Goal: Communication & Community: Share content

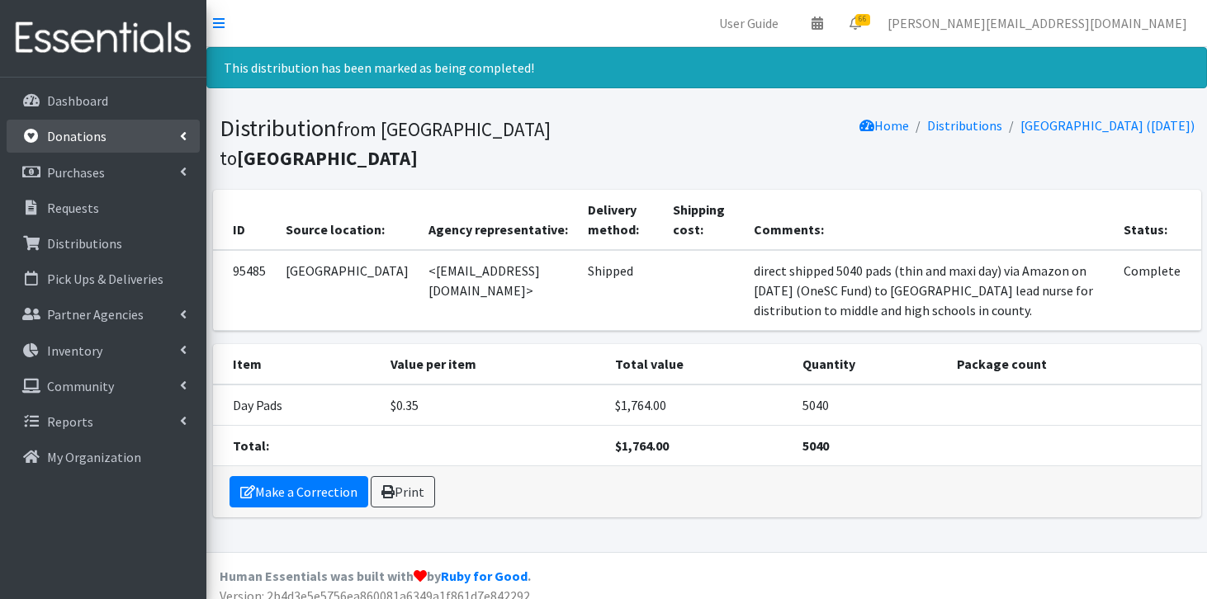
click at [109, 145] on link "Donations" at bounding box center [103, 136] width 193 height 33
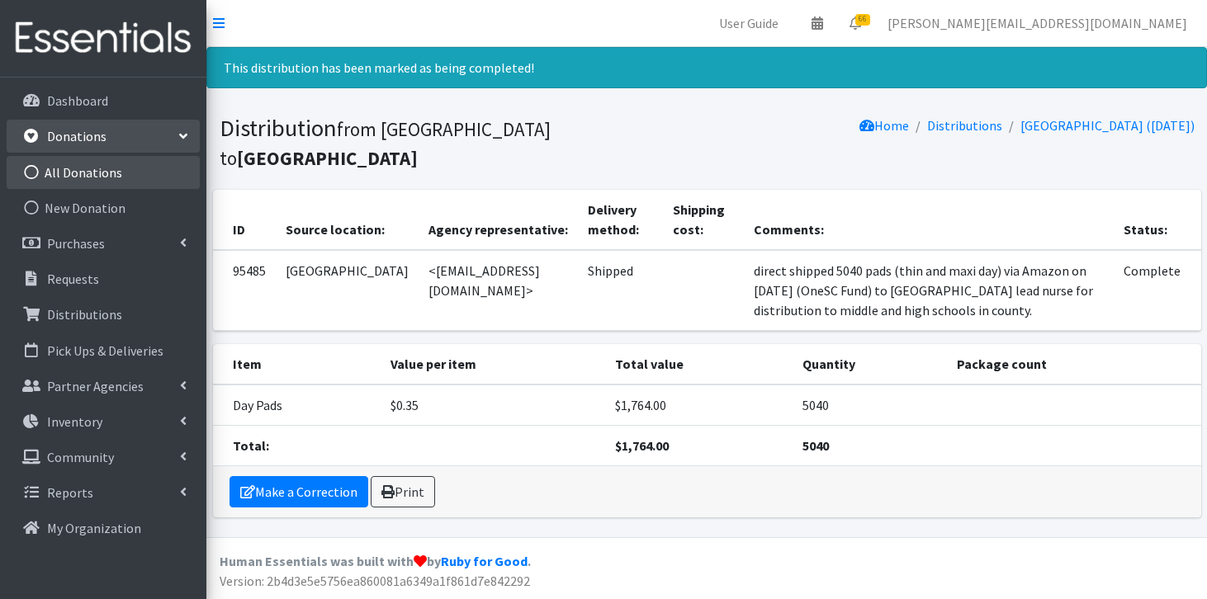
click at [101, 168] on link "All Donations" at bounding box center [103, 172] width 193 height 33
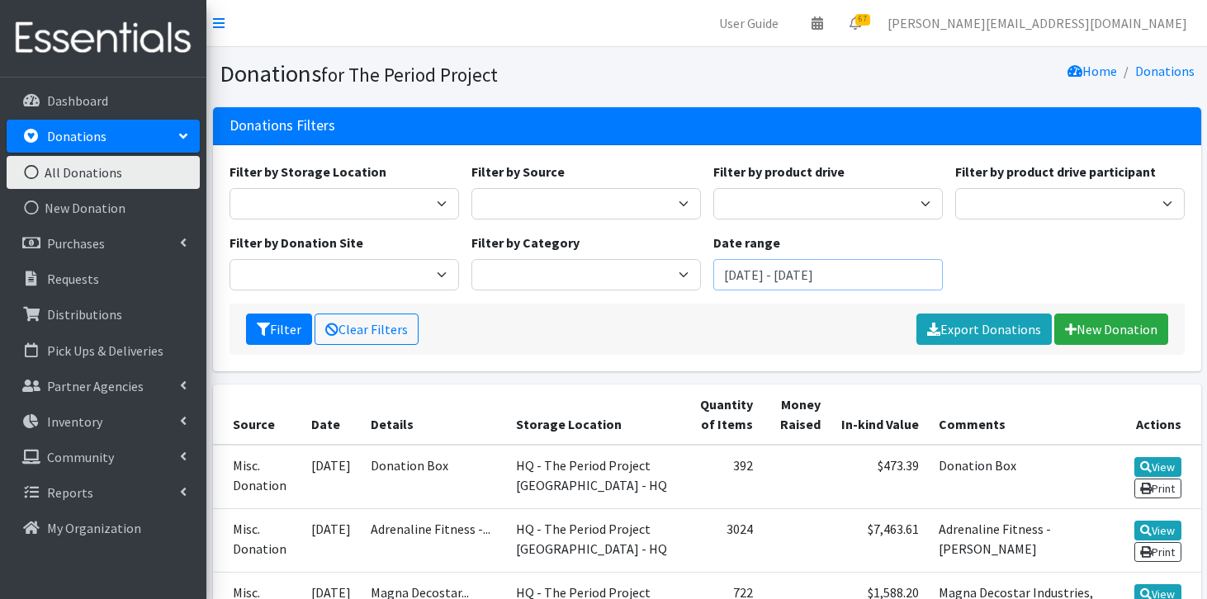
click at [766, 271] on input "June 25, 2025 - September 25, 2025" at bounding box center [828, 274] width 230 height 31
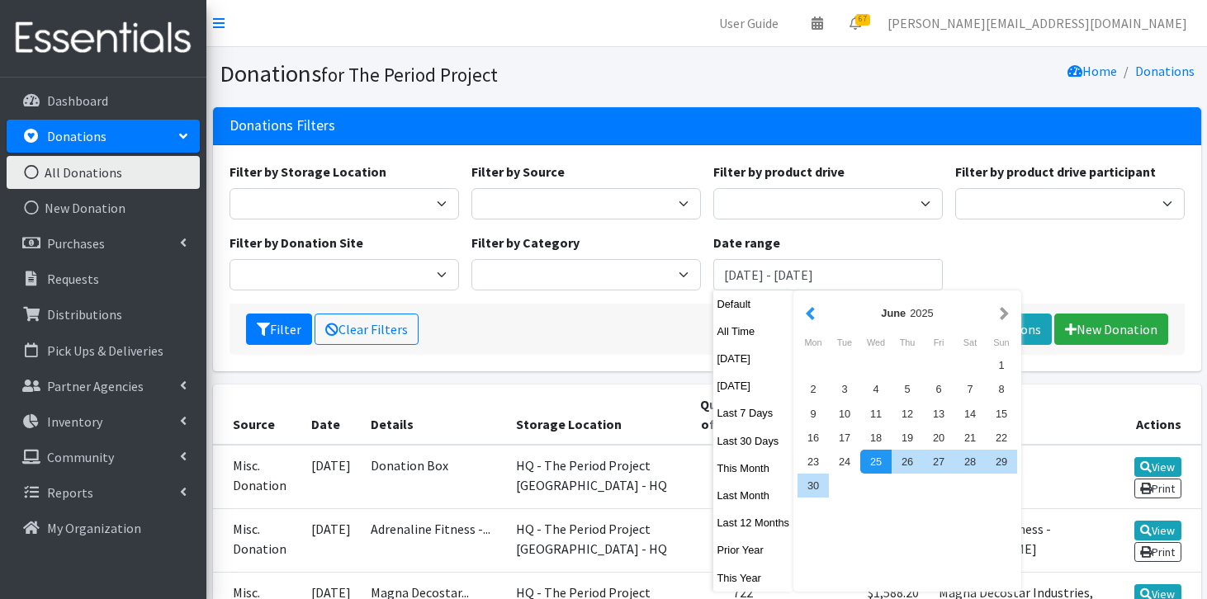
click at [812, 313] on button "button" at bounding box center [810, 313] width 17 height 21
click at [812, 315] on button "button" at bounding box center [810, 313] width 17 height 21
click at [812, 312] on button "button" at bounding box center [810, 313] width 17 height 21
click at [874, 367] on div "1" at bounding box center [875, 365] width 31 height 24
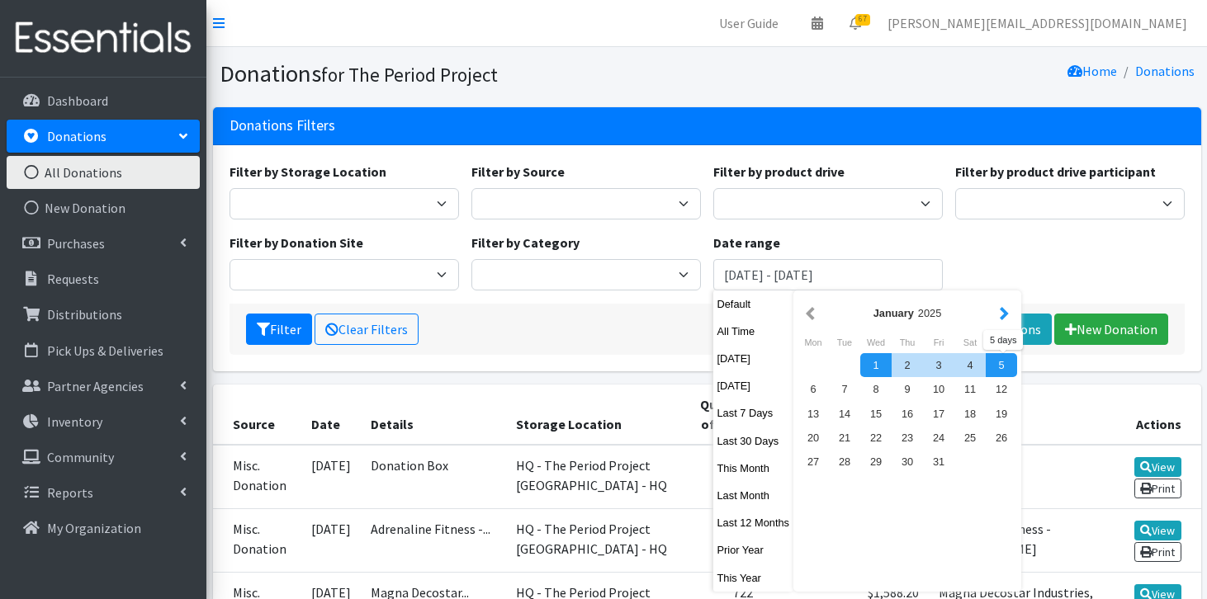
click at [1002, 313] on button "button" at bounding box center [1004, 313] width 17 height 21
click at [1002, 311] on button "button" at bounding box center [1004, 313] width 17 height 21
click at [1002, 310] on button "button" at bounding box center [1004, 313] width 17 height 21
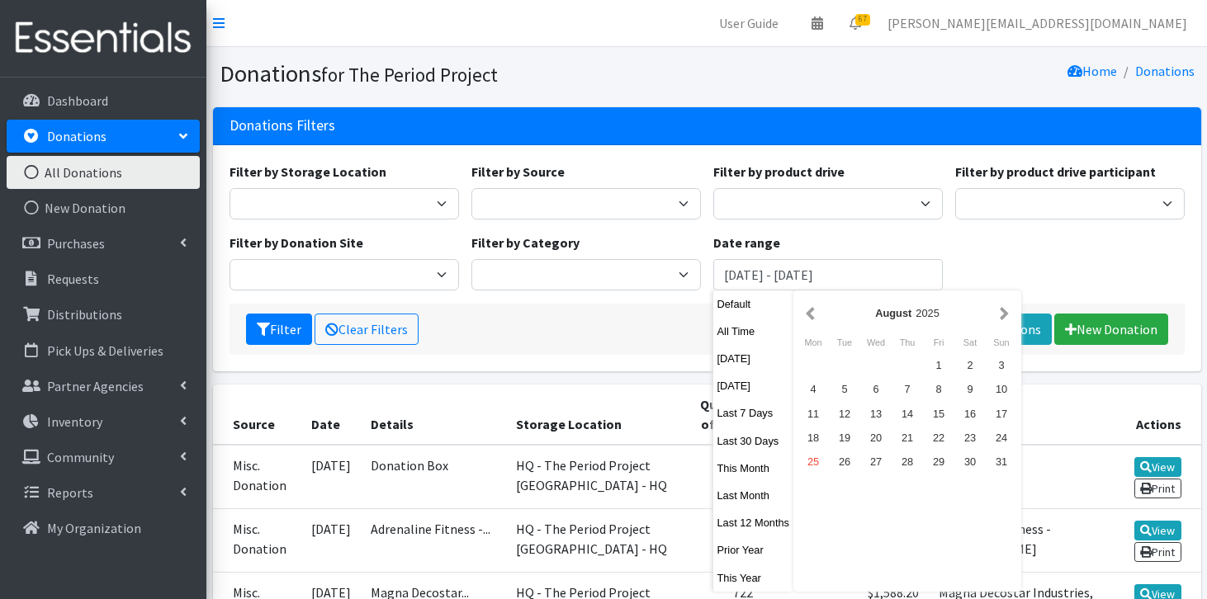
click at [1002, 308] on button "button" at bounding box center [1004, 313] width 17 height 21
click at [817, 362] on div "1" at bounding box center [813, 365] width 31 height 24
type input "January 1, 2025 - September 1, 2025"
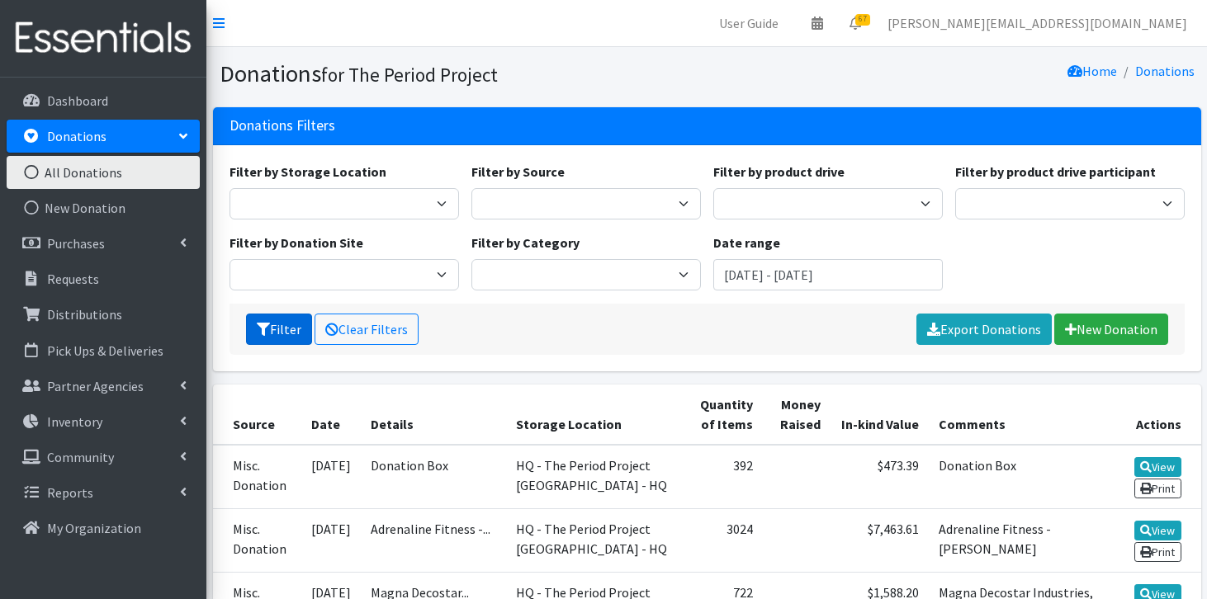
click at [291, 343] on button "Filter" at bounding box center [279, 329] width 66 height 31
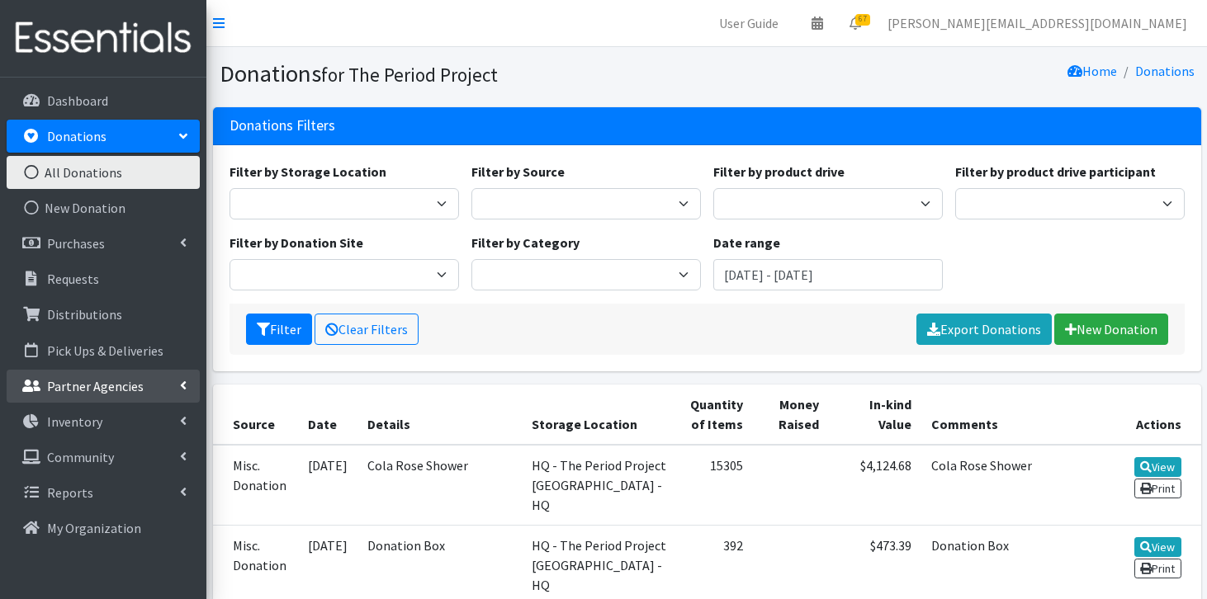
click at [134, 372] on link "Partner Agencies" at bounding box center [103, 386] width 193 height 33
click at [99, 415] on link "All Partners" at bounding box center [103, 421] width 193 height 33
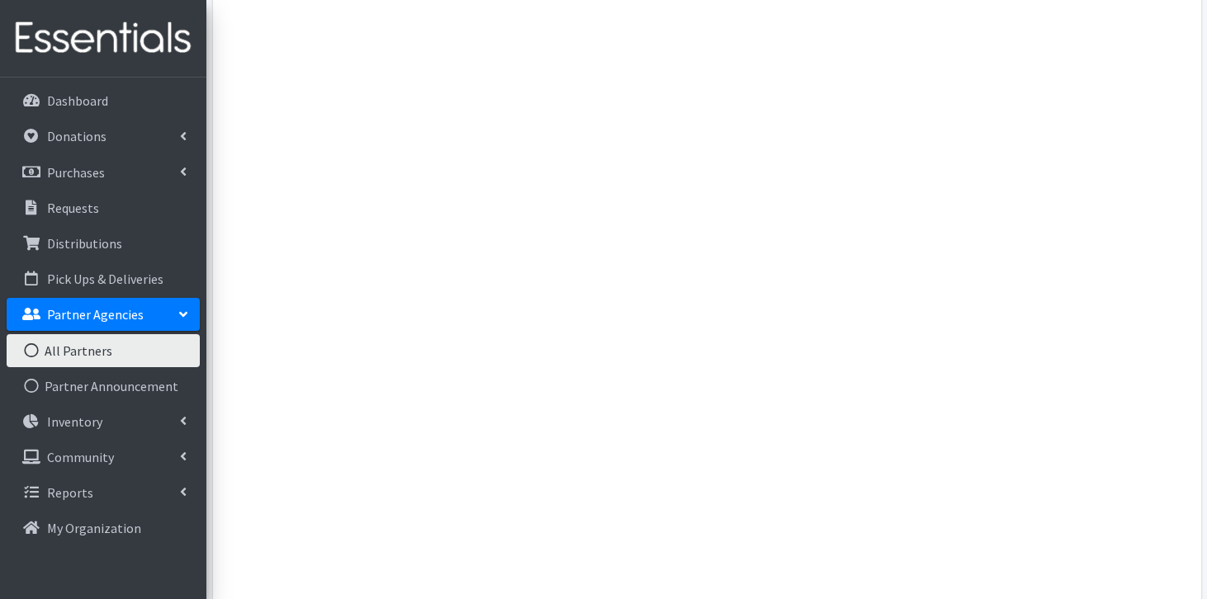
scroll to position [68967, 0]
click at [95, 352] on link "All Partners" at bounding box center [103, 350] width 193 height 33
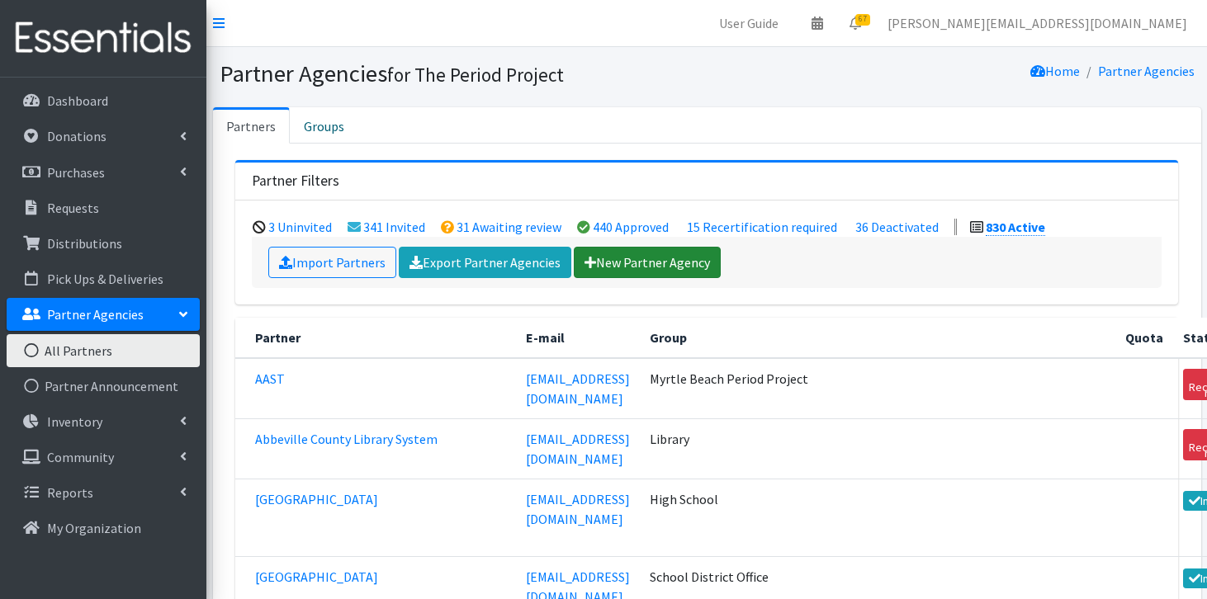
click at [625, 255] on link "New Partner Agency" at bounding box center [647, 262] width 147 height 31
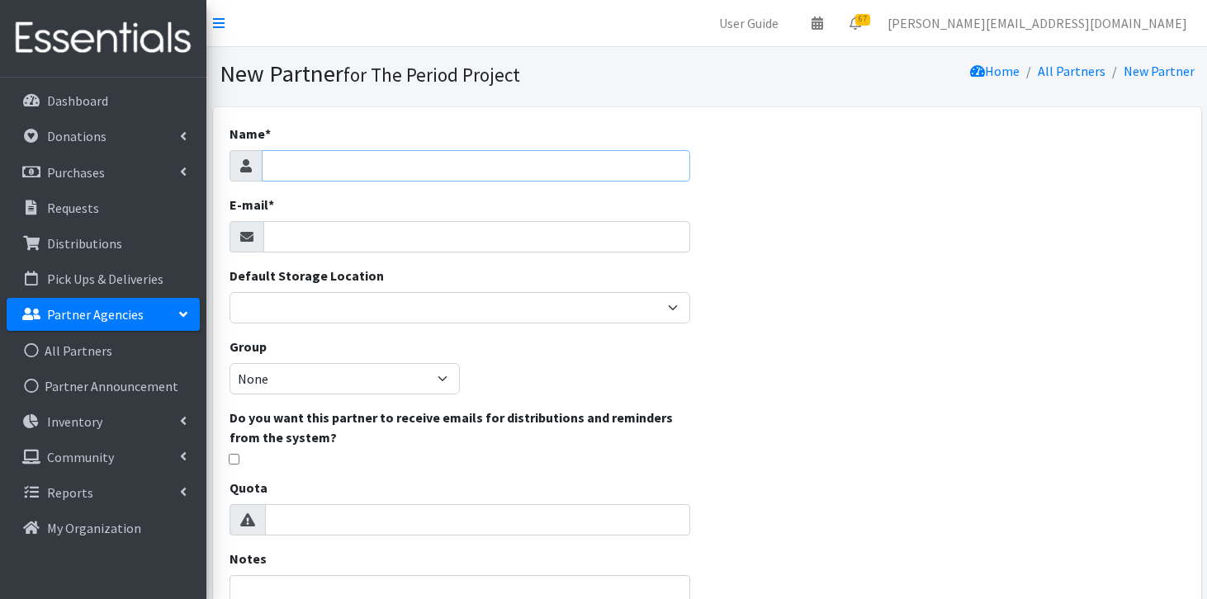
click at [506, 163] on input "Name *" at bounding box center [476, 165] width 429 height 31
type input "[GEOGRAPHIC_DATA]"
type input "[EMAIL_ADDRESS][PERSON_NAME][DOMAIN_NAME]"
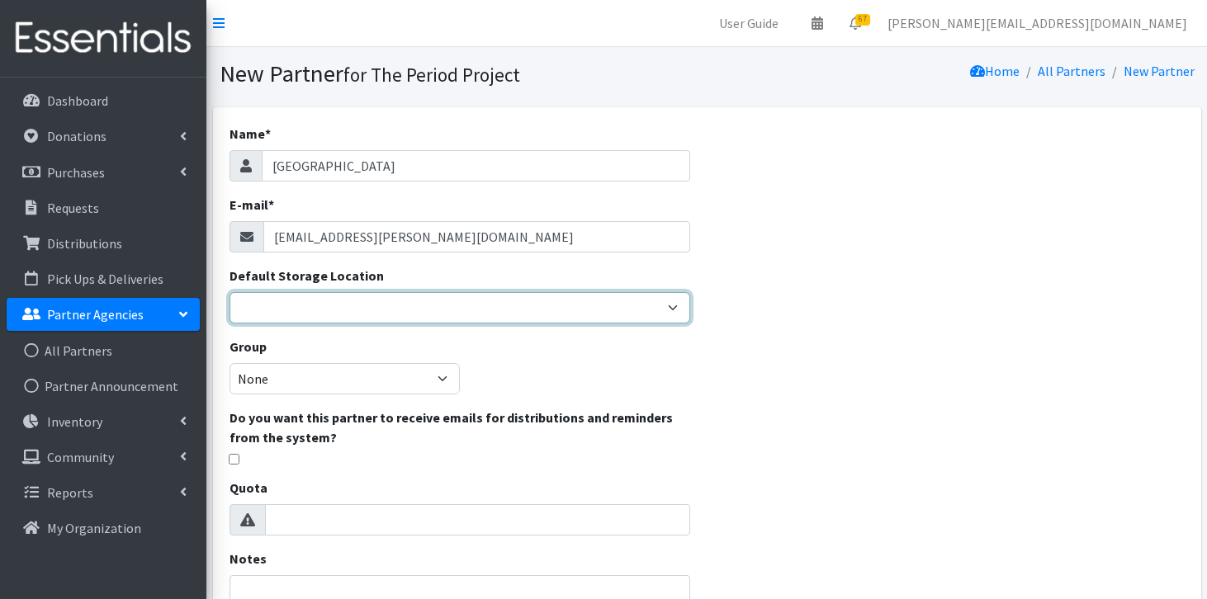
select select "230"
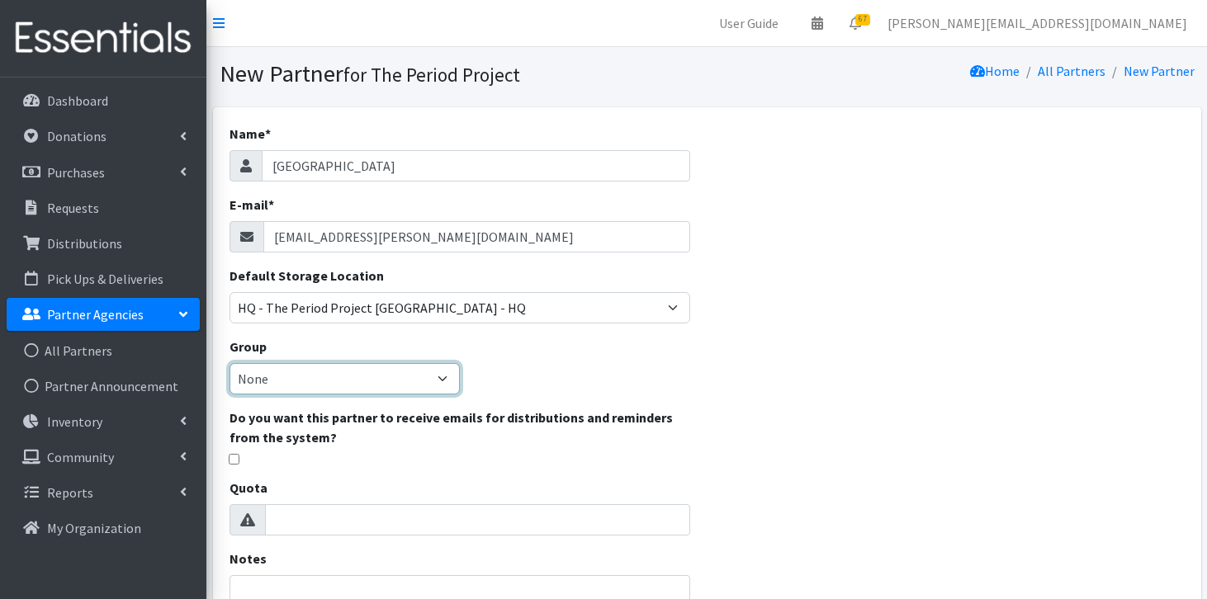
click at [320, 384] on select "None Middle School High School Elementary School Unsheltered Support Head Start…" at bounding box center [345, 378] width 230 height 31
select select "125"
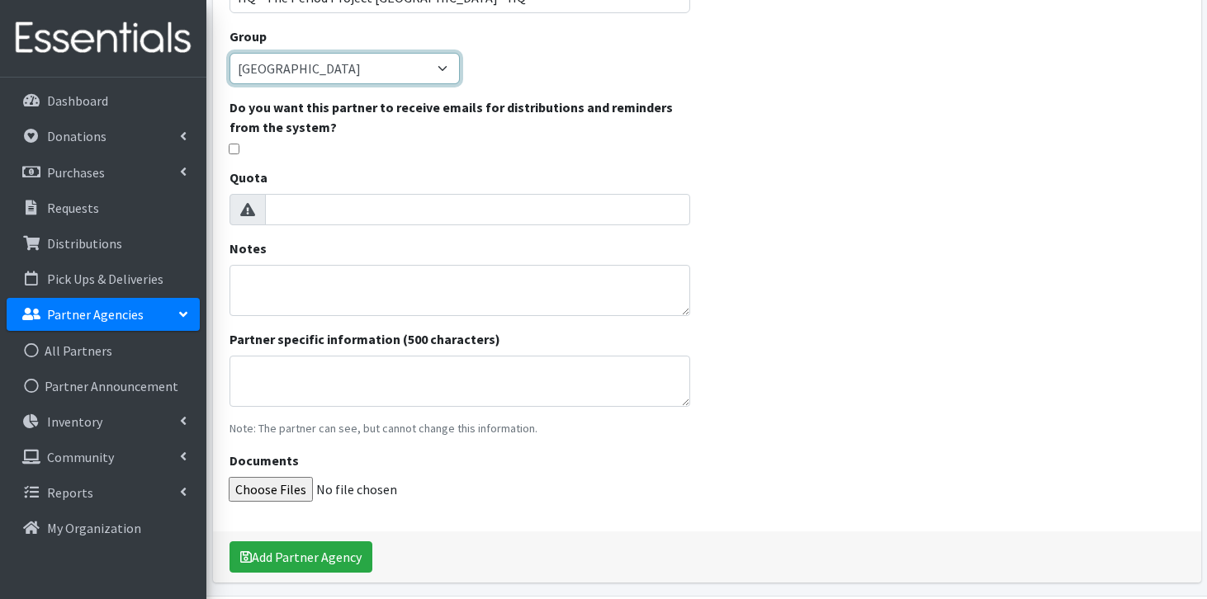
scroll to position [315, 0]
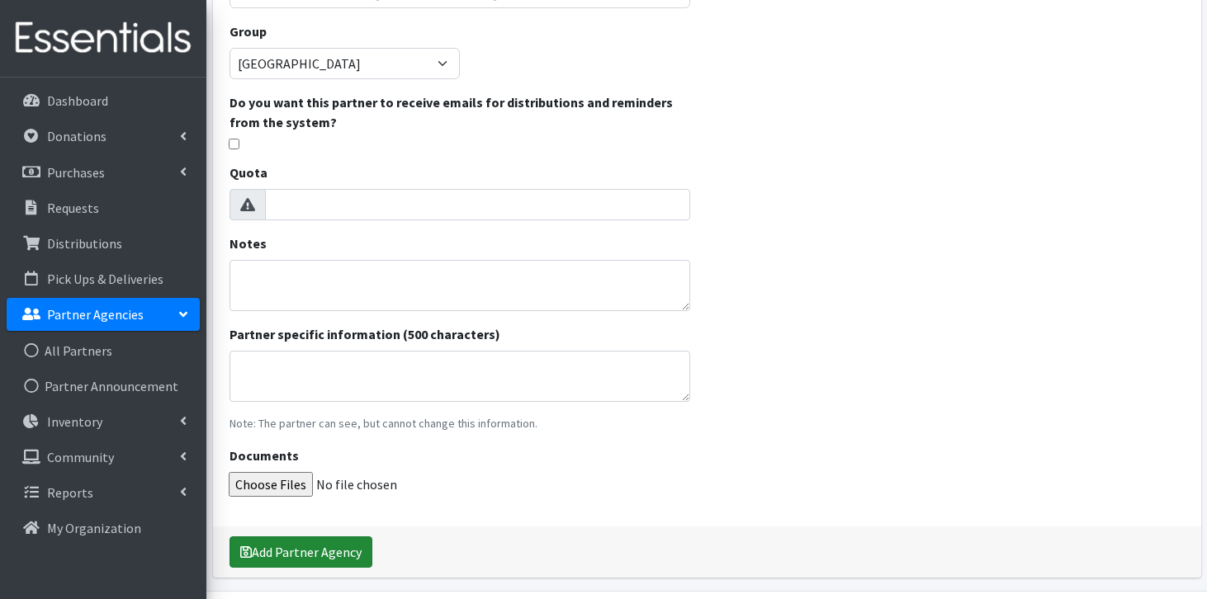
click at [311, 555] on button "Add Partner Agency" at bounding box center [301, 552] width 143 height 31
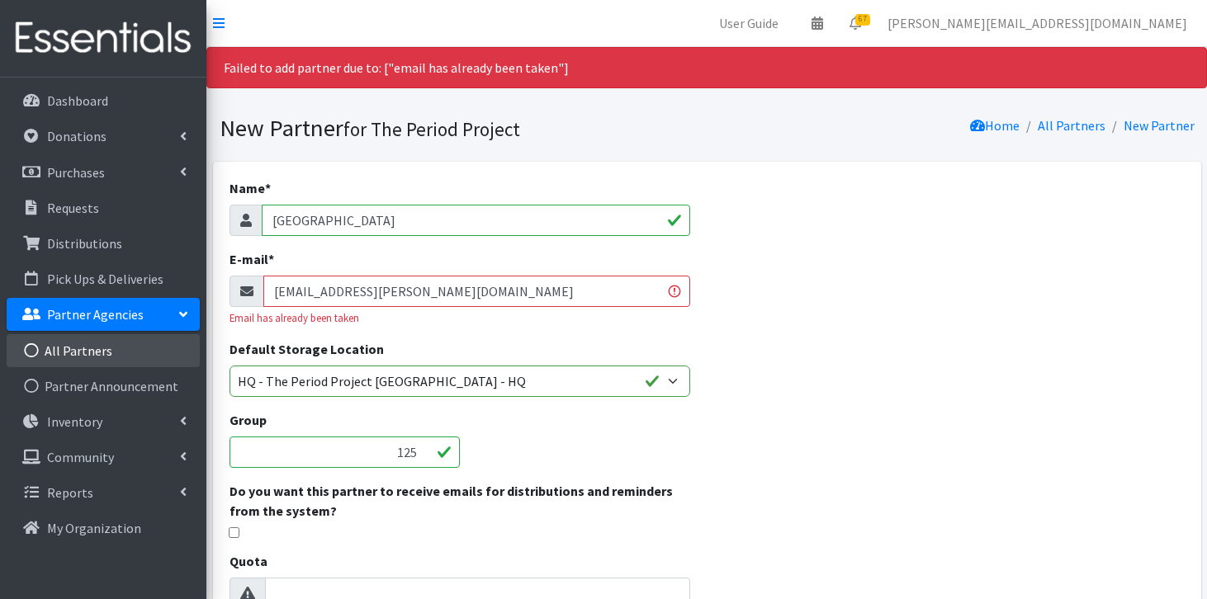
click at [64, 342] on link "All Partners" at bounding box center [103, 350] width 193 height 33
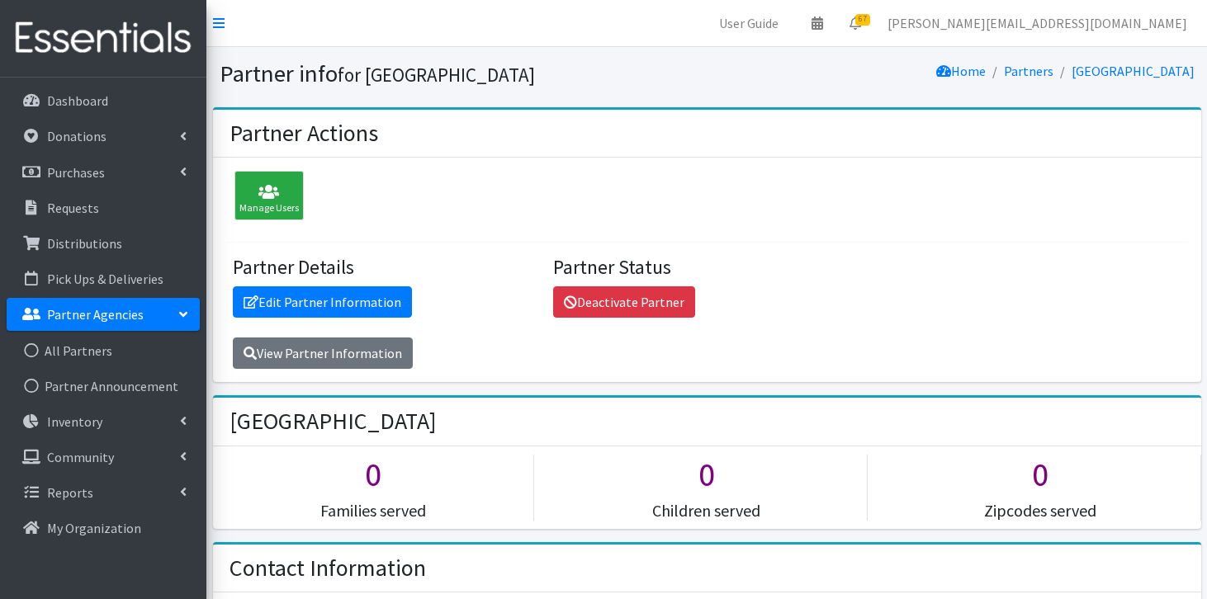
scroll to position [1206, 0]
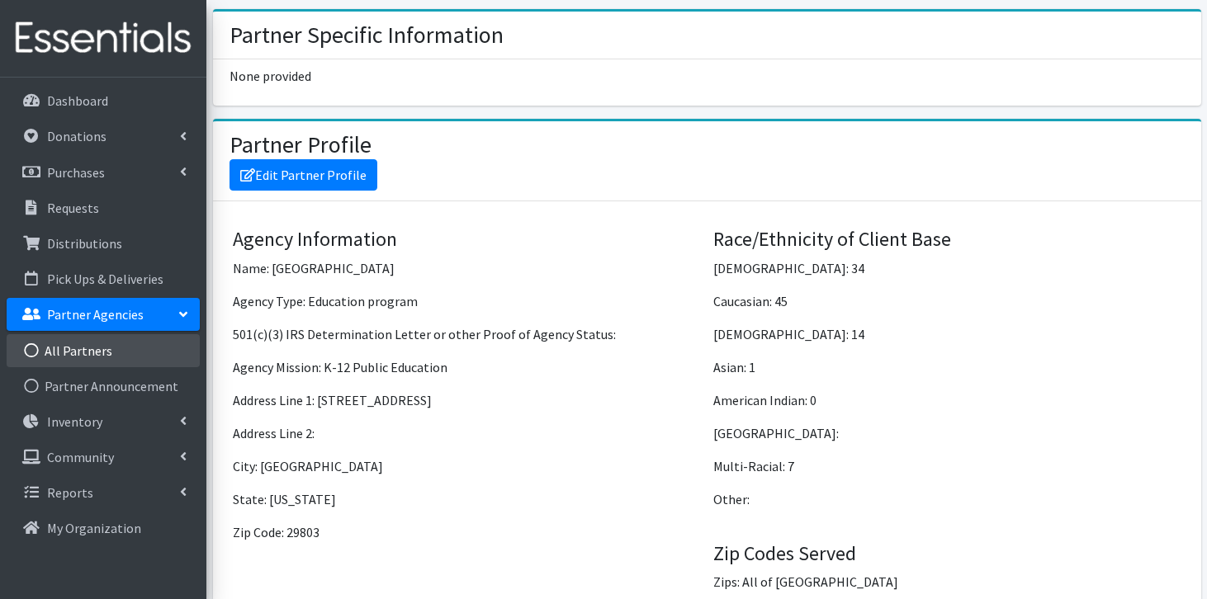
click at [56, 352] on link "All Partners" at bounding box center [103, 350] width 193 height 33
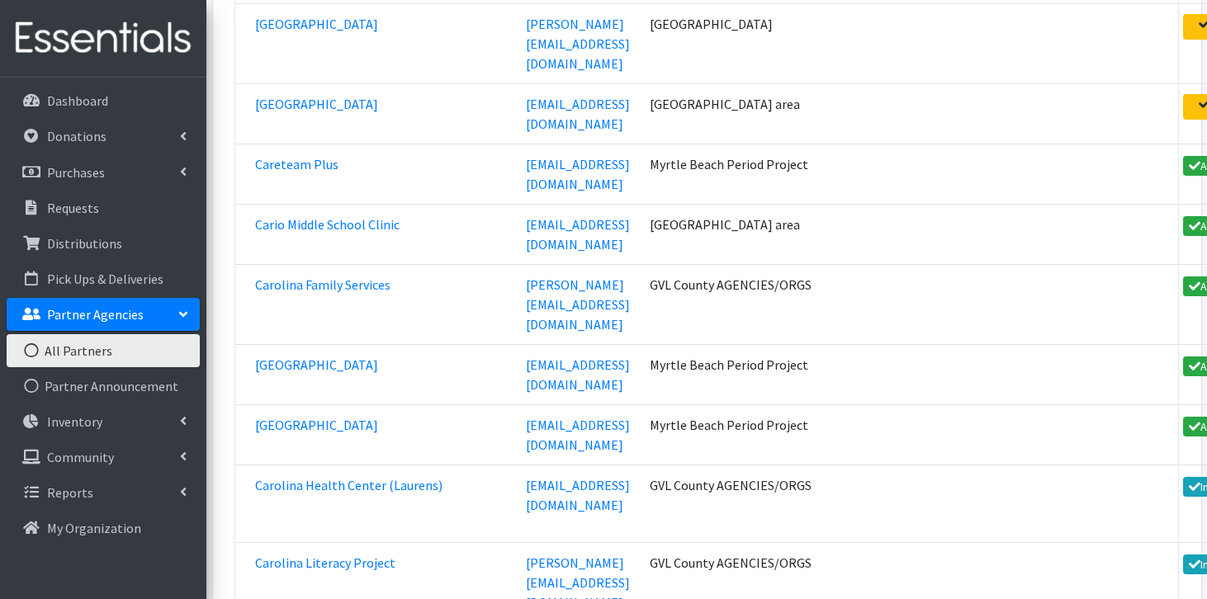
scroll to position [7703, 0]
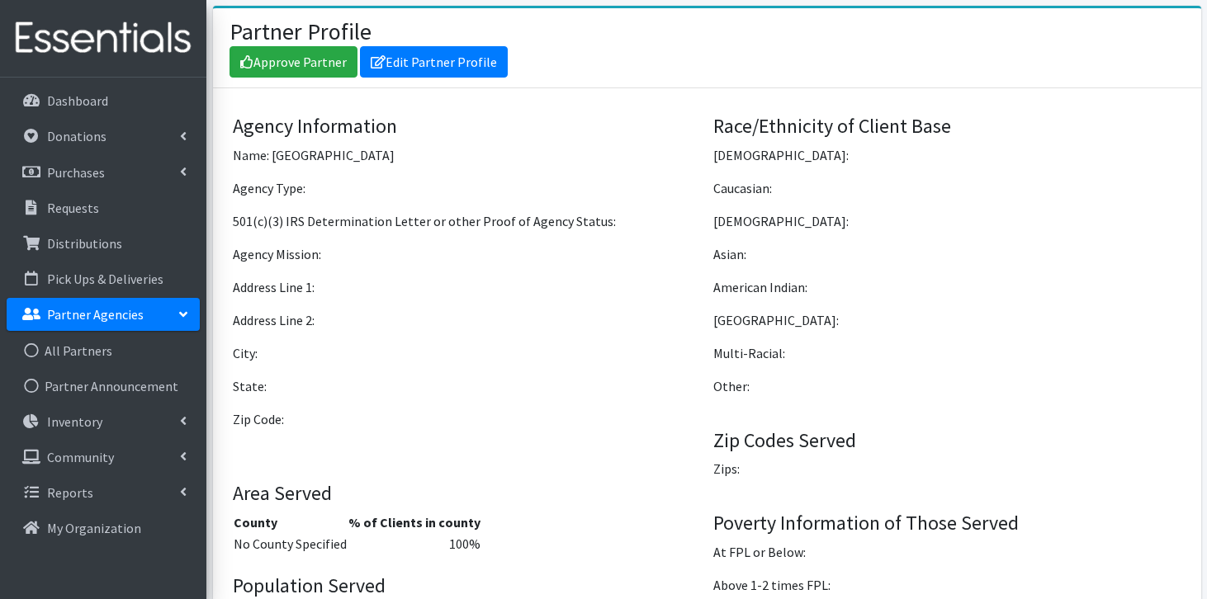
scroll to position [1225, 0]
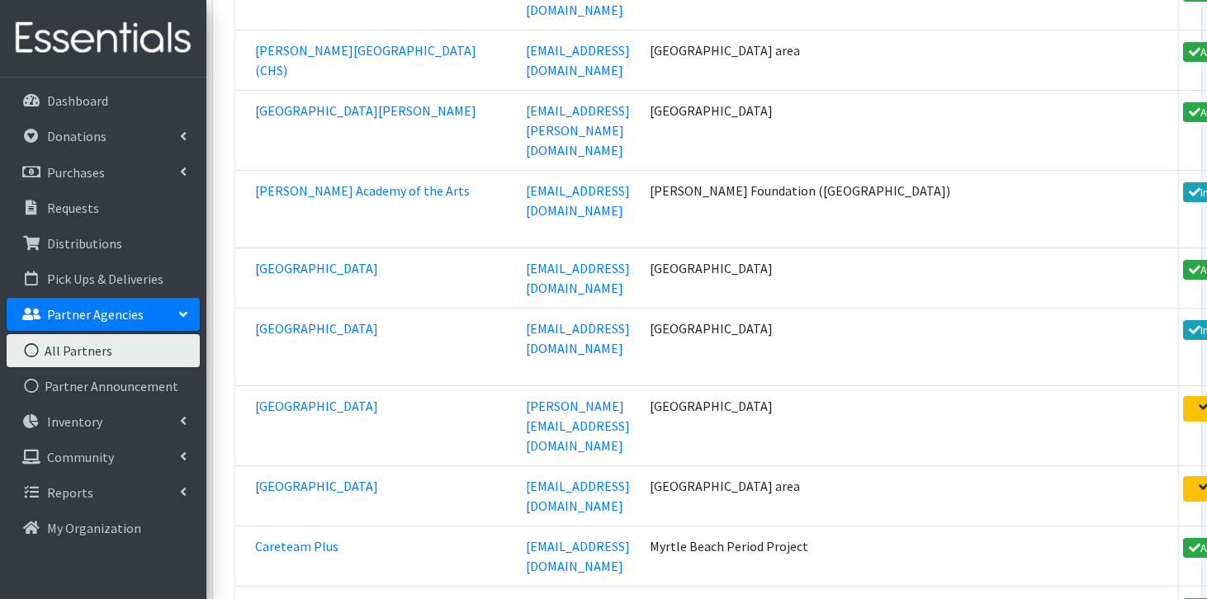
scroll to position [7375, 0]
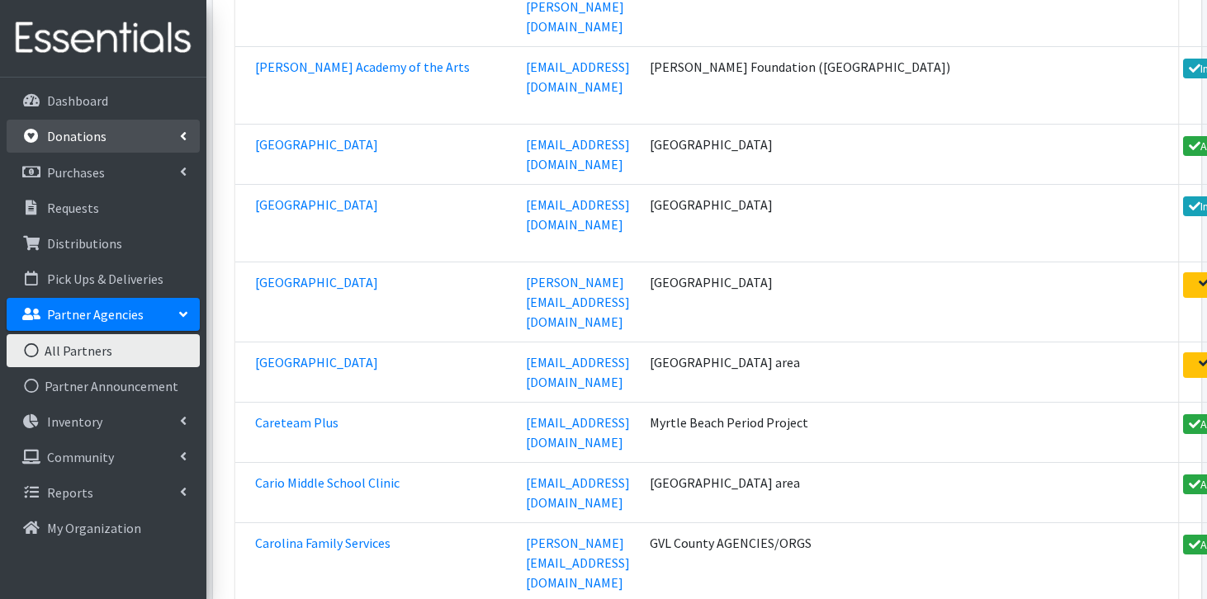
scroll to position [14769, 0]
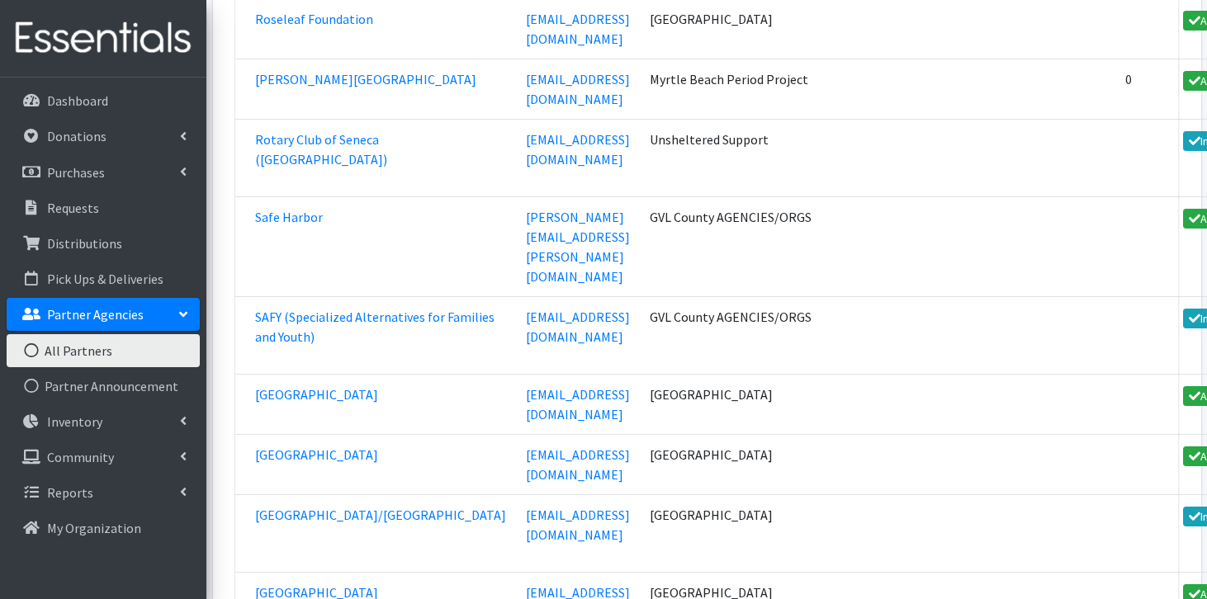
scroll to position [47768, 0]
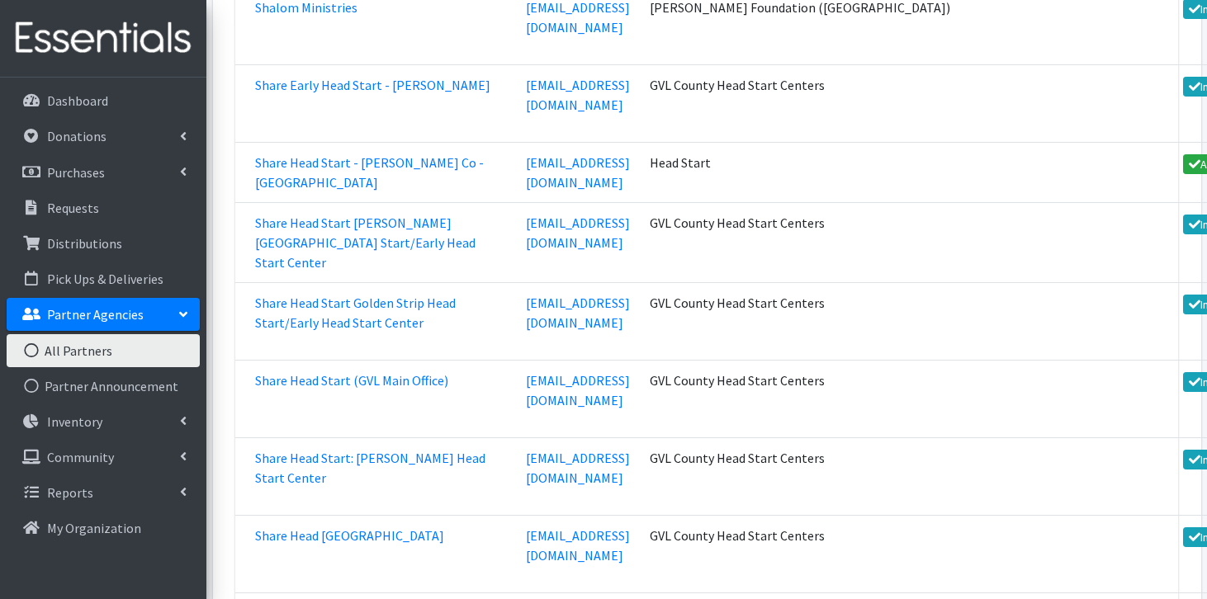
scroll to position [49977, 0]
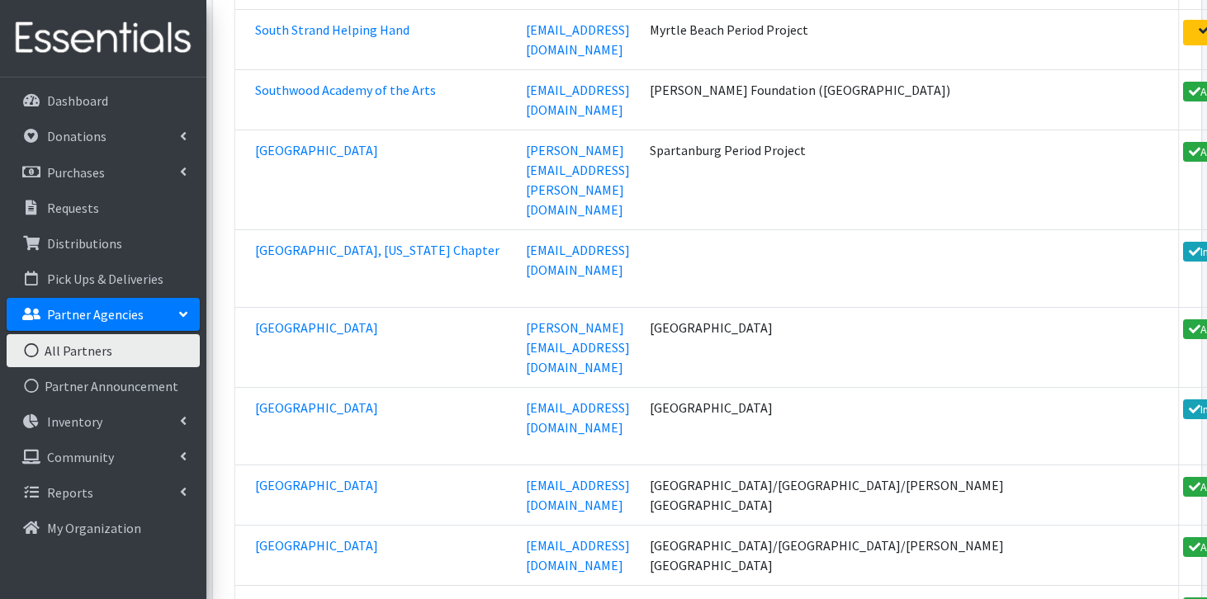
scroll to position [52203, 0]
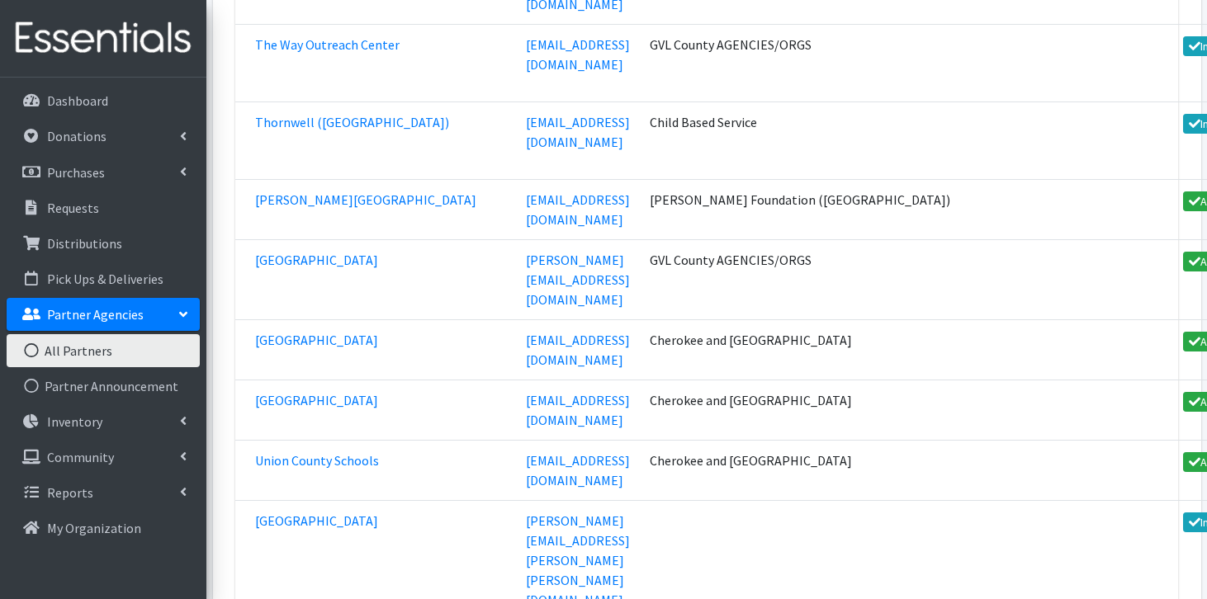
scroll to position [55953, 0]
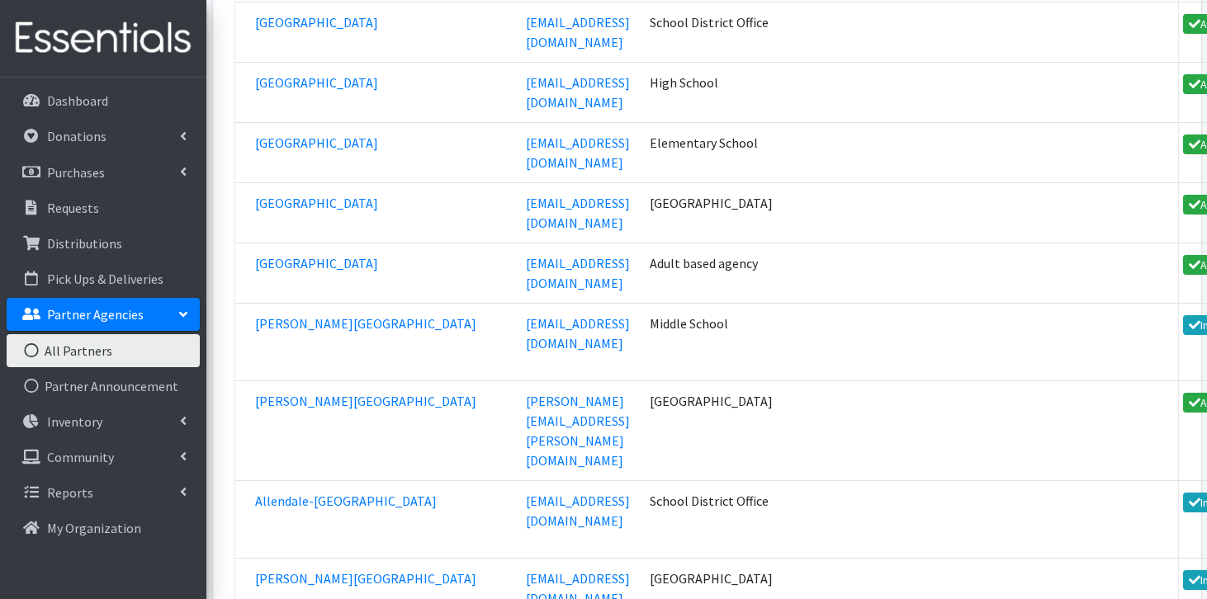
scroll to position [22147, 0]
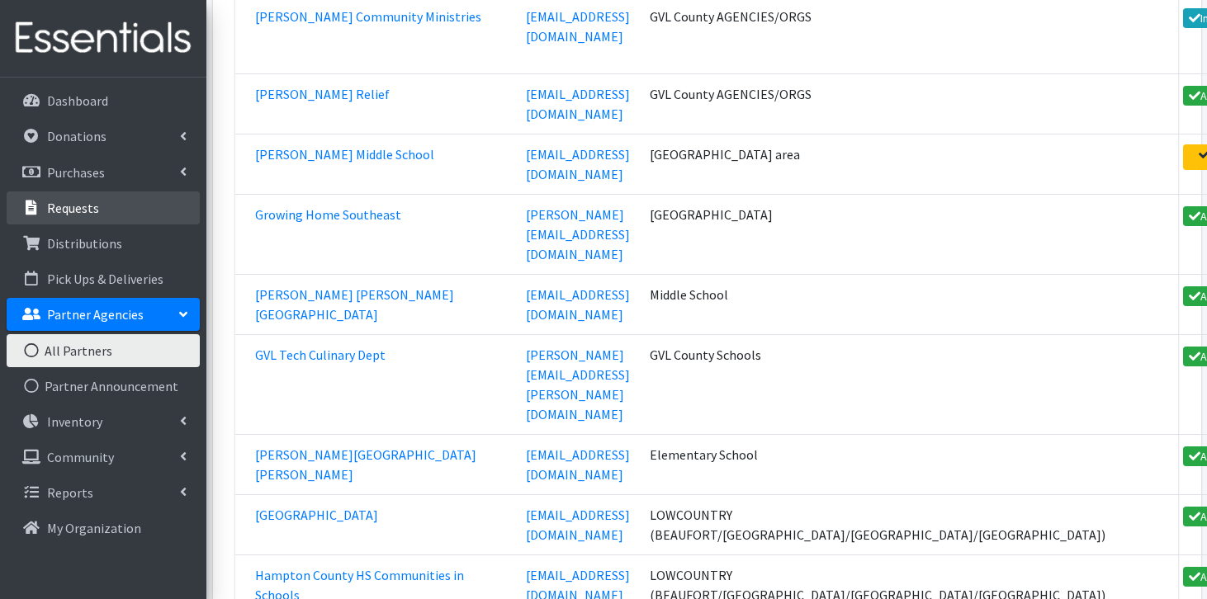
click at [71, 203] on p "Requests" at bounding box center [73, 208] width 52 height 17
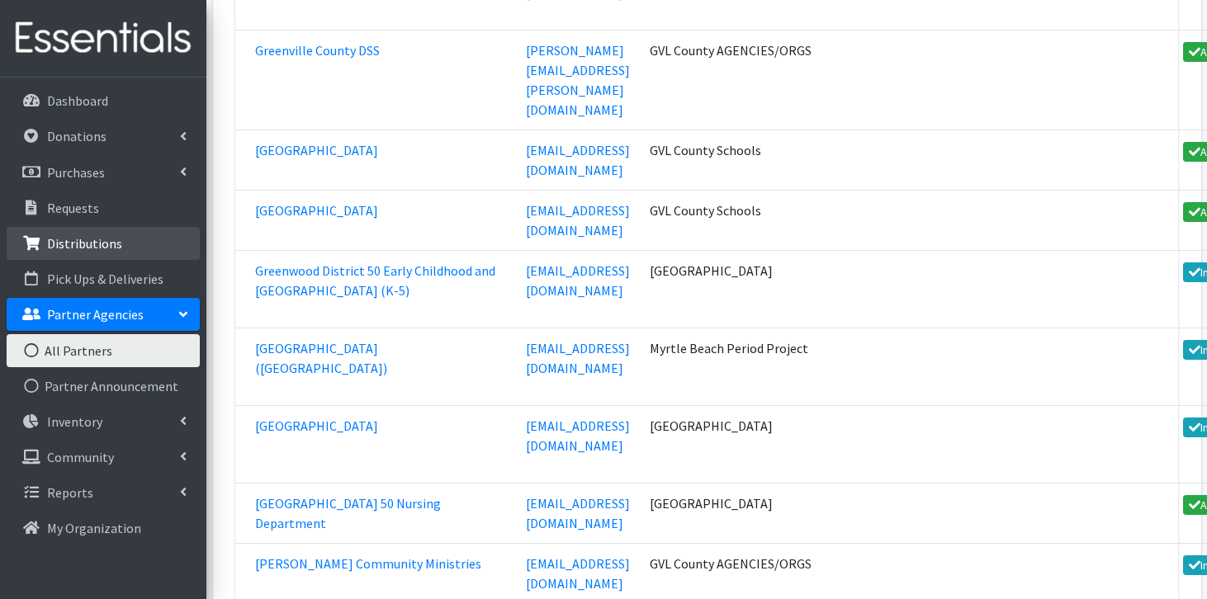
scroll to position [21590, 0]
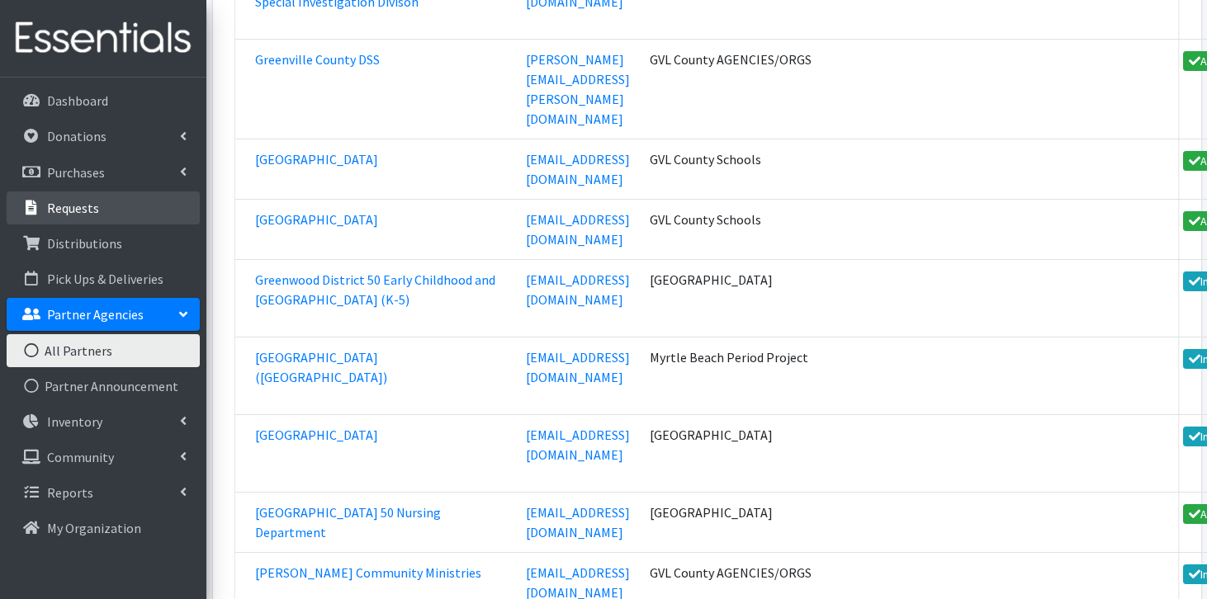
click at [68, 219] on link "Requests" at bounding box center [103, 208] width 193 height 33
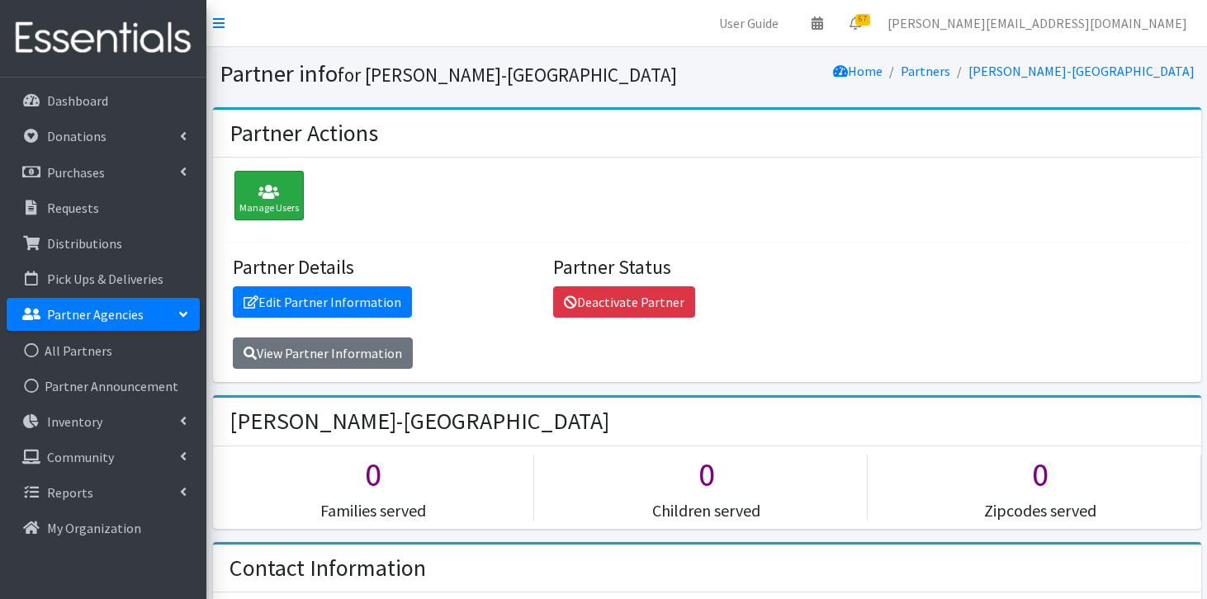
click at [286, 201] on div "Manage Users" at bounding box center [269, 196] width 69 height 50
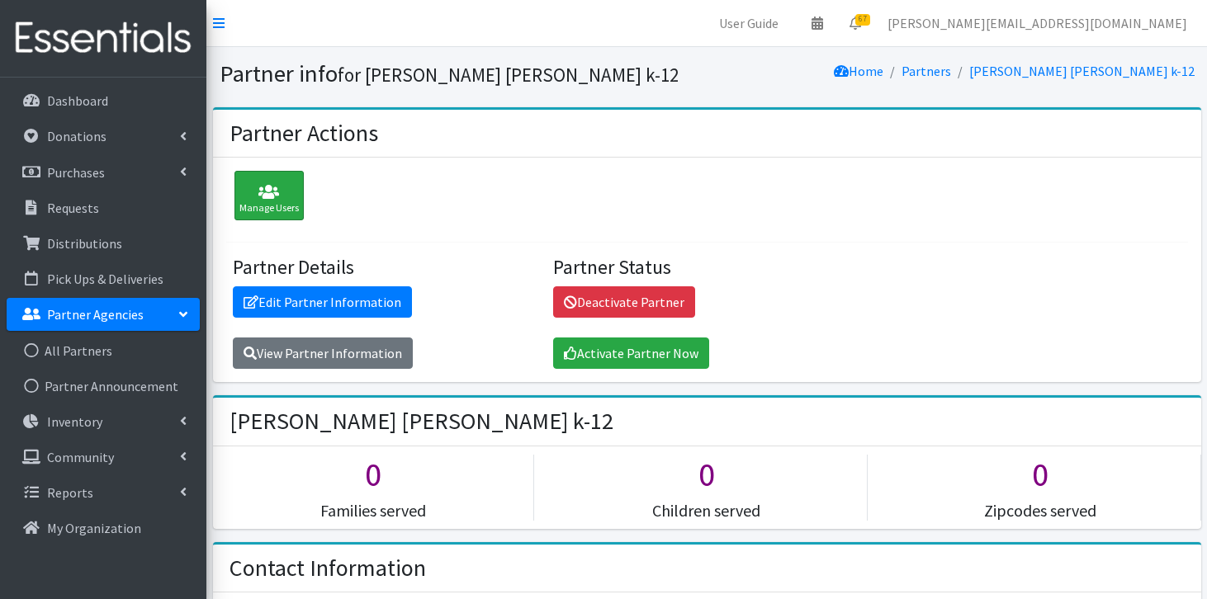
click at [292, 200] on icon at bounding box center [268, 192] width 59 height 17
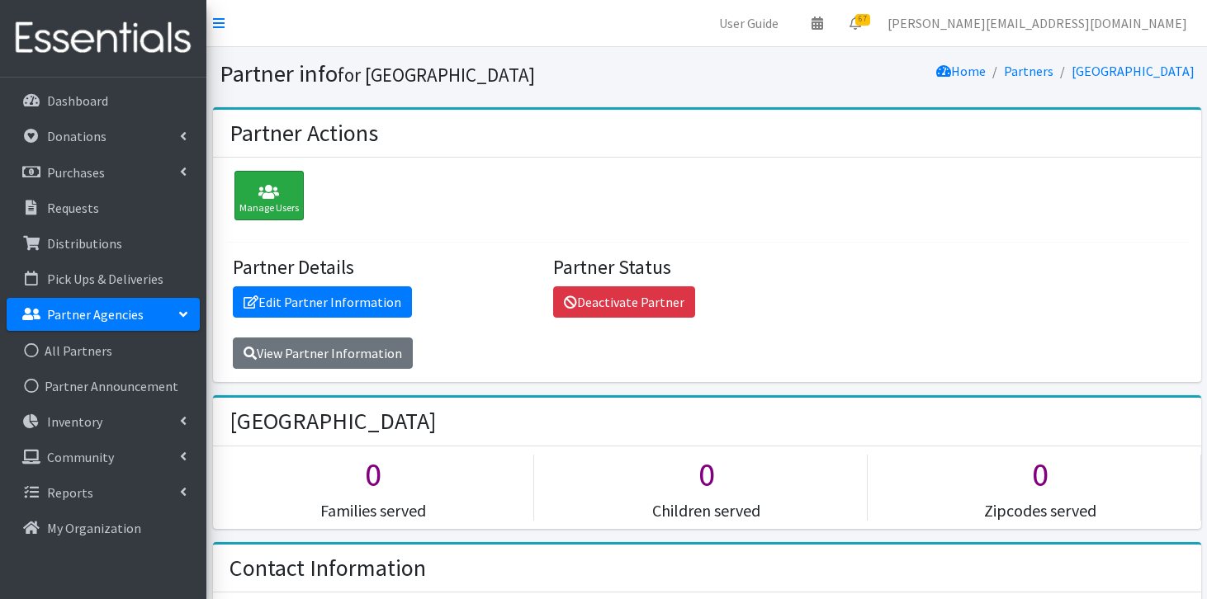
click at [264, 182] on div "Manage Users" at bounding box center [269, 196] width 69 height 50
click at [261, 165] on div "Manage Users Partner Details Edit Partner Information View Partner Information …" at bounding box center [707, 270] width 988 height 225
click at [264, 180] on div "Manage Users" at bounding box center [269, 196] width 69 height 50
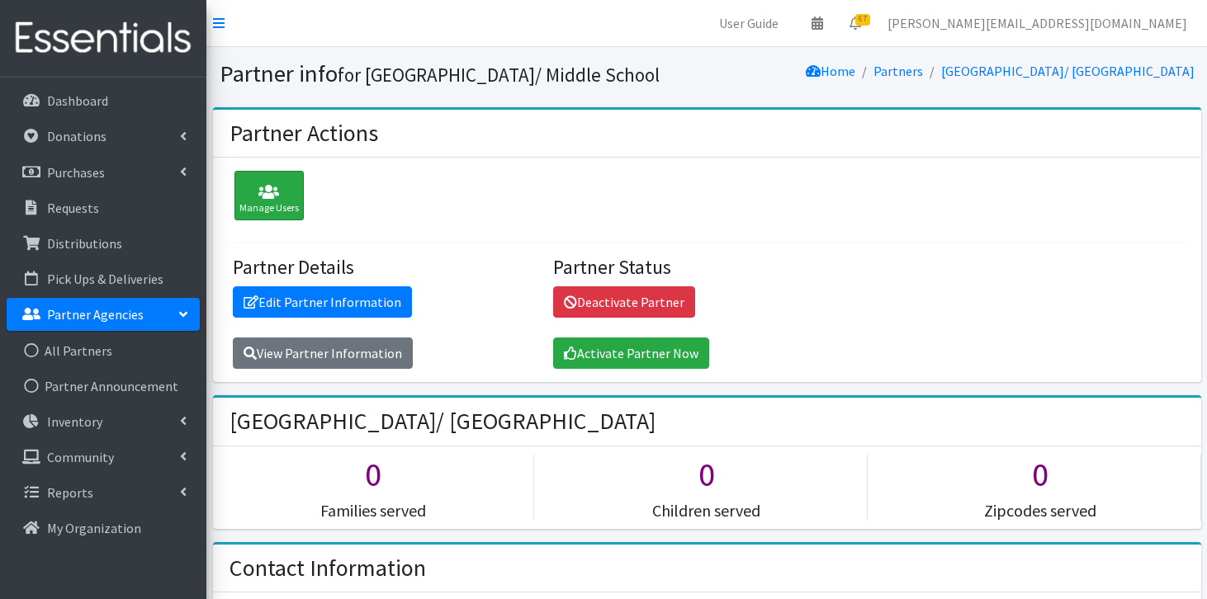
click at [268, 187] on icon at bounding box center [268, 192] width 59 height 17
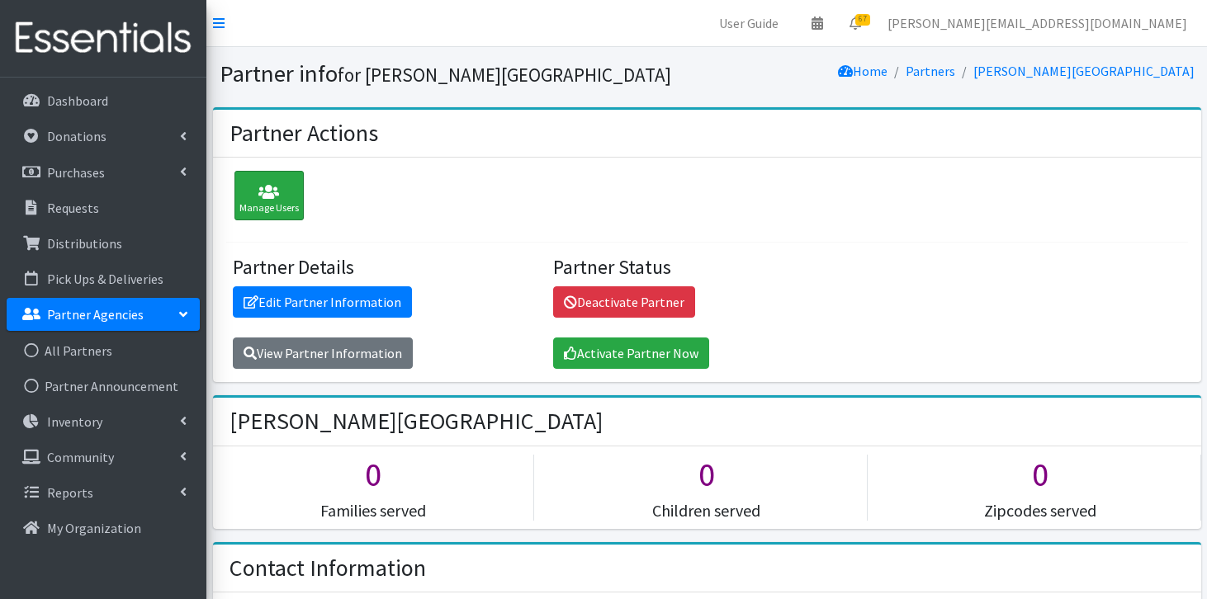
click at [270, 192] on icon at bounding box center [268, 192] width 59 height 17
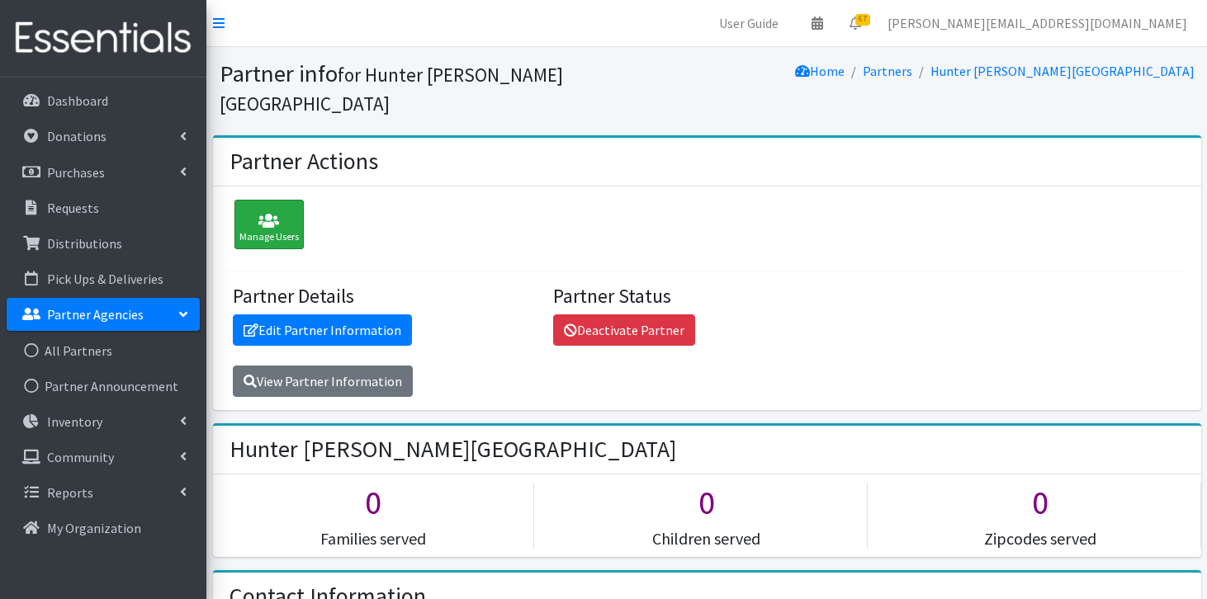
click at [259, 213] on icon at bounding box center [268, 221] width 59 height 17
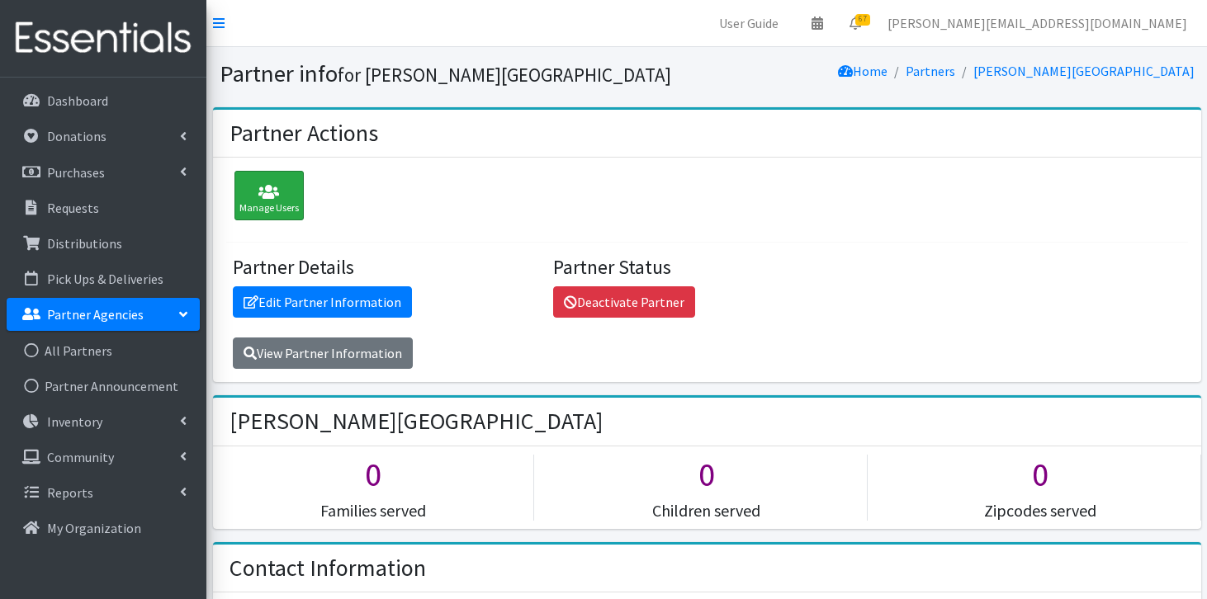
click at [255, 178] on div "Manage Users" at bounding box center [269, 196] width 69 height 50
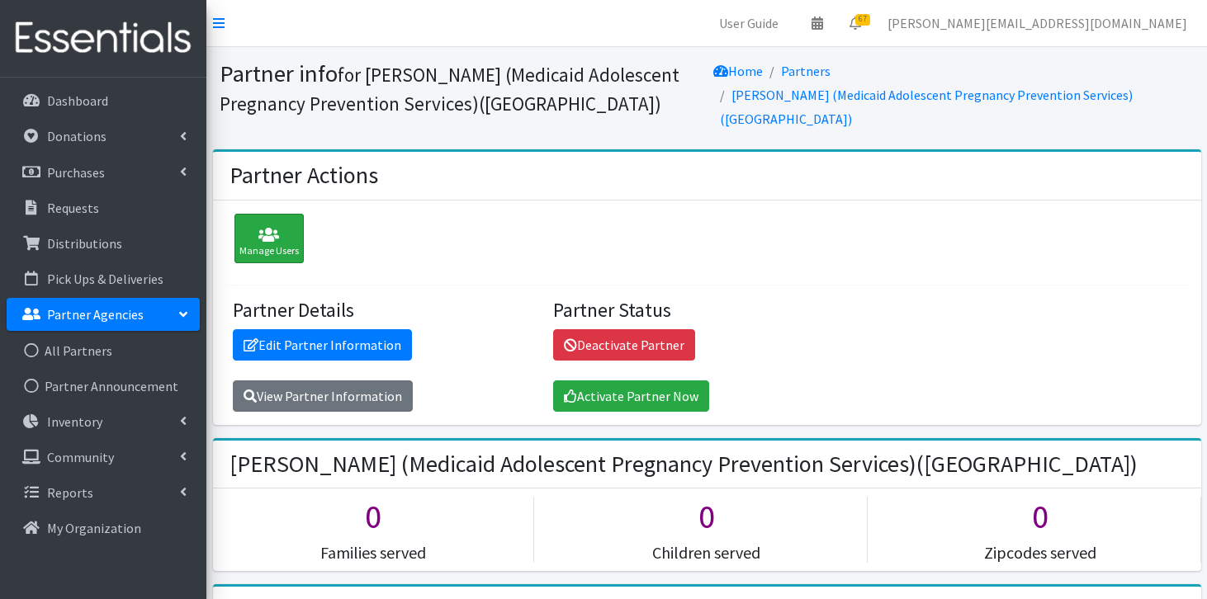
click at [273, 236] on div "Manage Users" at bounding box center [269, 239] width 69 height 50
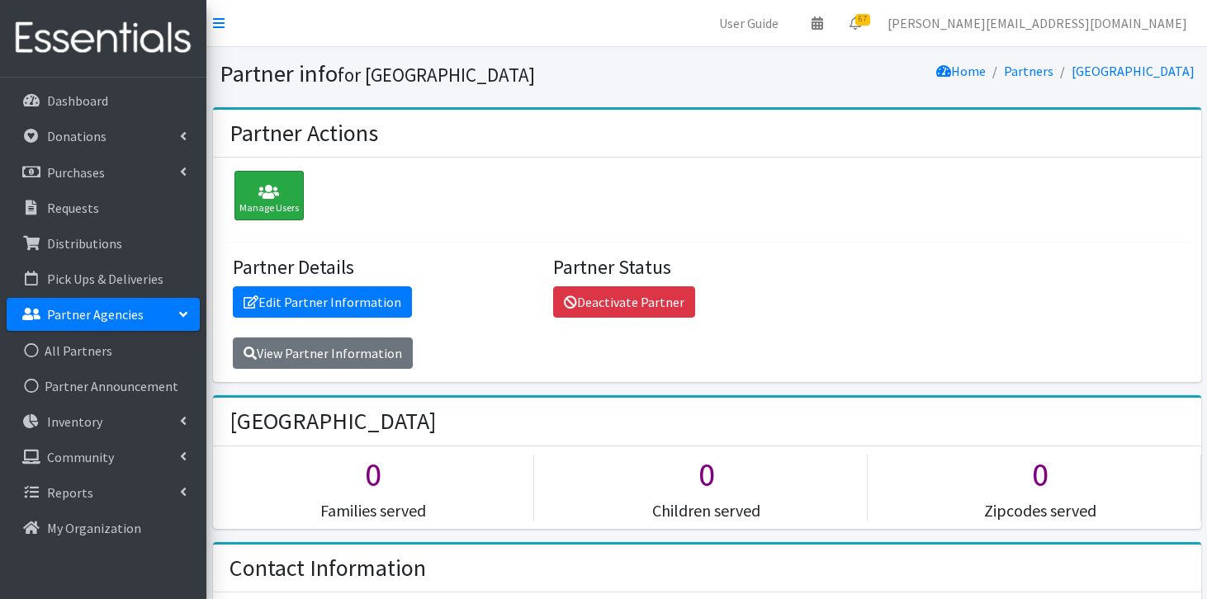
click at [270, 207] on div "Manage Users" at bounding box center [269, 196] width 69 height 50
click at [282, 204] on div "Manage Users" at bounding box center [269, 196] width 69 height 50
click at [258, 180] on div "Manage Users" at bounding box center [269, 196] width 69 height 50
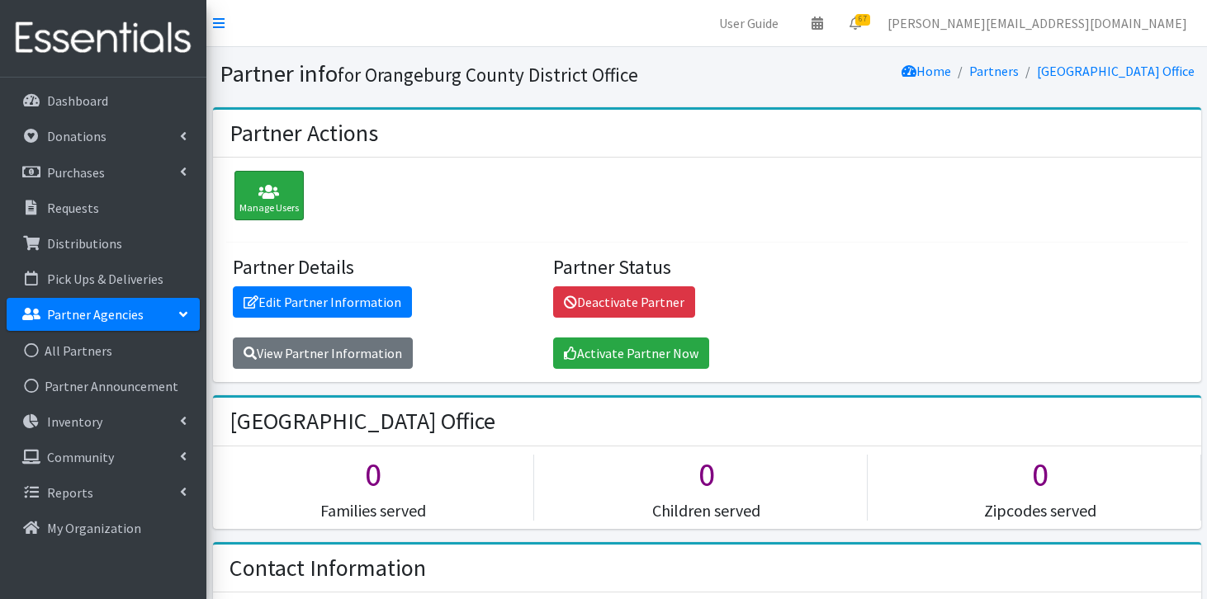
click at [249, 218] on div "Manage Users" at bounding box center [269, 196] width 69 height 50
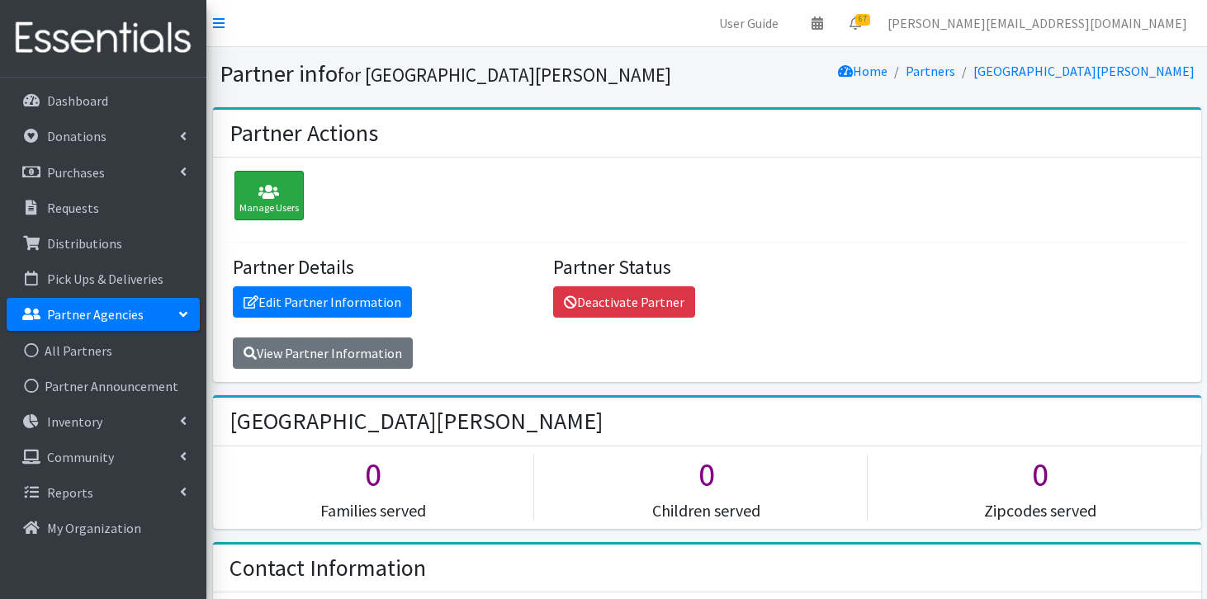
click at [277, 185] on icon at bounding box center [268, 192] width 59 height 17
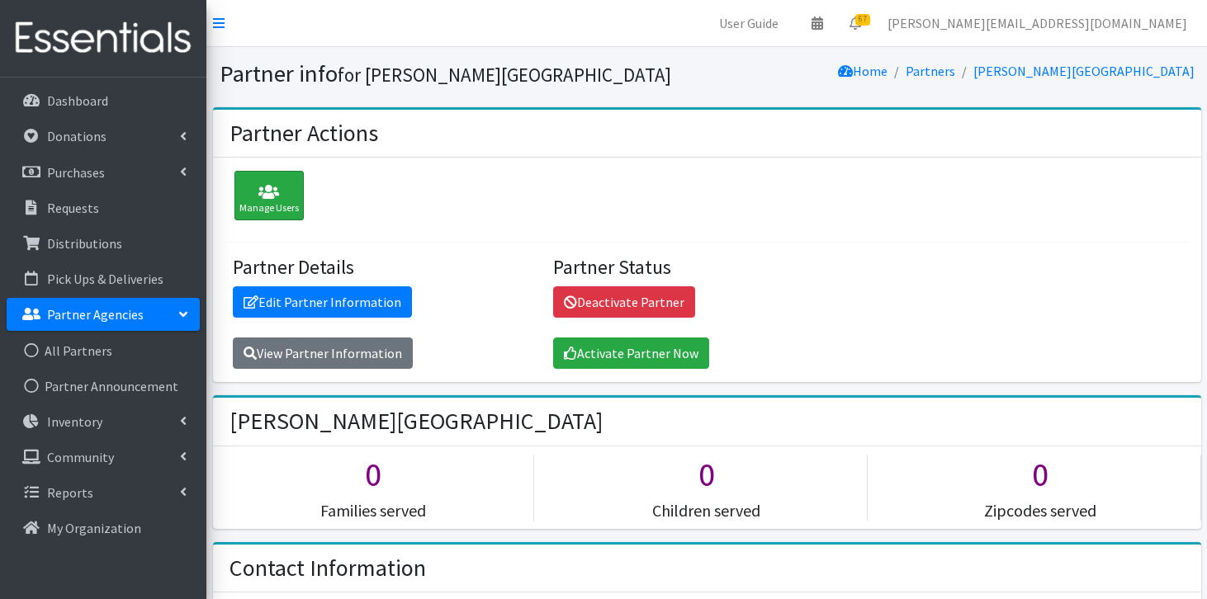
click at [284, 205] on div "Manage Users" at bounding box center [269, 196] width 69 height 50
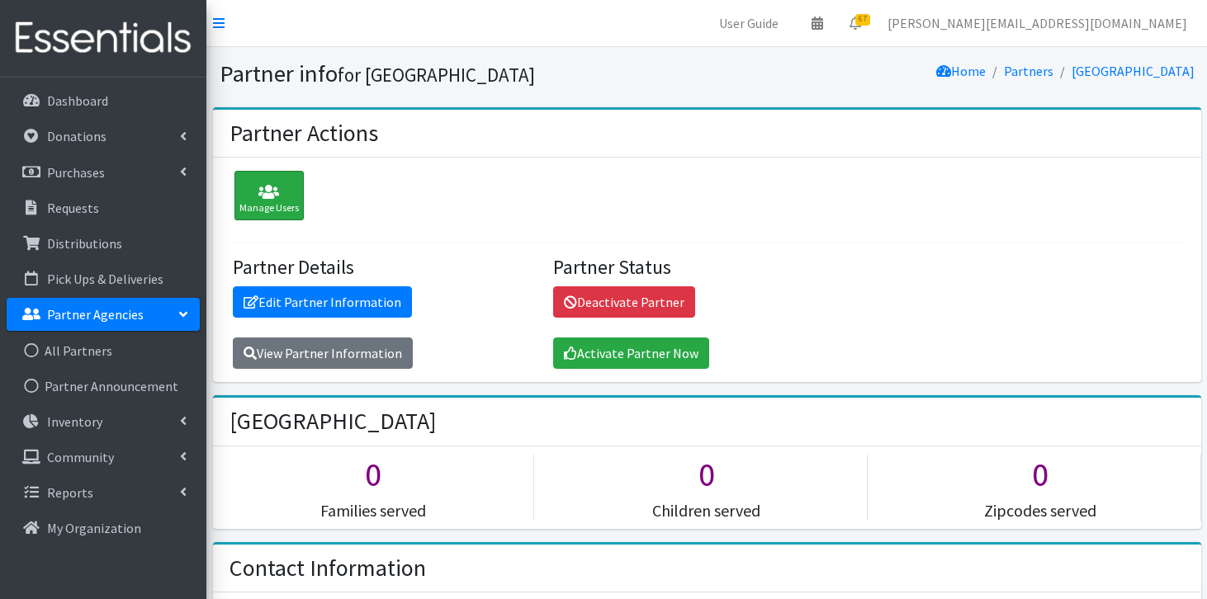
click at [269, 211] on div "Manage Users" at bounding box center [269, 196] width 69 height 50
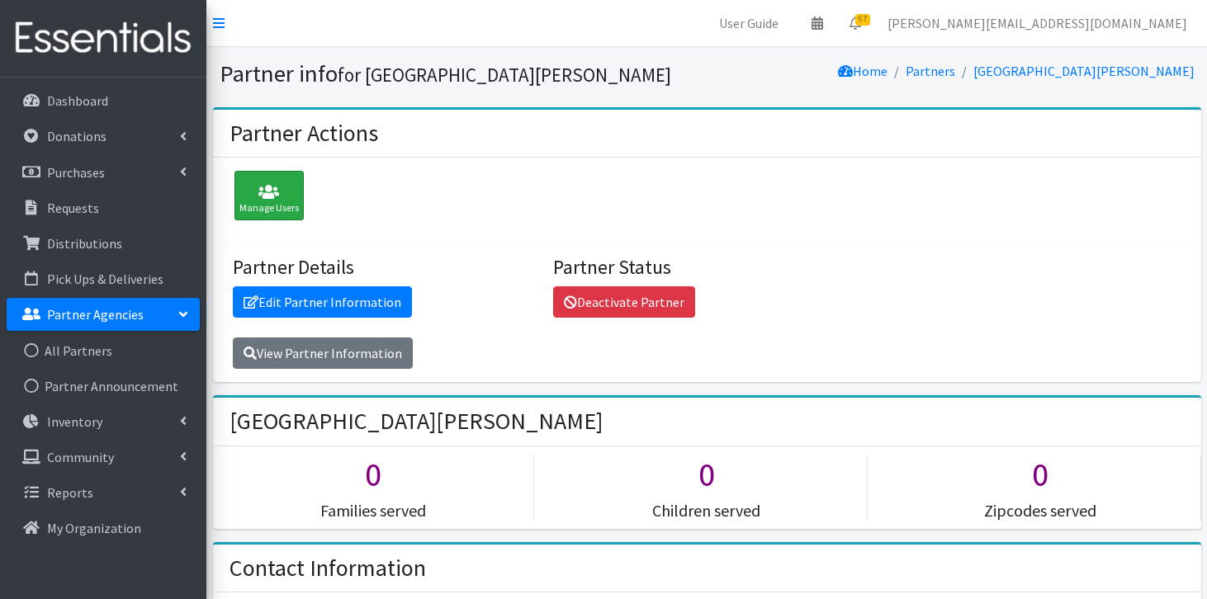
click at [271, 183] on div "Manage Users" at bounding box center [269, 196] width 69 height 50
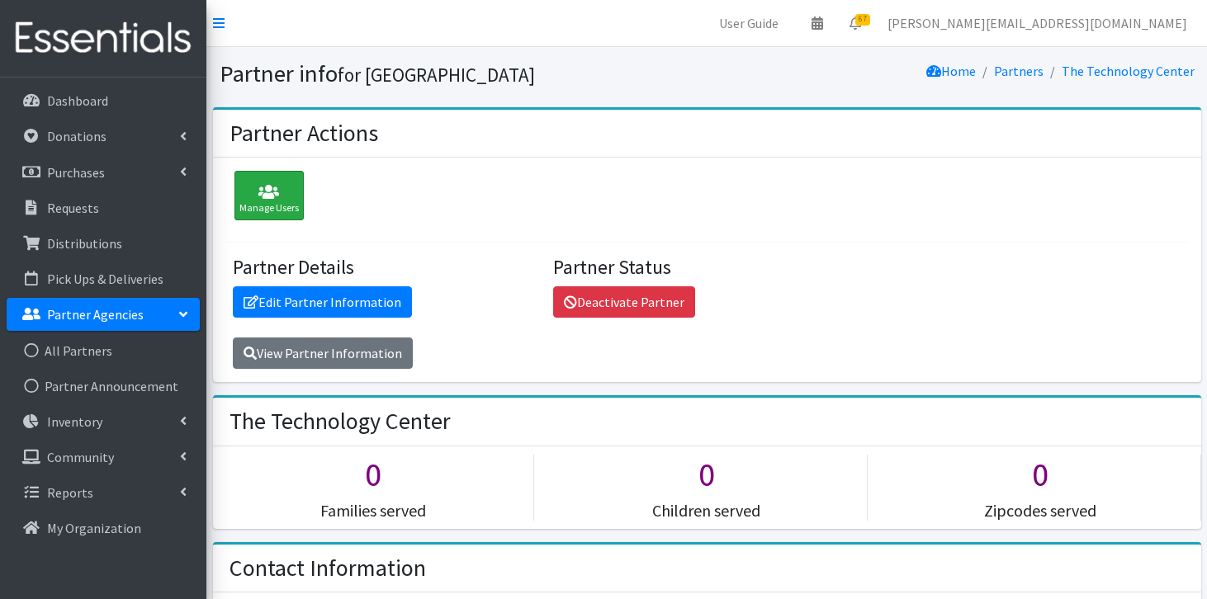
click at [256, 188] on icon at bounding box center [268, 192] width 59 height 17
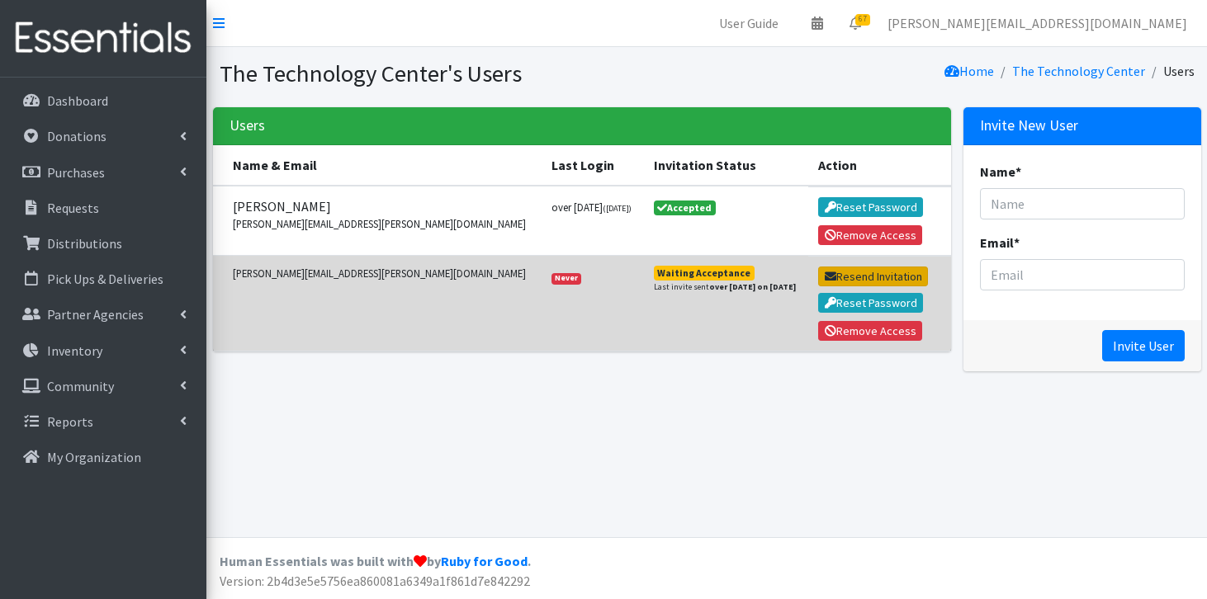
click at [842, 277] on button "Resend Invitation" at bounding box center [873, 277] width 110 height 20
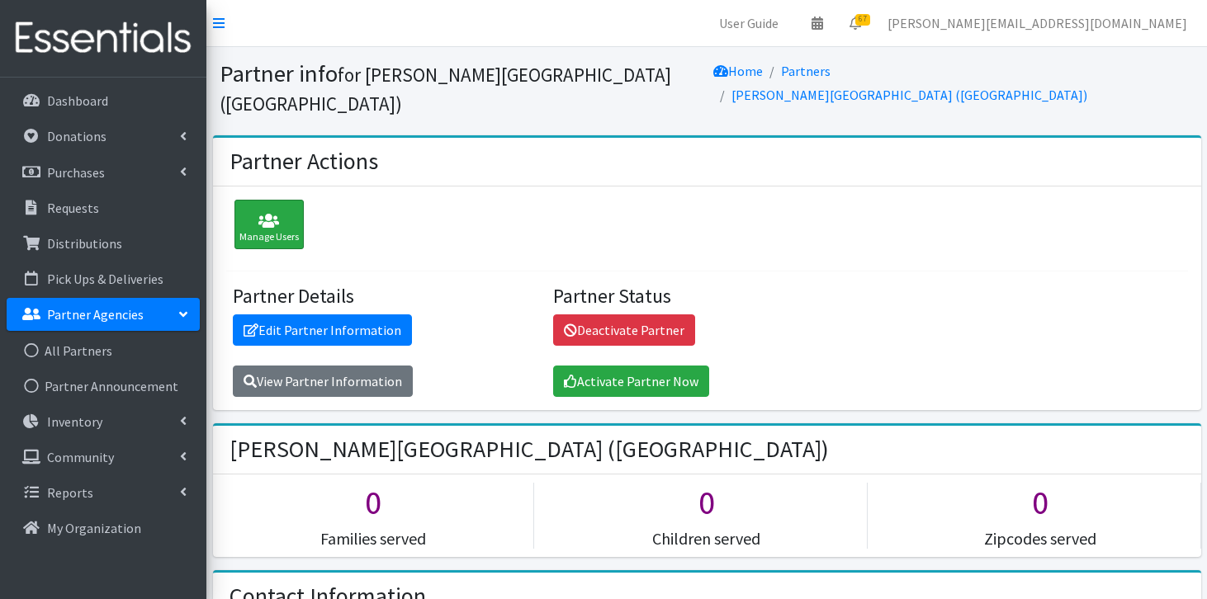
click at [247, 227] on icon at bounding box center [268, 221] width 59 height 17
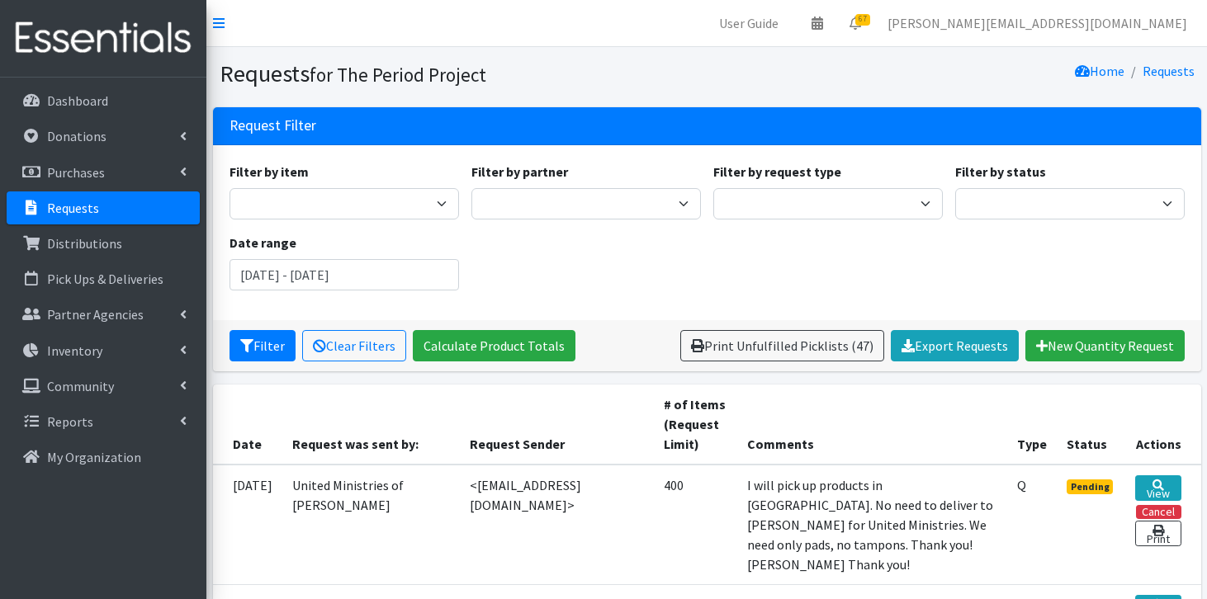
click at [123, 214] on link "Requests" at bounding box center [103, 208] width 193 height 33
click at [995, 199] on select "Pending Started Fulfilled Discarded" at bounding box center [1070, 203] width 230 height 31
select select "3"
click at [276, 353] on button "Filter" at bounding box center [263, 345] width 66 height 31
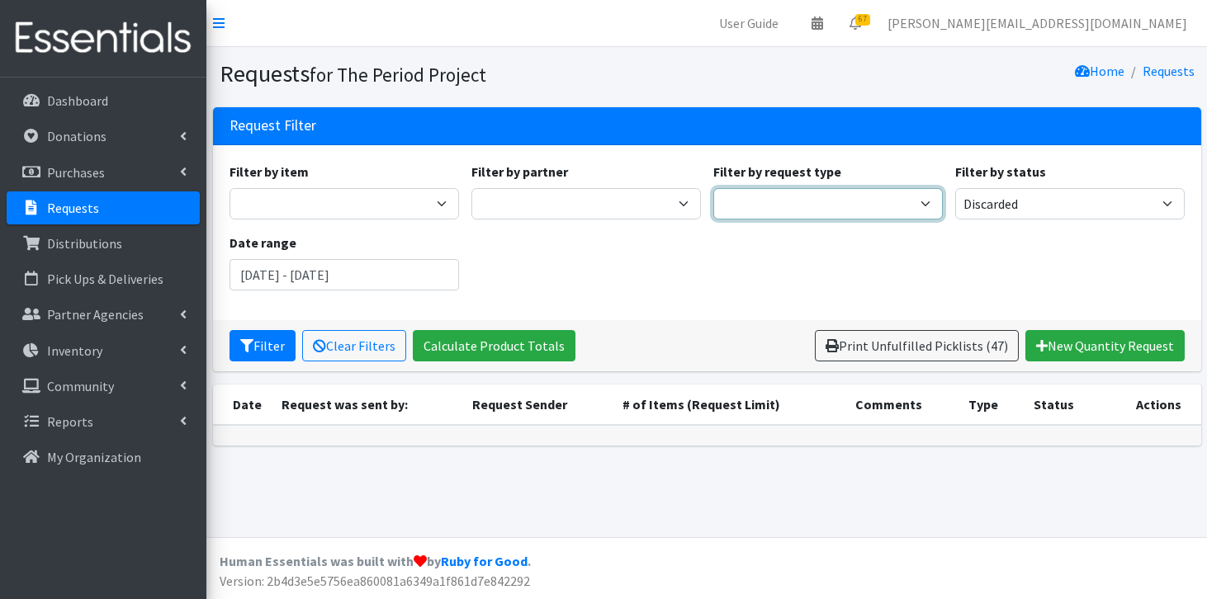
click at [885, 198] on select "Quantity Individual Child" at bounding box center [828, 203] width 230 height 31
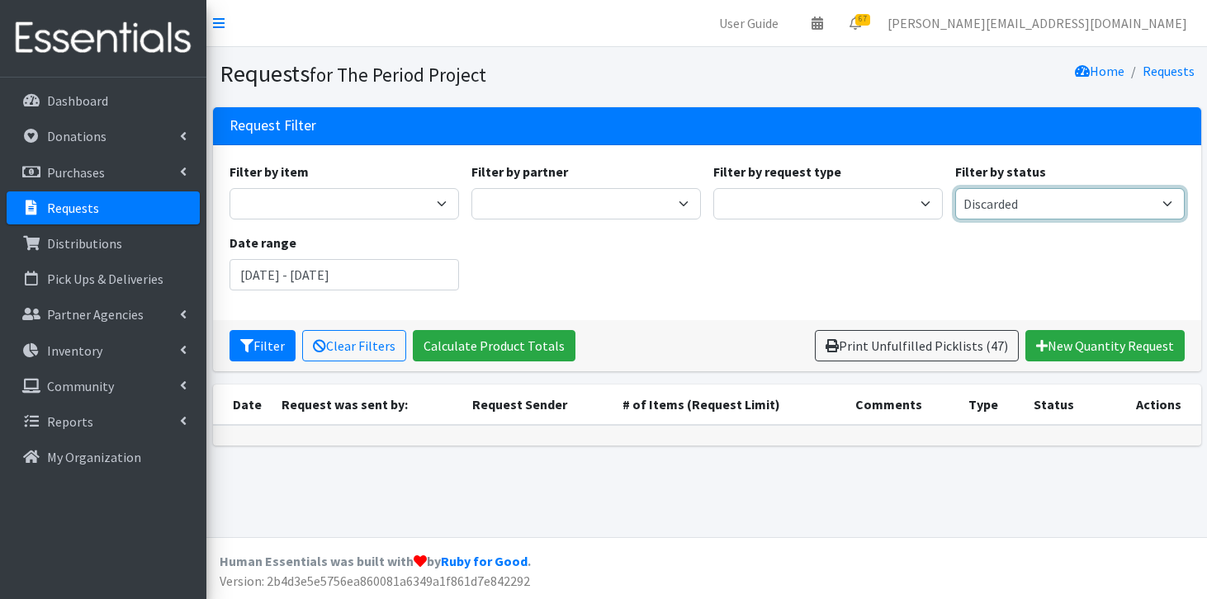
click at [1000, 196] on select "Pending Started Fulfilled Discarded" at bounding box center [1070, 203] width 230 height 31
click at [1000, 213] on select "Pending Started Fulfilled Discarded" at bounding box center [1070, 203] width 230 height 31
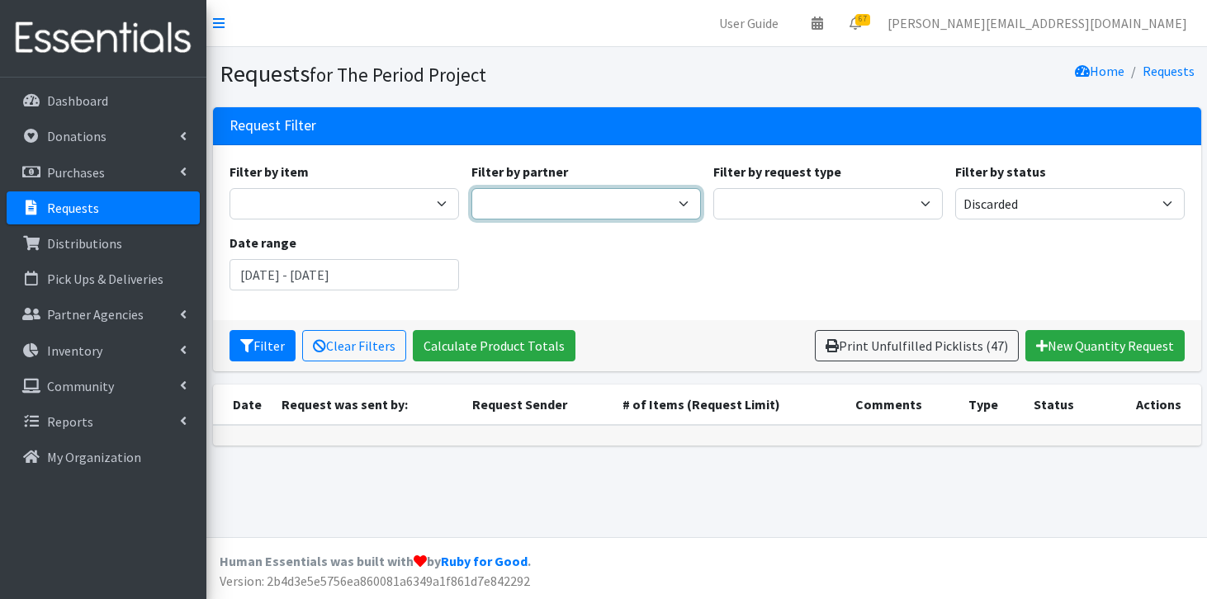
click at [680, 201] on select "AAST Abbeville County Library System Abbeville High School Abbeville School Dis…" at bounding box center [586, 203] width 230 height 31
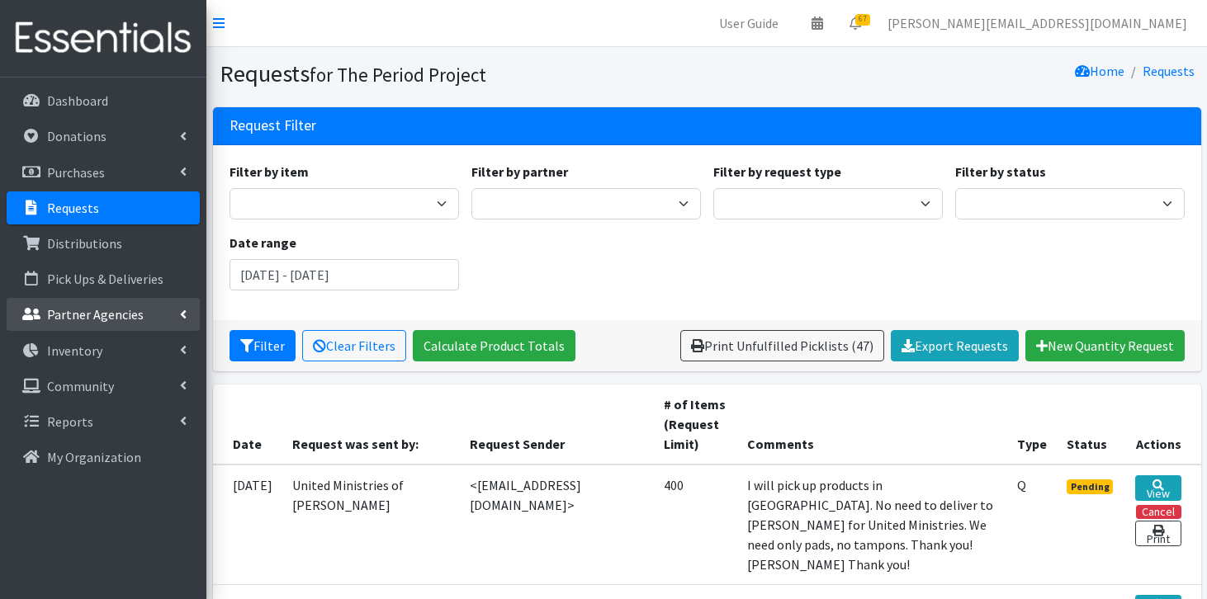
click at [149, 310] on link "Partner Agencies" at bounding box center [103, 314] width 193 height 33
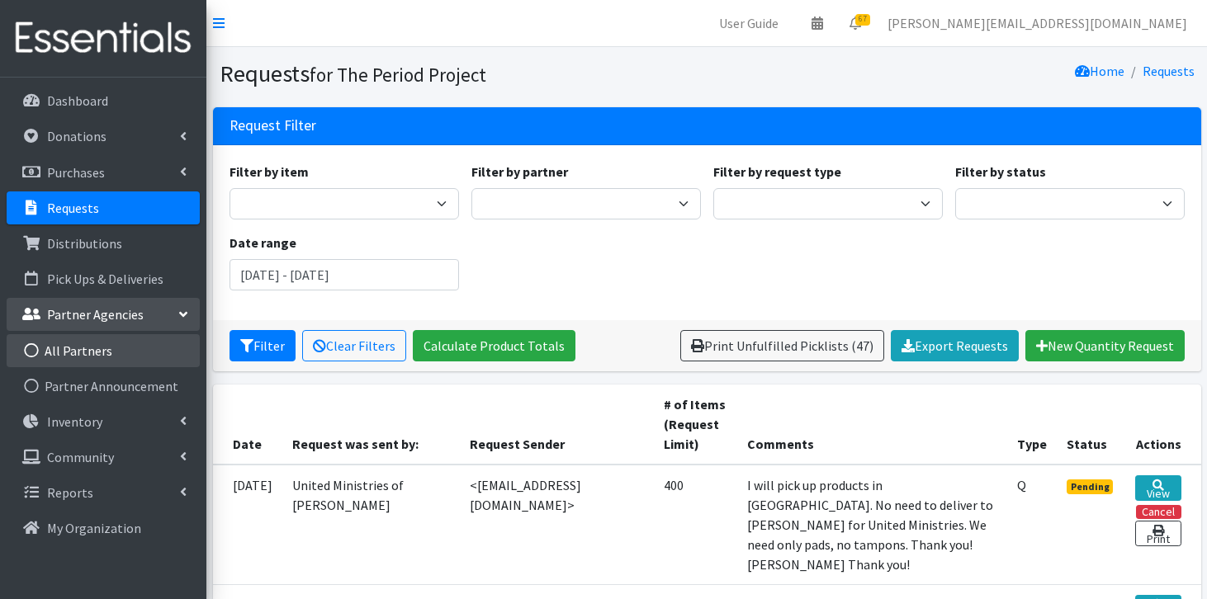
click at [143, 345] on link "All Partners" at bounding box center [103, 350] width 193 height 33
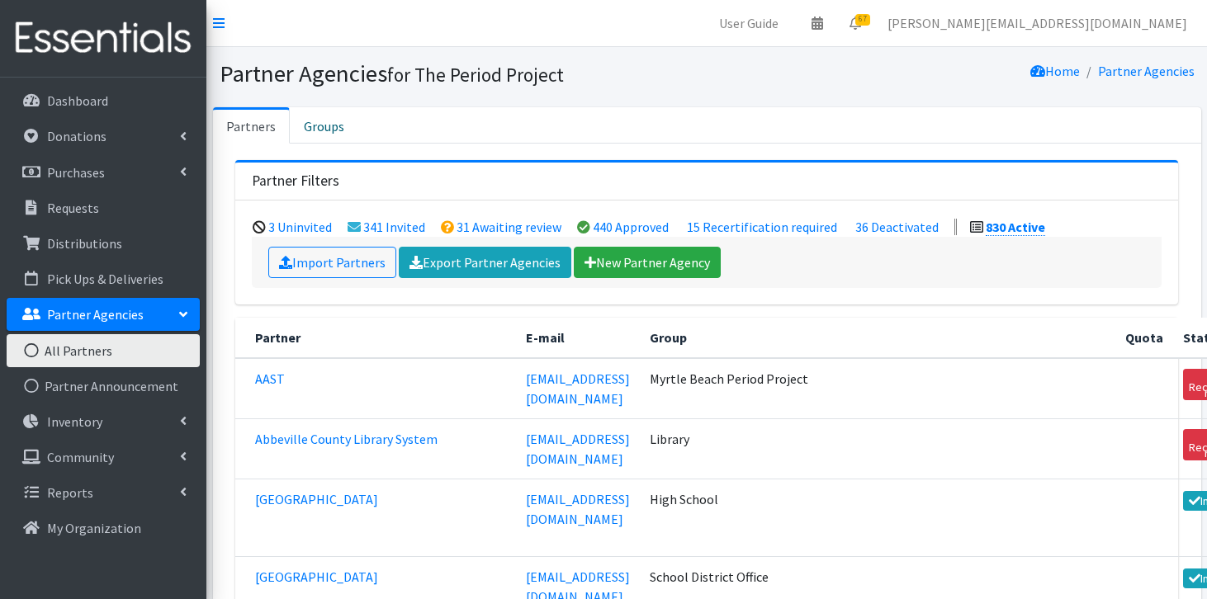
scroll to position [7937, 0]
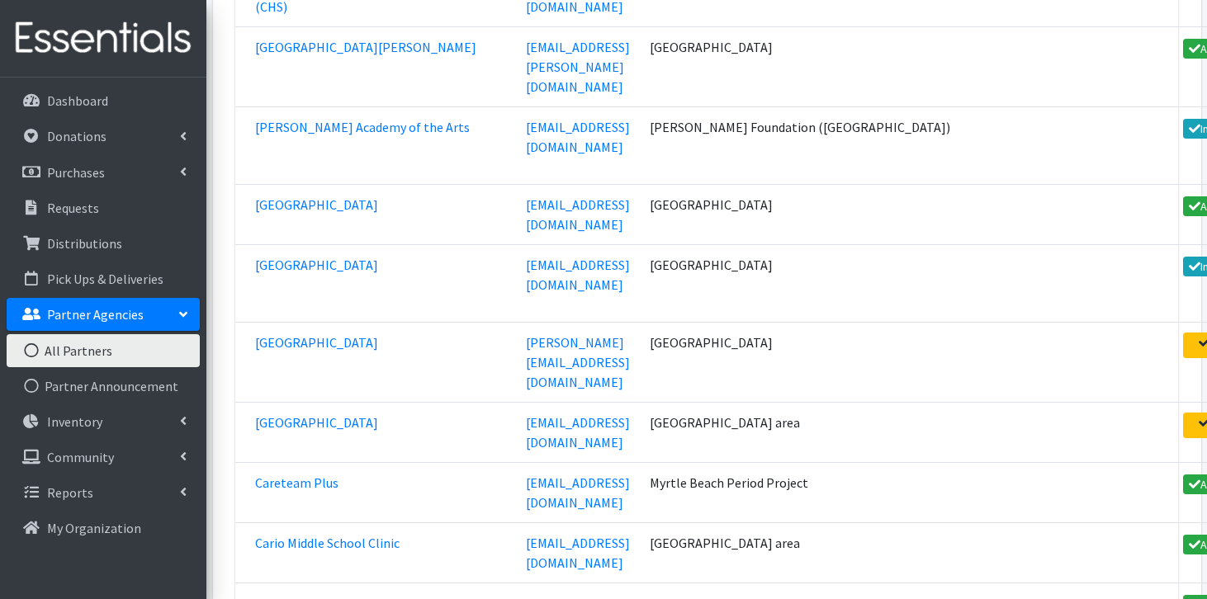
scroll to position [49051, 0]
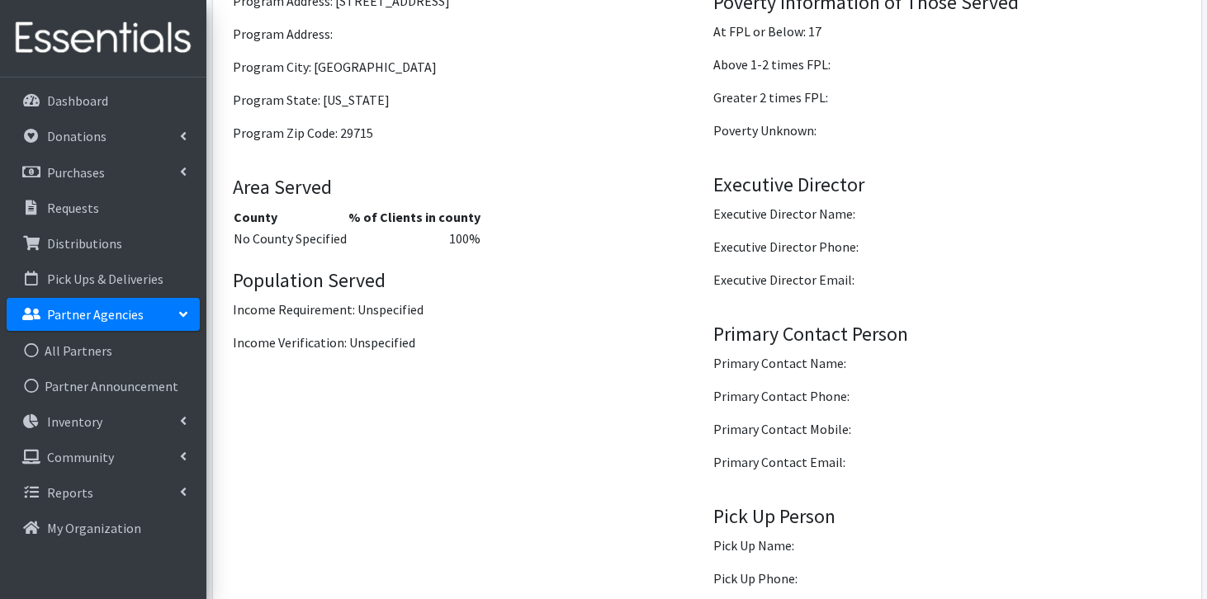
scroll to position [2478, 0]
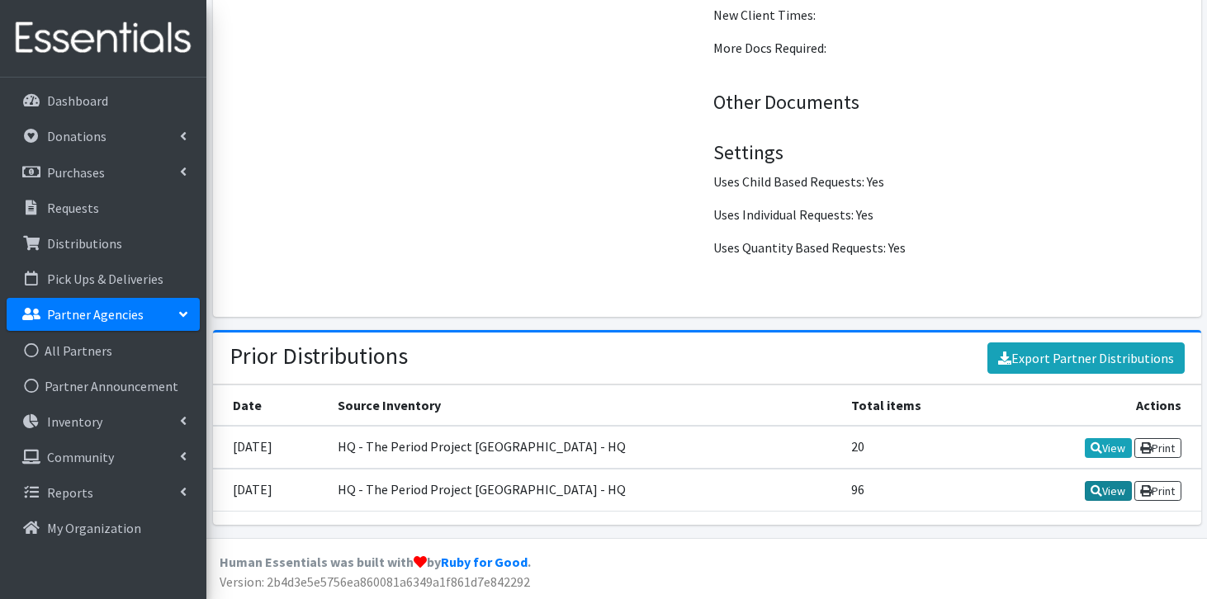
click at [1093, 487] on icon at bounding box center [1097, 492] width 12 height 12
click at [1096, 446] on icon at bounding box center [1097, 449] width 12 height 12
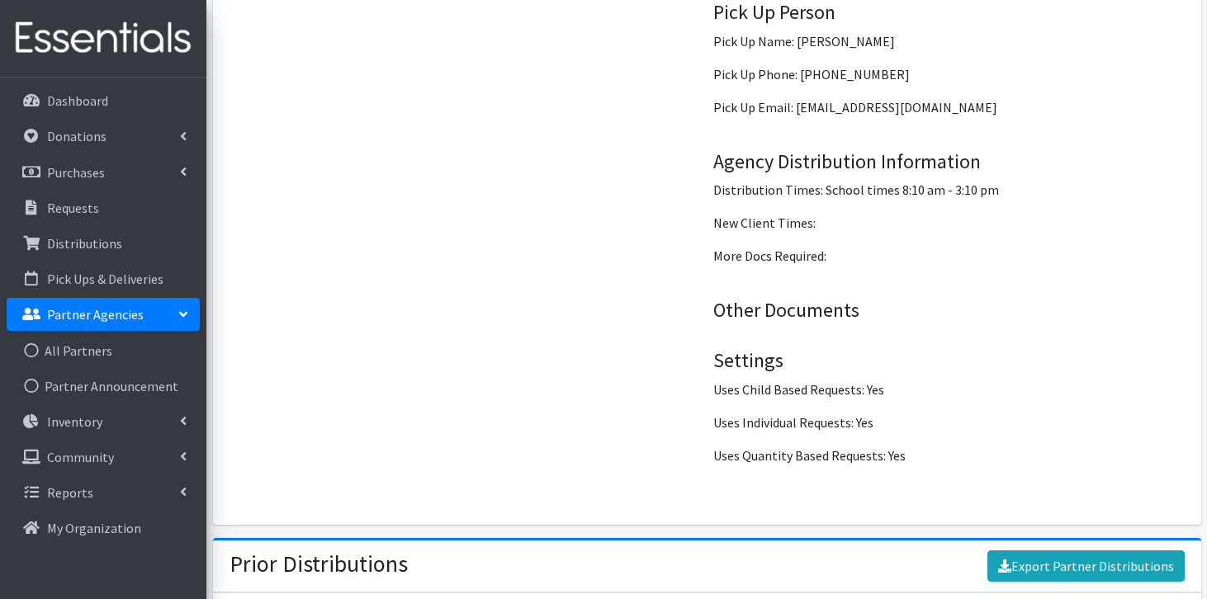
scroll to position [2521, 0]
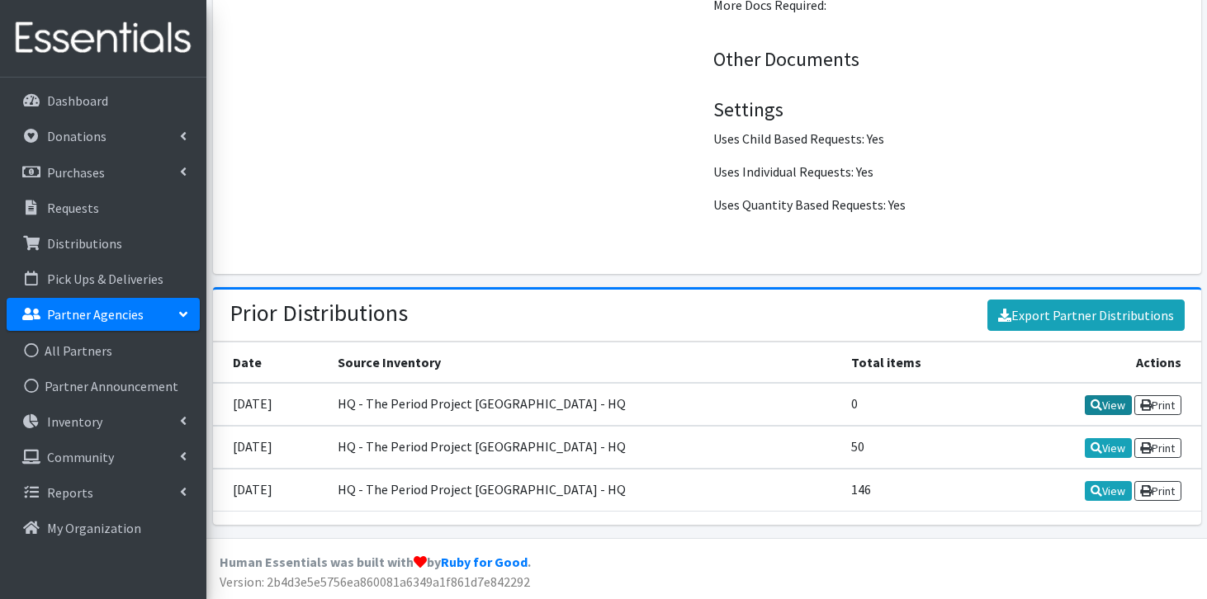
click at [1095, 408] on icon at bounding box center [1097, 406] width 12 height 12
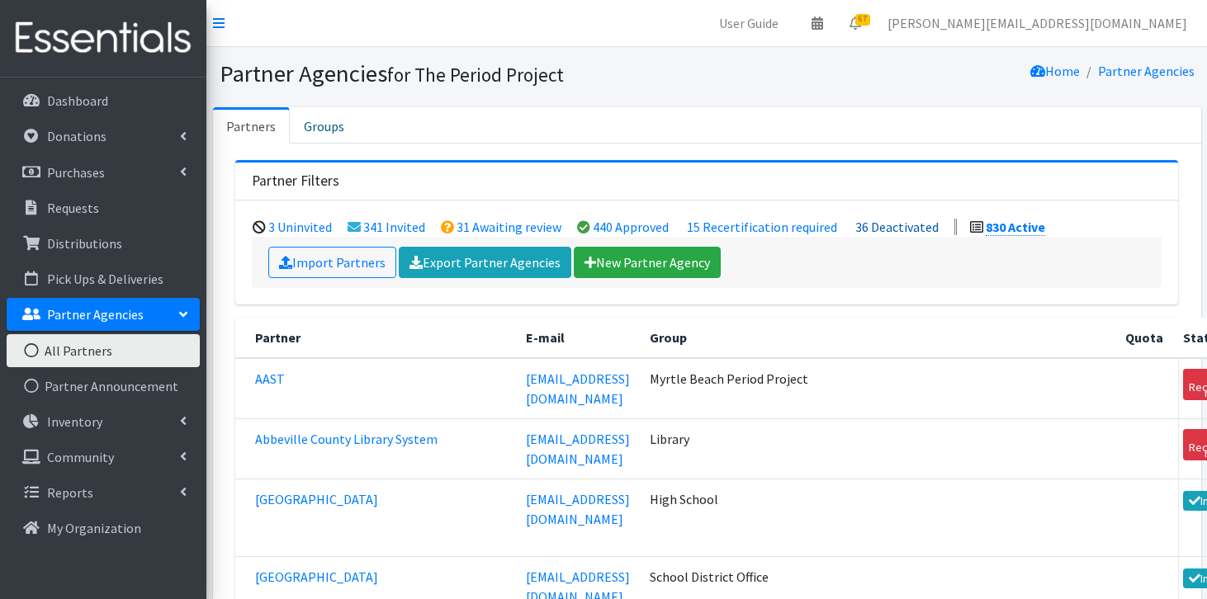
click at [882, 230] on link "36 Deactivated" at bounding box center [896, 227] width 83 height 17
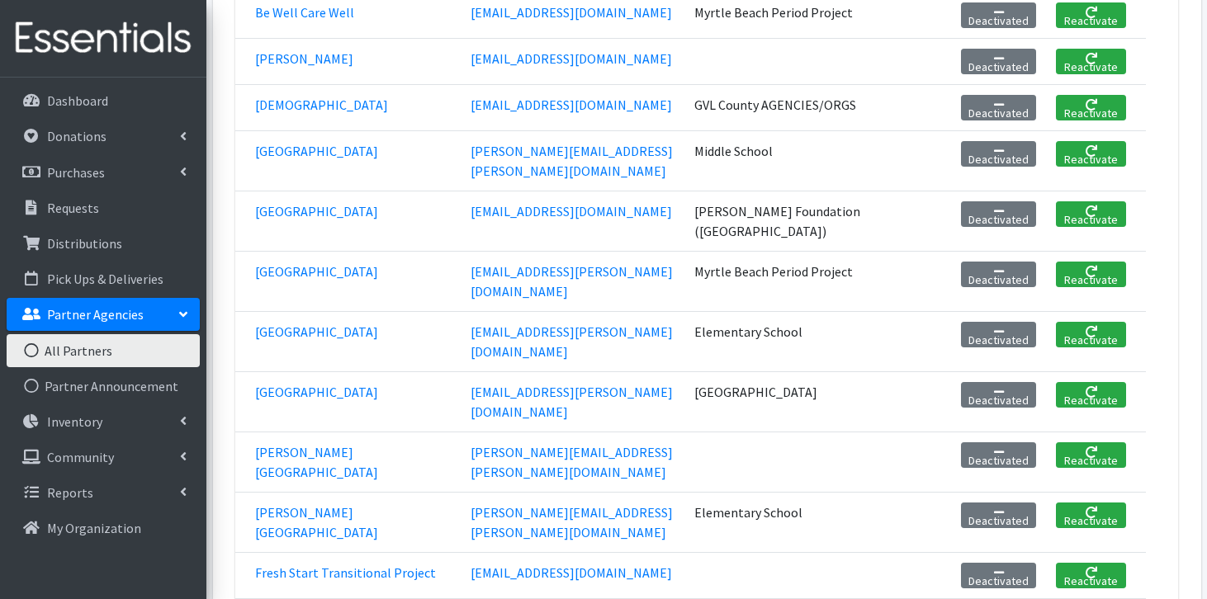
scroll to position [527, 0]
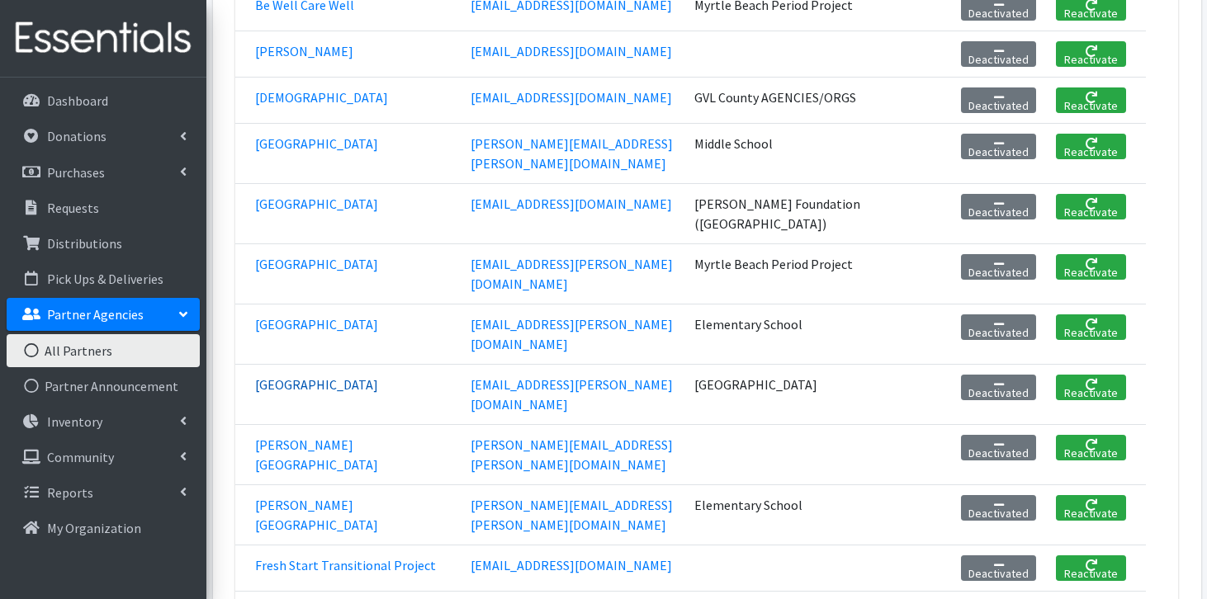
click at [372, 377] on link "[GEOGRAPHIC_DATA]" at bounding box center [316, 385] width 123 height 17
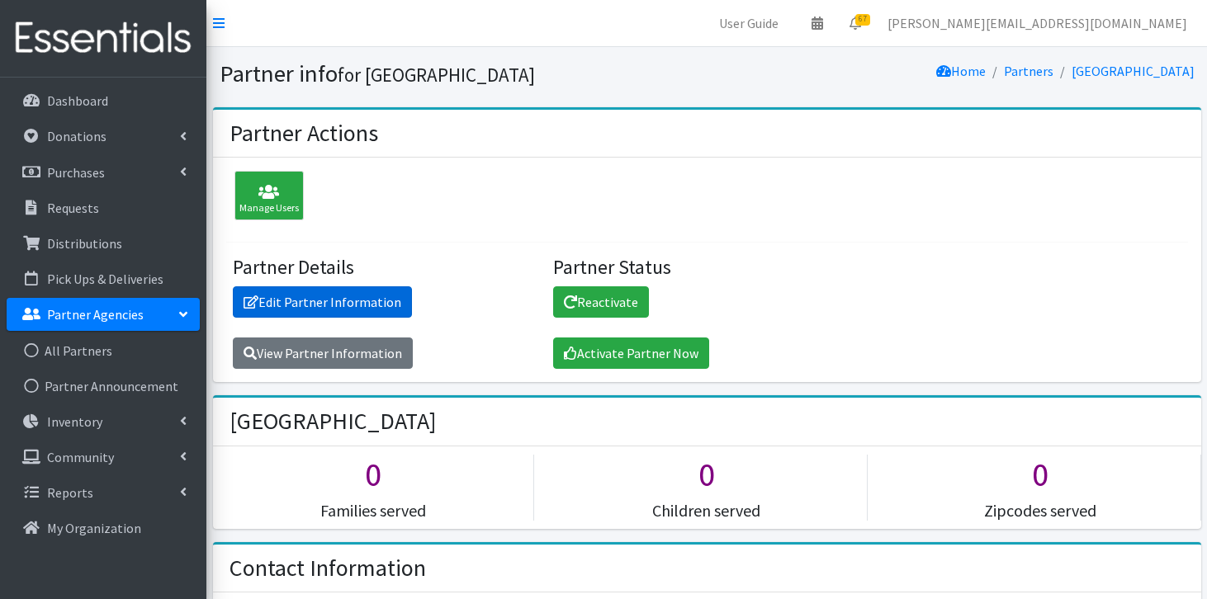
click at [317, 307] on link "Edit Partner Information" at bounding box center [322, 302] width 179 height 31
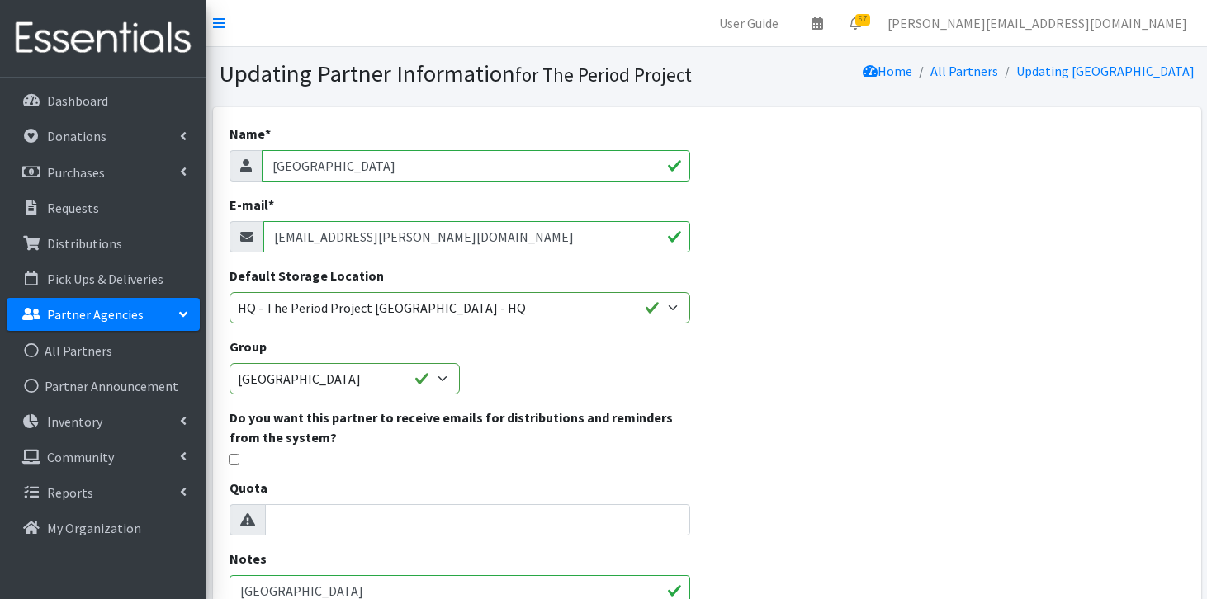
drag, startPoint x: 497, startPoint y: 161, endPoint x: 294, endPoint y: 168, distance: 203.3
click at [294, 168] on input "[GEOGRAPHIC_DATA]" at bounding box center [476, 165] width 429 height 31
type input "E"
type input "[GEOGRAPHIC_DATA]"
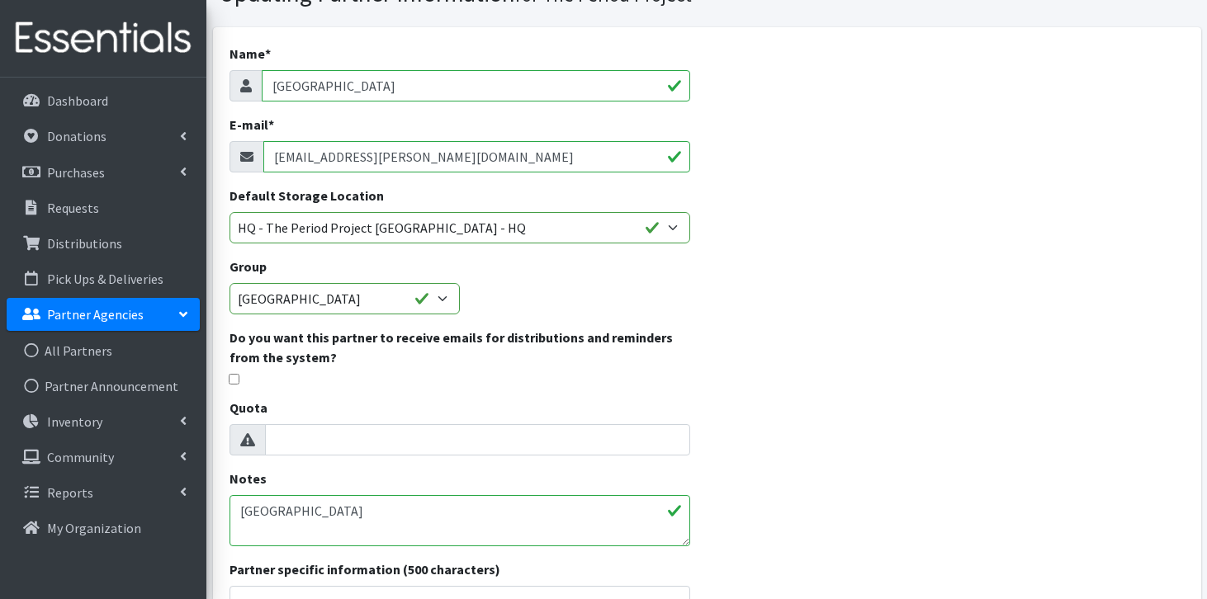
scroll to position [168, 0]
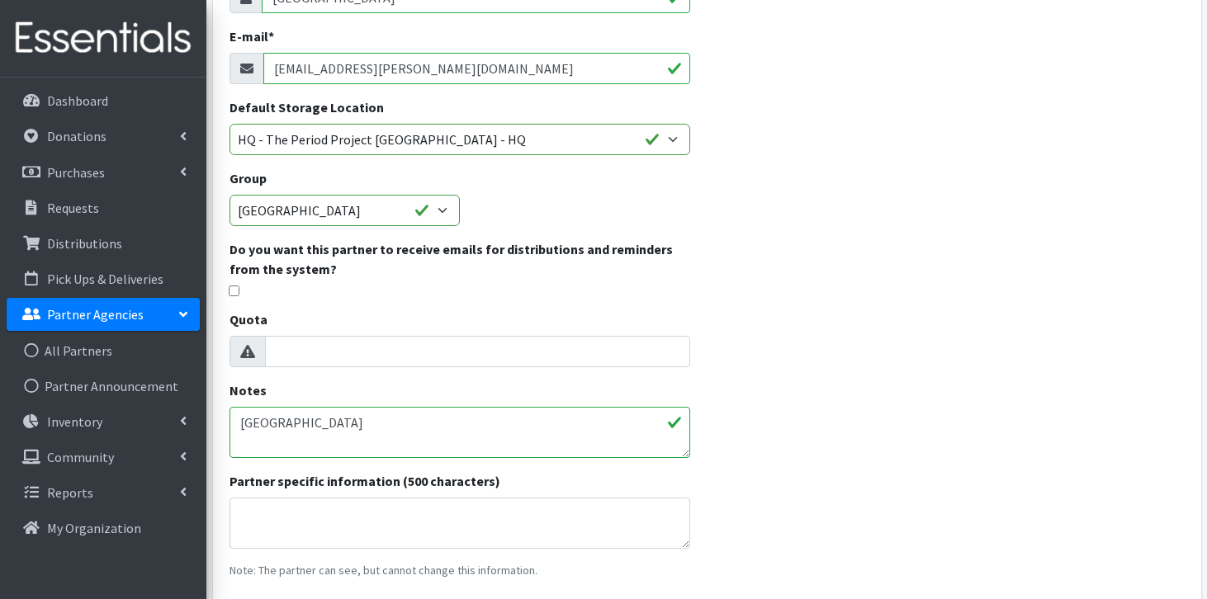
click at [429, 421] on textarea "[GEOGRAPHIC_DATA]" at bounding box center [461, 432] width 462 height 51
click at [770, 373] on div "Name * [GEOGRAPHIC_DATA] E-mail * [EMAIL_ADDRESS][PERSON_NAME][DOMAIN_NAME] Def…" at bounding box center [707, 332] width 988 height 786
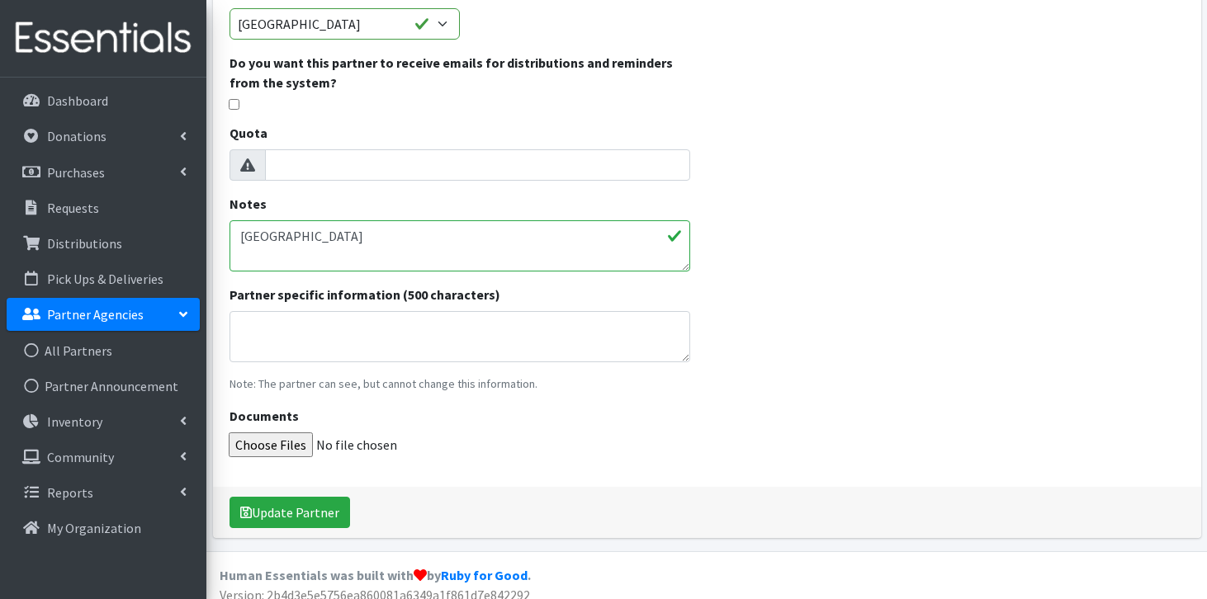
scroll to position [358, 0]
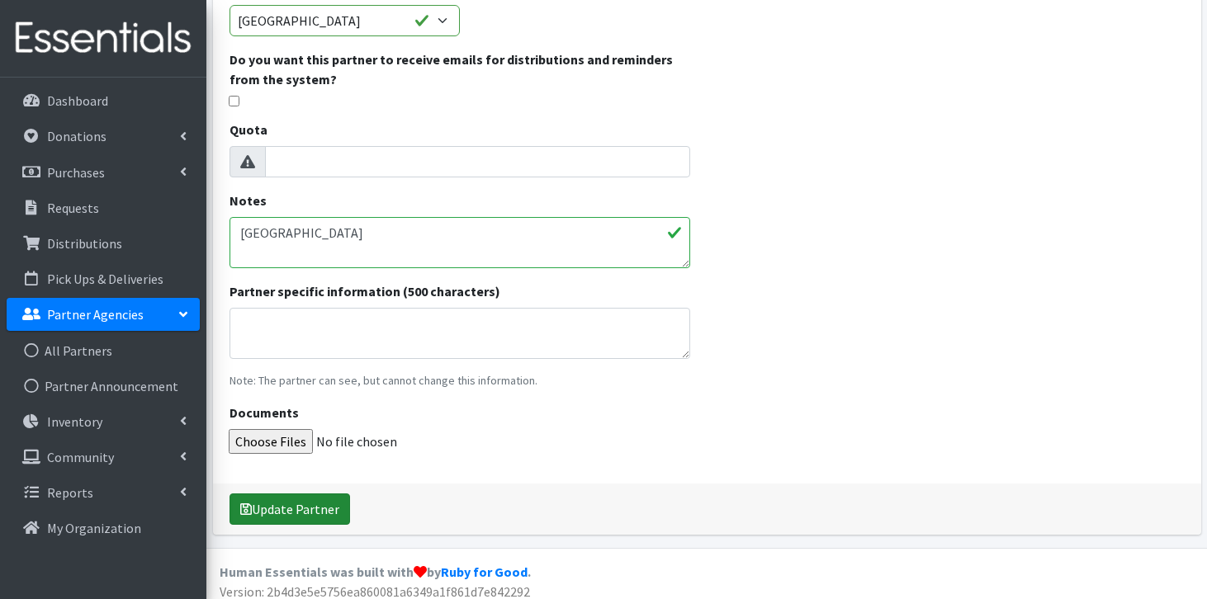
click at [249, 511] on icon "submit" at bounding box center [246, 509] width 12 height 13
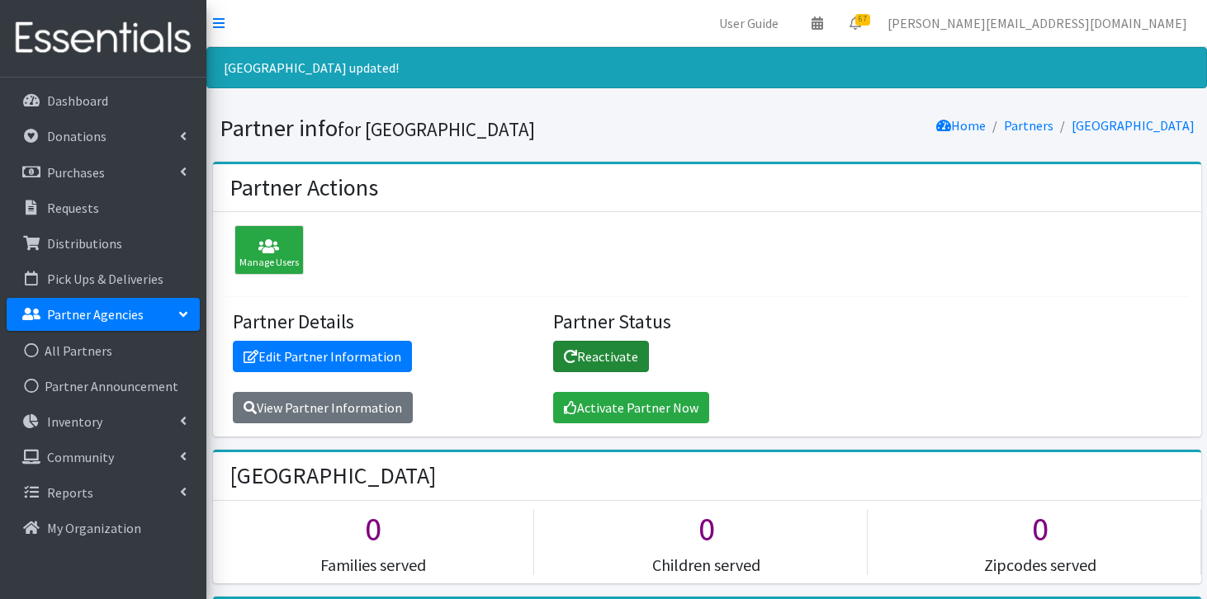
click at [597, 355] on link "Reactivate" at bounding box center [601, 356] width 96 height 31
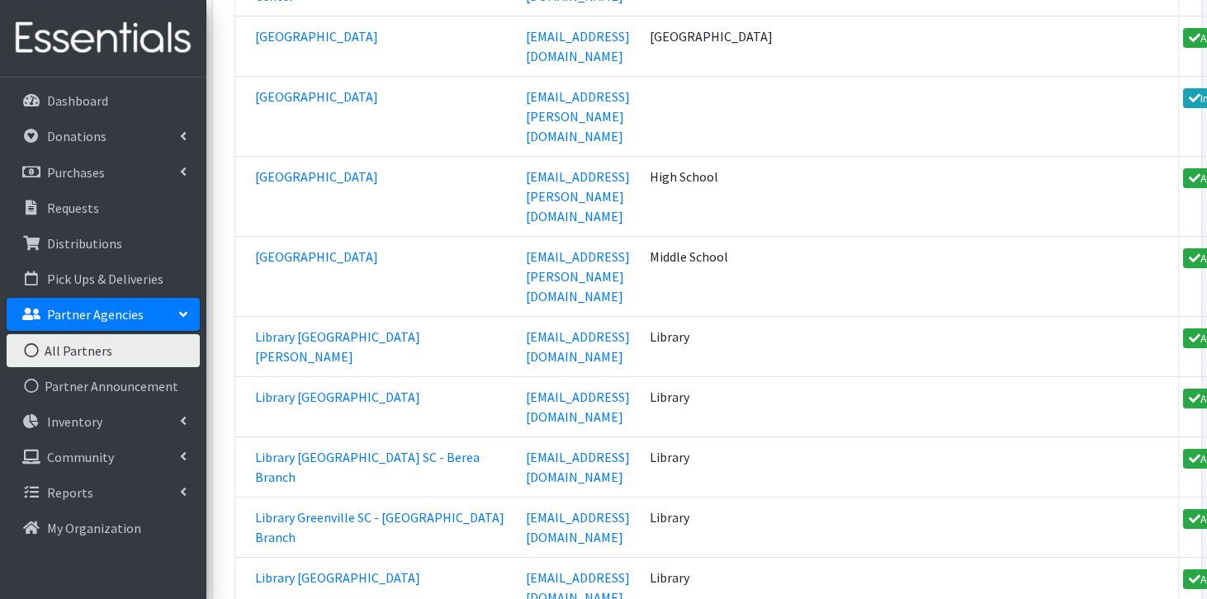
scroll to position [38535, 0]
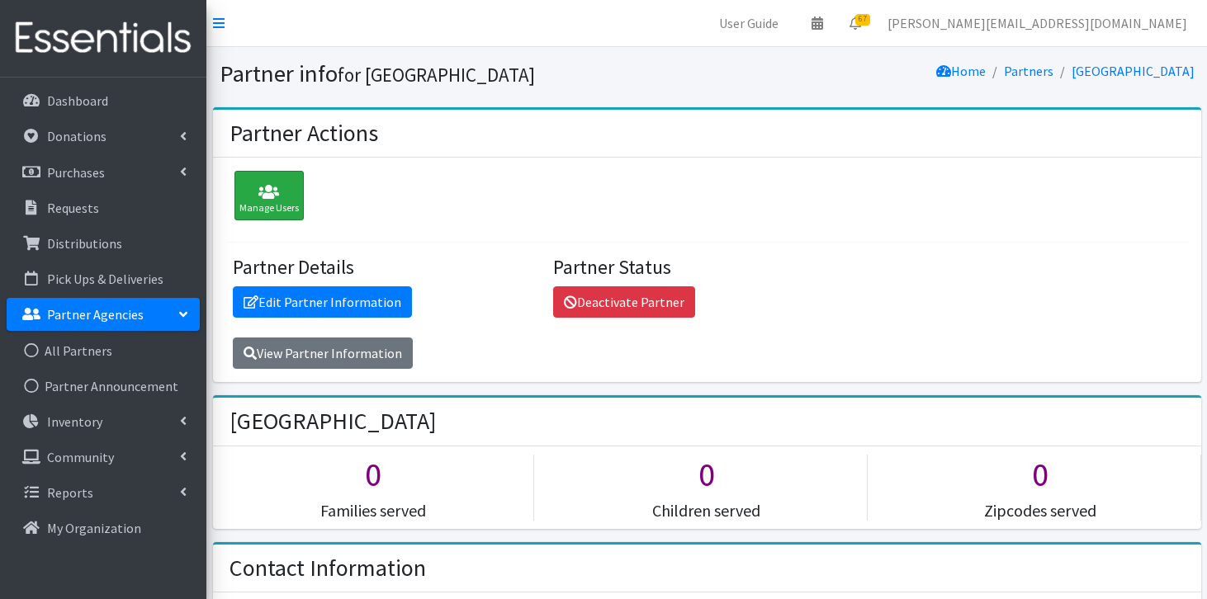
click at [277, 212] on div "Manage Users" at bounding box center [269, 196] width 69 height 50
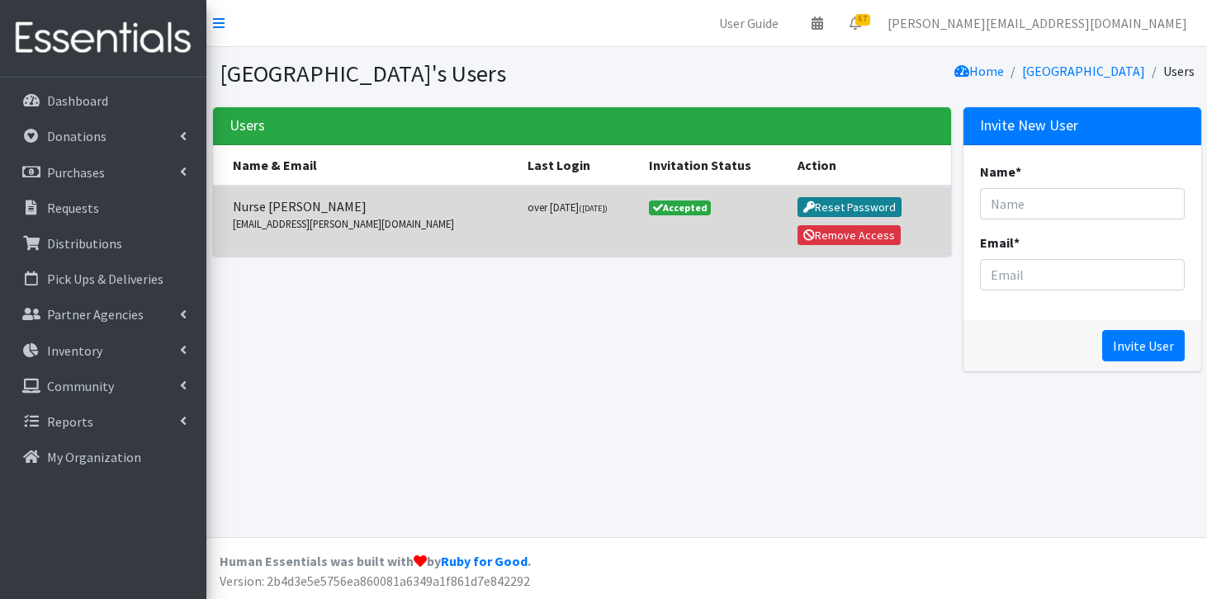
click at [825, 205] on button "Reset Password" at bounding box center [850, 207] width 105 height 20
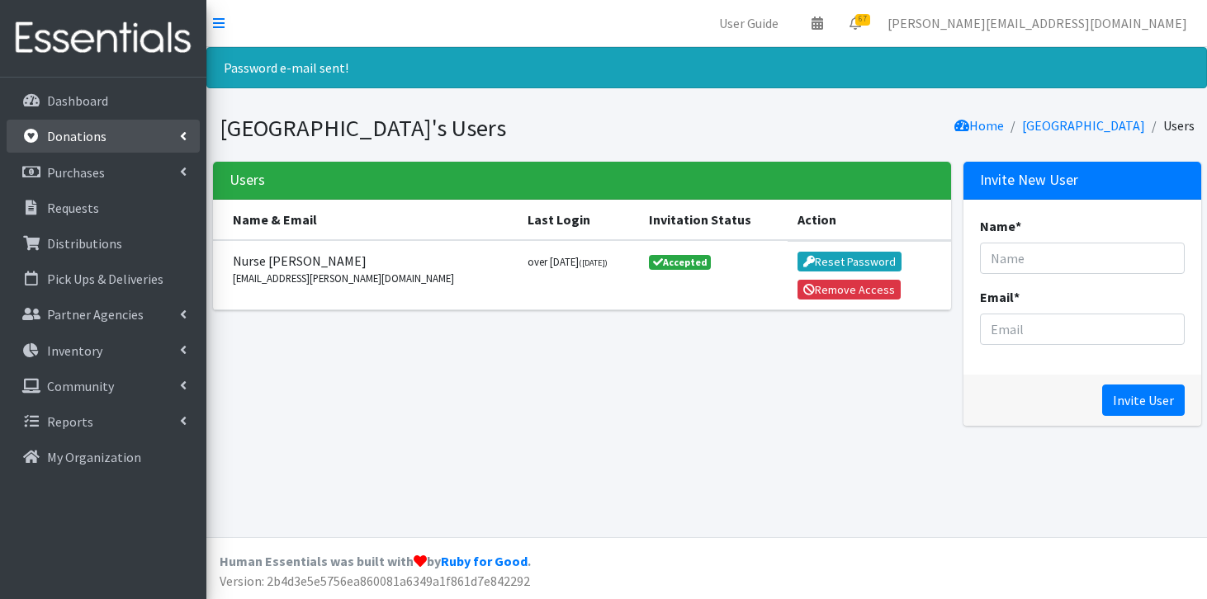
click at [78, 133] on p "Donations" at bounding box center [76, 136] width 59 height 17
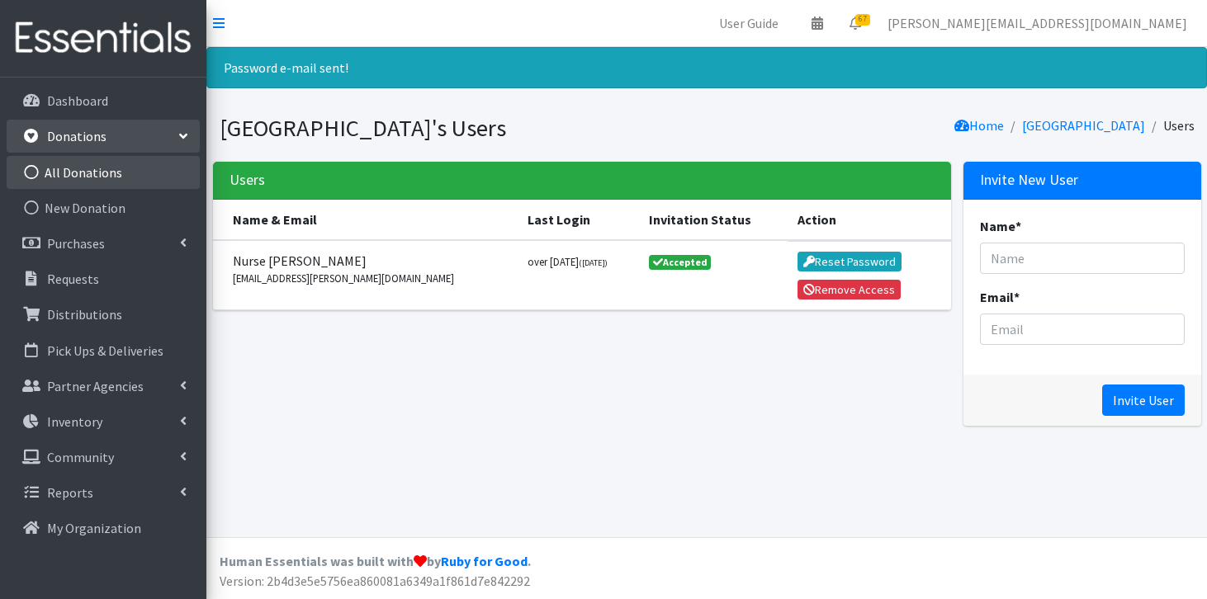
click at [81, 159] on link "All Donations" at bounding box center [103, 172] width 193 height 33
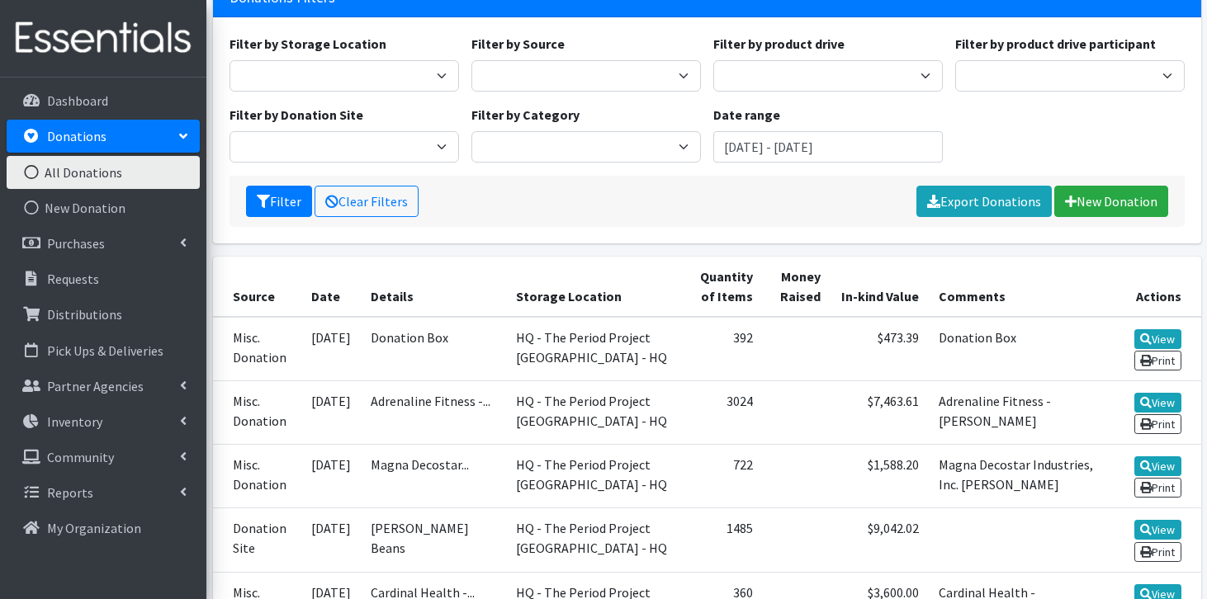
scroll to position [114, 0]
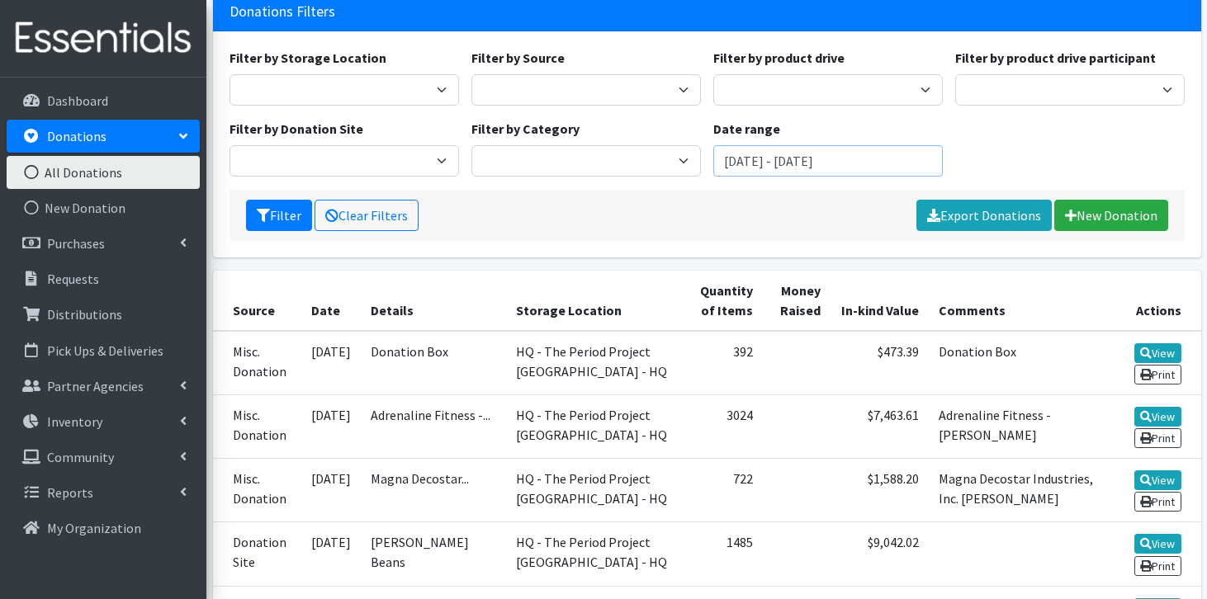
click at [747, 168] on input "June 25, 2025 - September 25, 2025" at bounding box center [828, 160] width 230 height 31
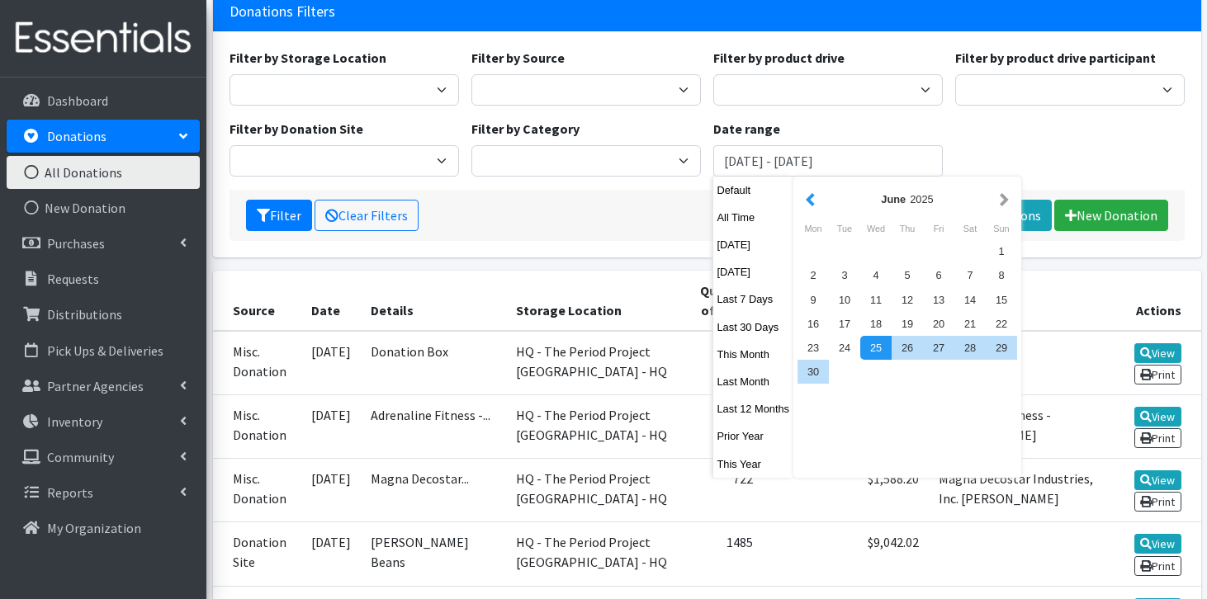
click at [811, 195] on button "button" at bounding box center [810, 199] width 17 height 21
click at [845, 247] on div "1" at bounding box center [844, 251] width 31 height 24
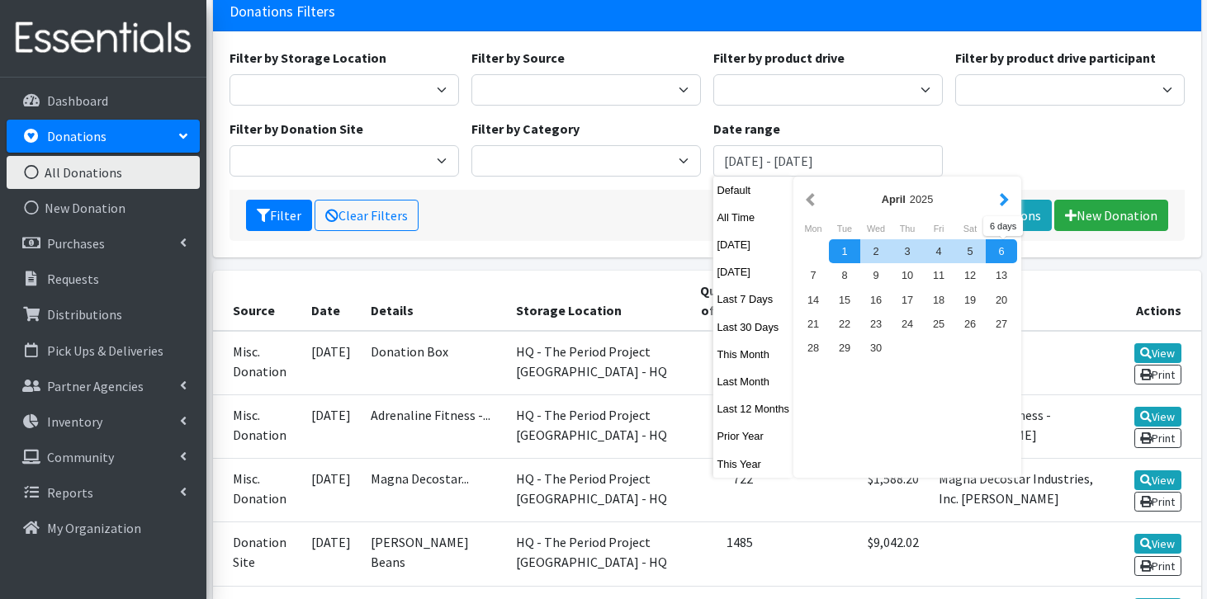
click at [1008, 202] on button "button" at bounding box center [1004, 199] width 17 height 21
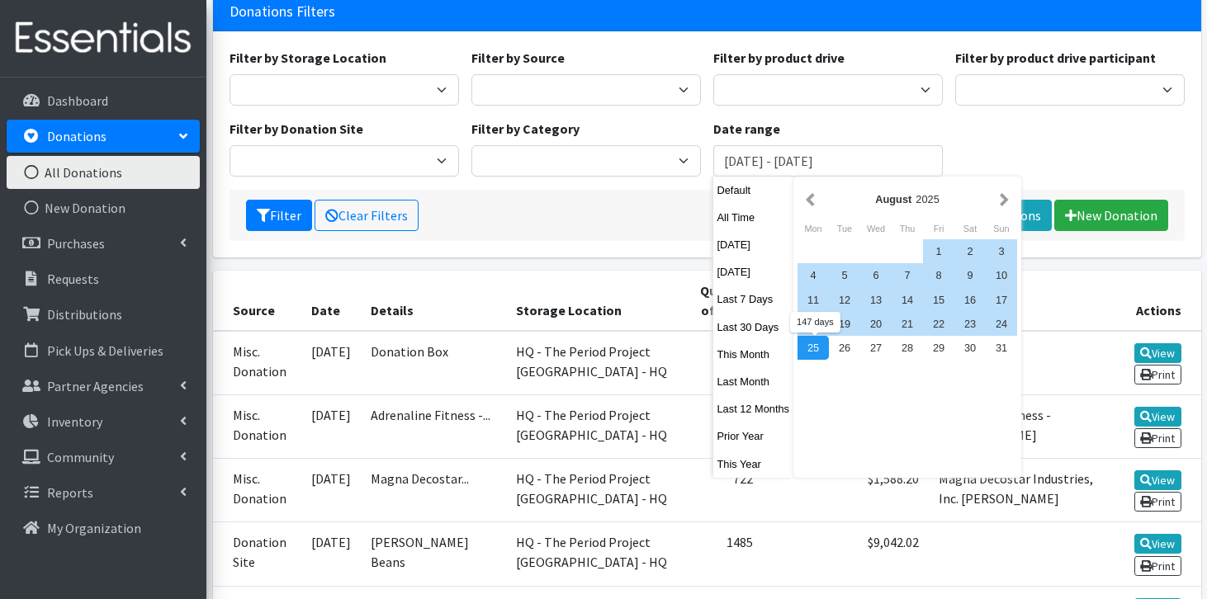
click at [819, 350] on div "25" at bounding box center [813, 348] width 31 height 24
type input "April 1, 2025 - August 25, 2025"
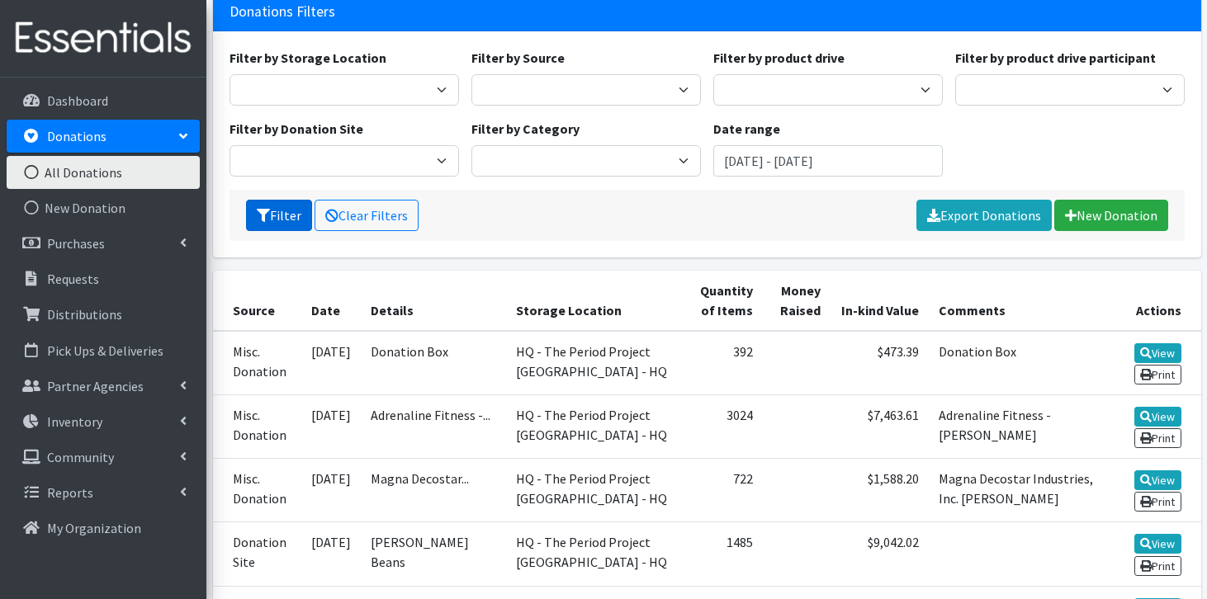
click at [265, 216] on icon "submit" at bounding box center [263, 215] width 13 height 13
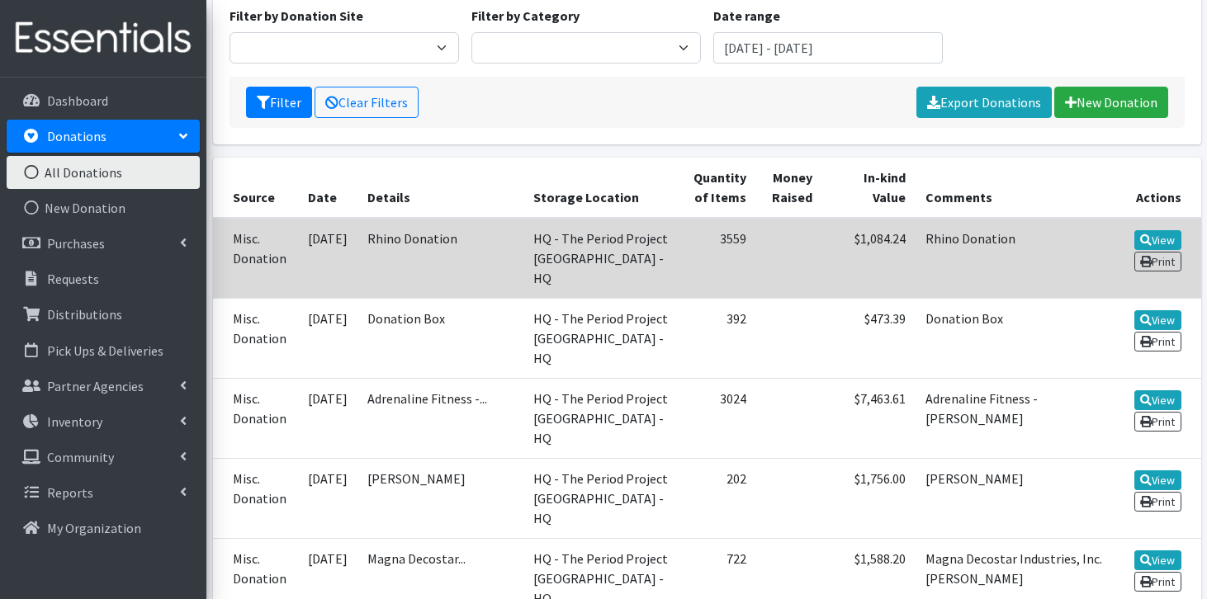
scroll to position [229, 0]
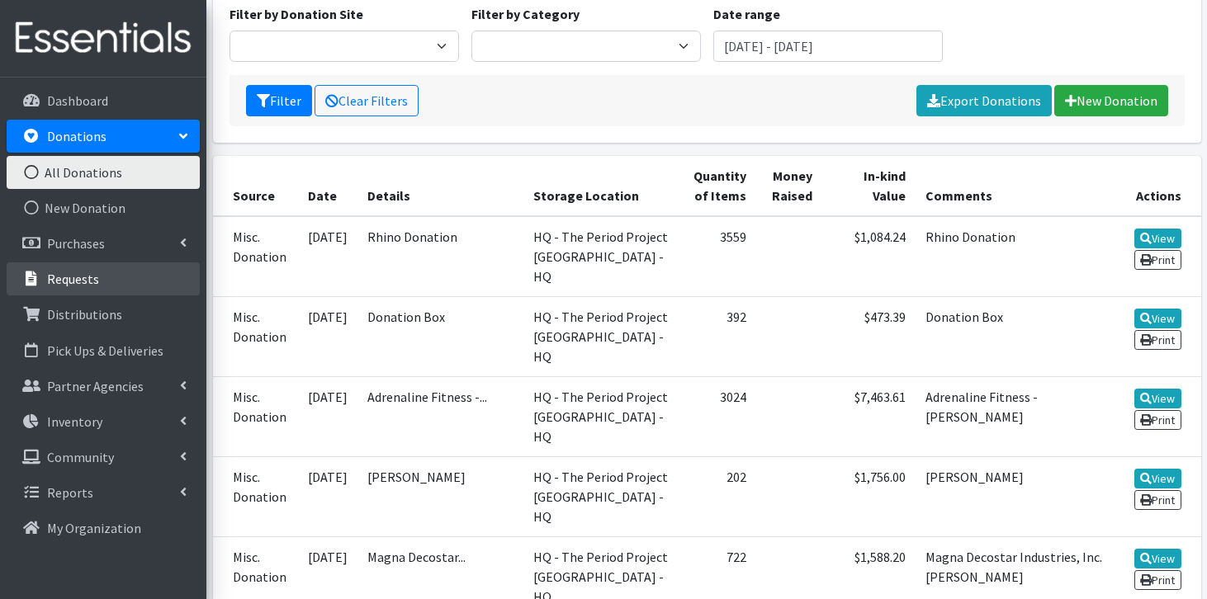
click at [78, 296] on li "Requests" at bounding box center [103, 281] width 193 height 36
click at [80, 286] on p "Requests" at bounding box center [73, 279] width 52 height 17
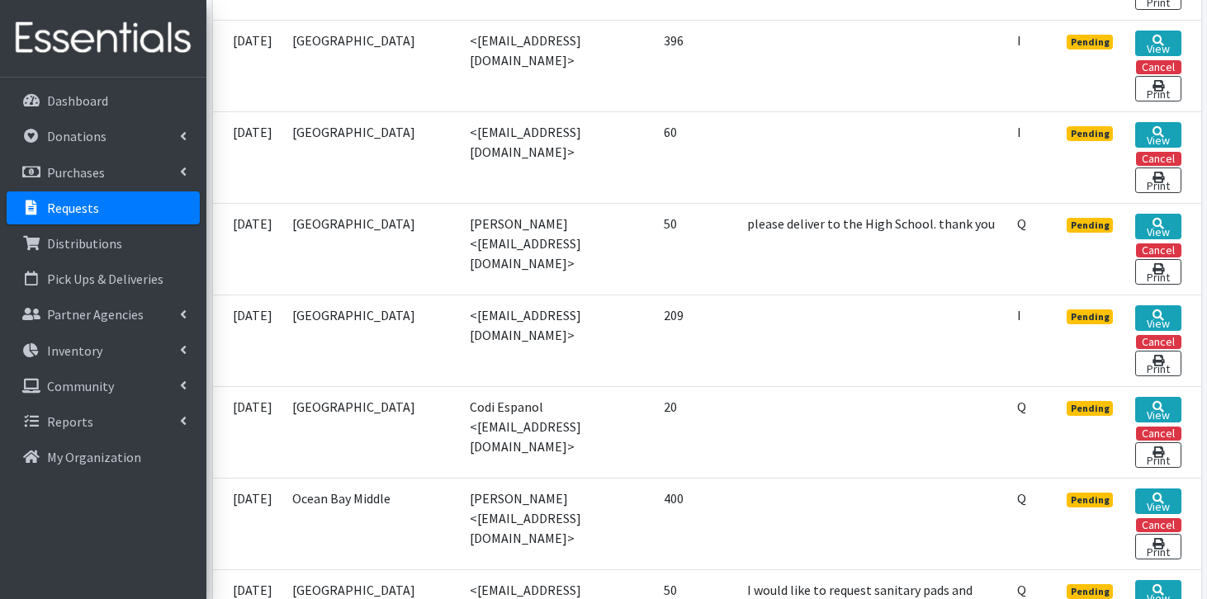
scroll to position [759, 0]
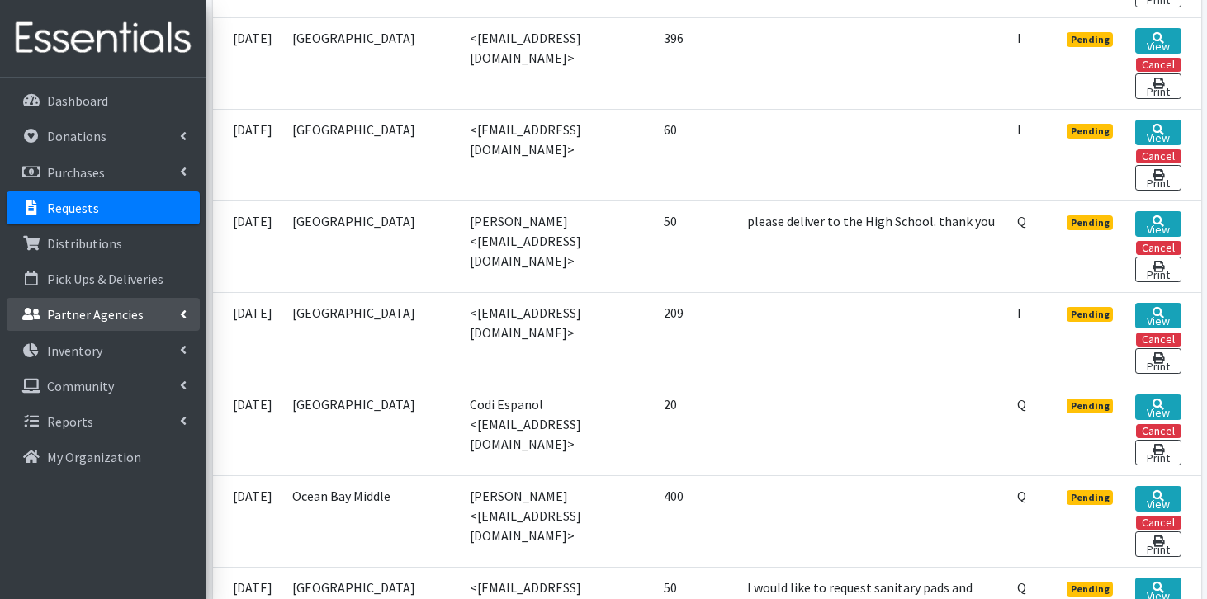
click at [126, 307] on p "Partner Agencies" at bounding box center [95, 314] width 97 height 17
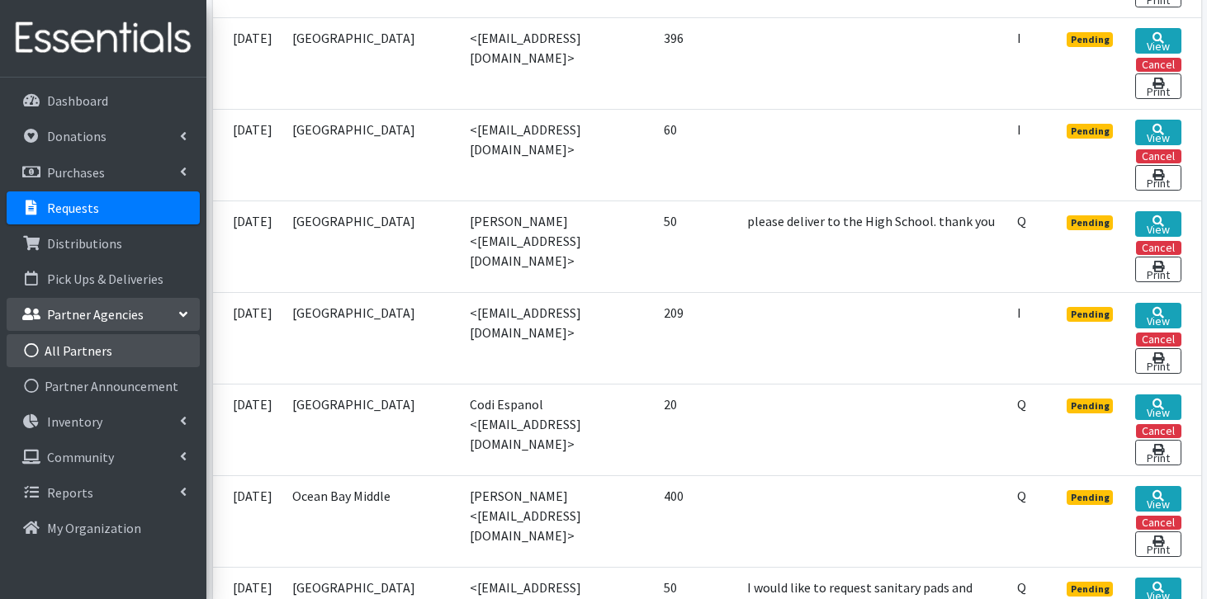
click at [115, 339] on link "All Partners" at bounding box center [103, 350] width 193 height 33
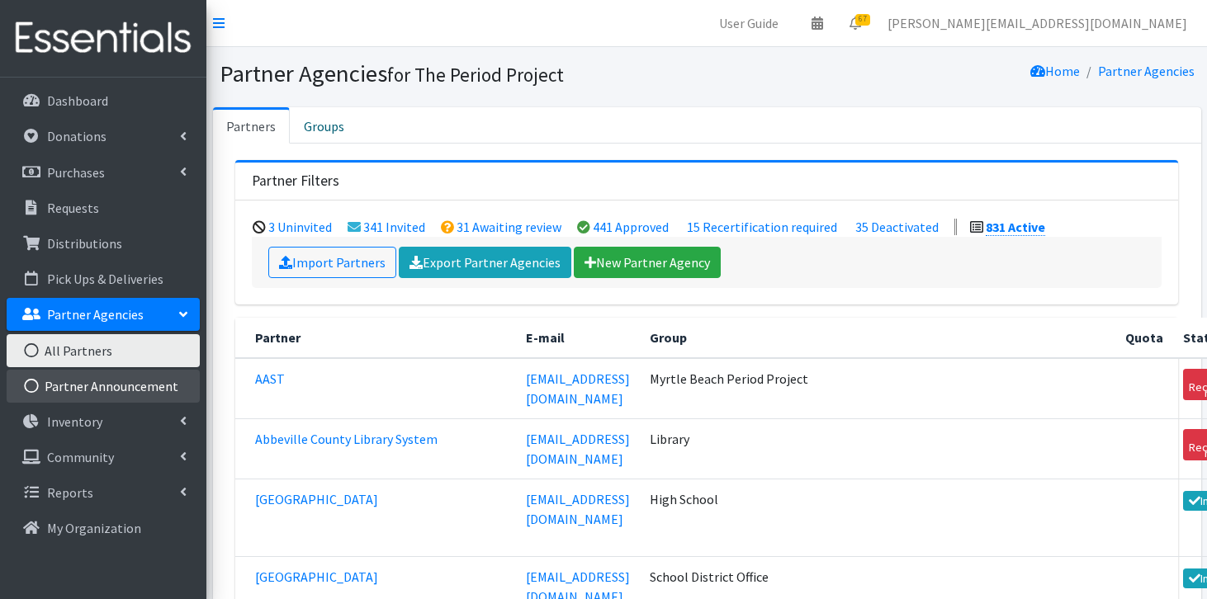
click at [146, 391] on link "Partner Announcement" at bounding box center [103, 386] width 193 height 33
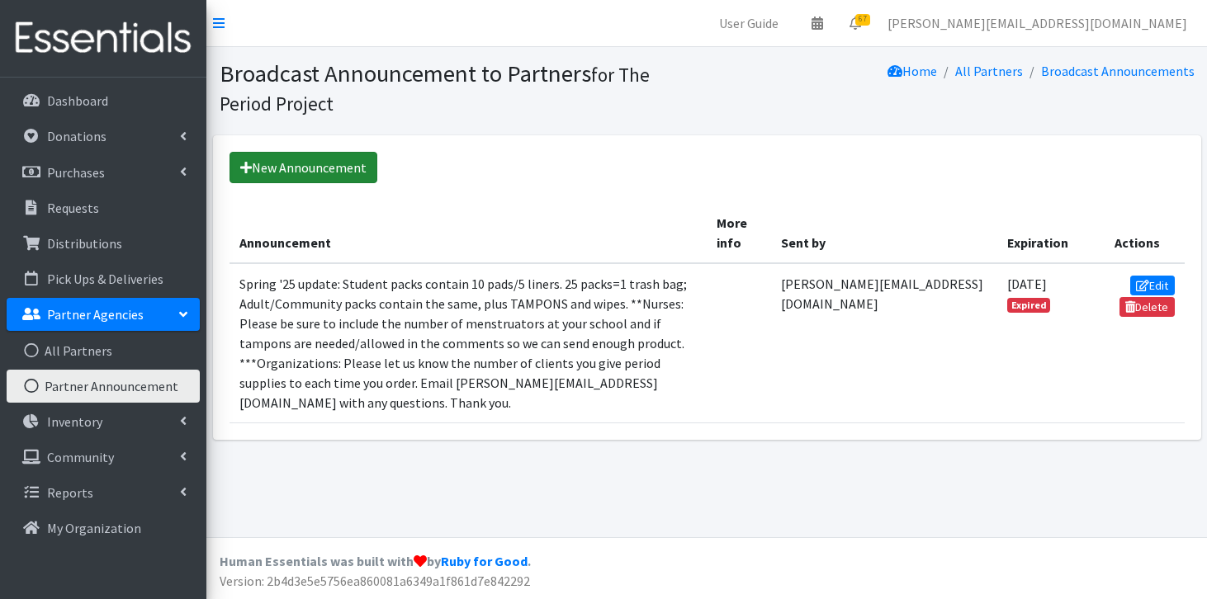
click at [336, 170] on link "New Announcement" at bounding box center [304, 167] width 148 height 31
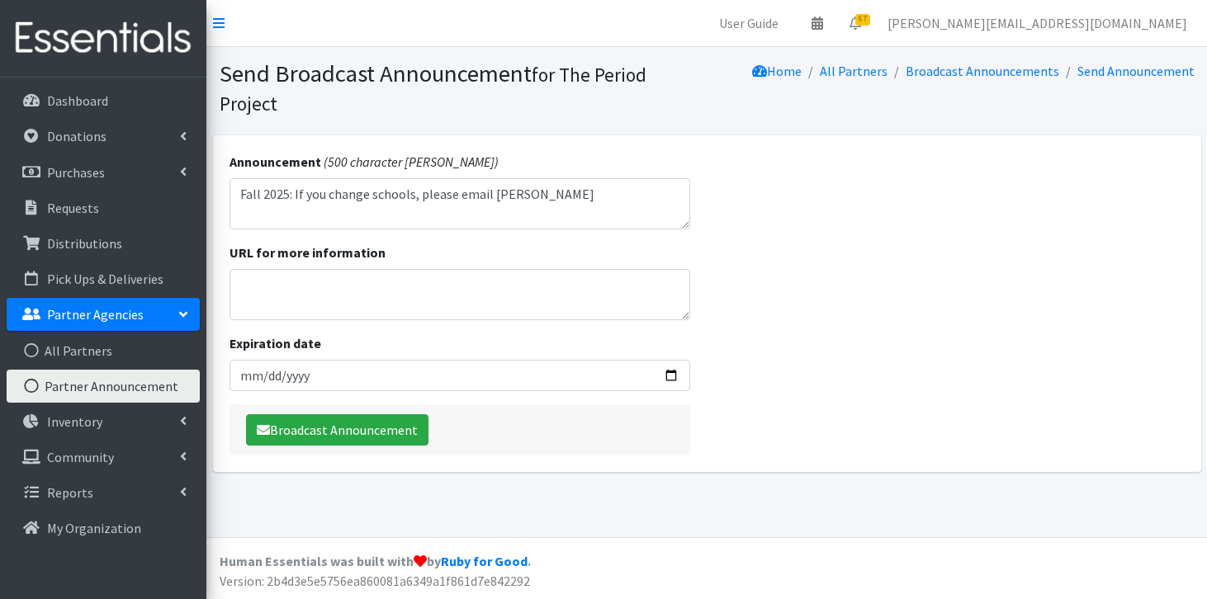
click at [329, 191] on textarea "Fall 2025: If you change schools, please email Elizabeth@periodproject" at bounding box center [461, 203] width 462 height 51
click at [398, 196] on textarea "Fall 2025: If you have change schools, please email Elizabeth@periodproject" at bounding box center [461, 203] width 462 height 51
click at [670, 195] on textarea "Fall 2025: If you have changed schools, please email Elizabeth@periodproject" at bounding box center [461, 203] width 462 height 51
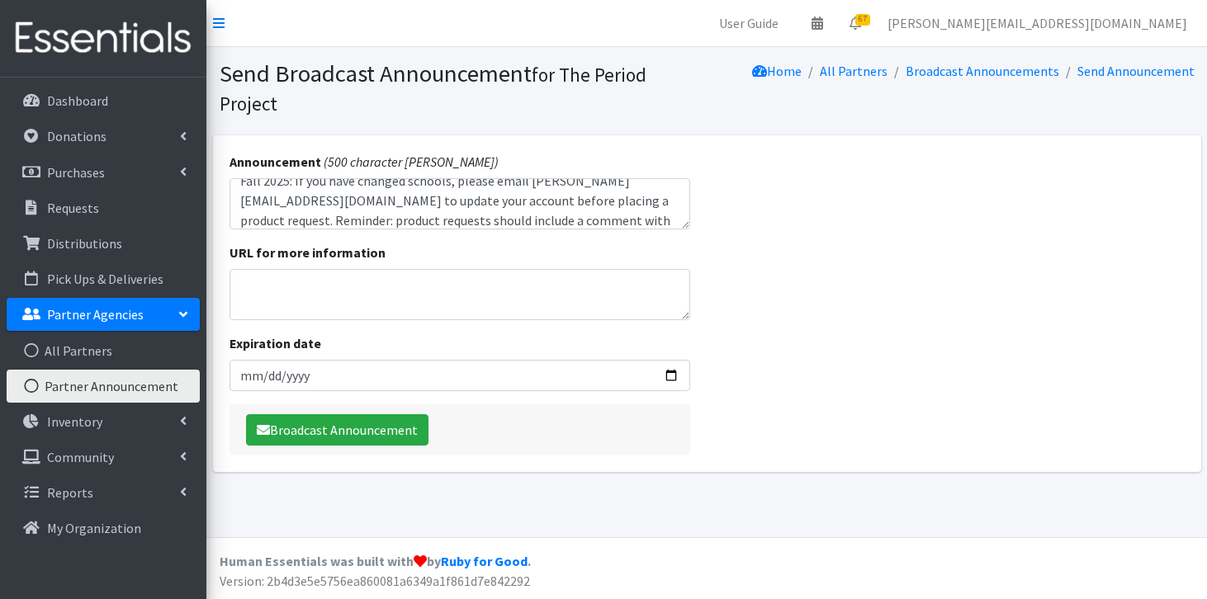
scroll to position [33, 0]
type textarea "Fall 2025: If you have changed schools, please email Elizabeth@periodproject.or…"
click at [259, 375] on input "Expiration date" at bounding box center [461, 375] width 462 height 31
click at [673, 377] on input "Expiration date" at bounding box center [461, 375] width 462 height 31
type input "[DATE]"
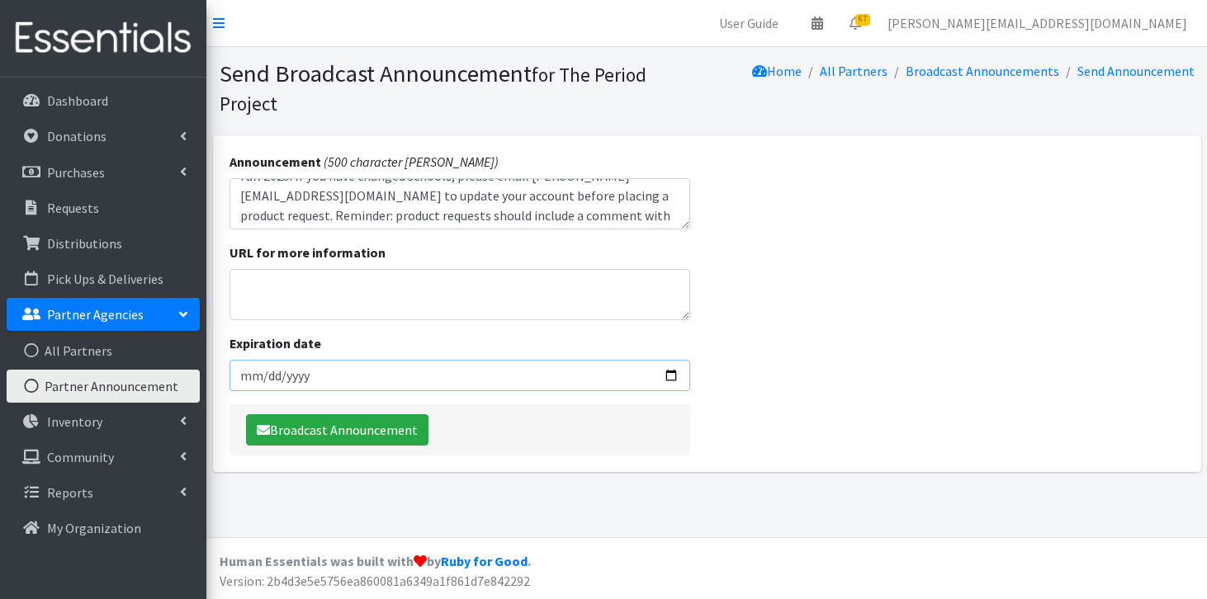
scroll to position [14, 0]
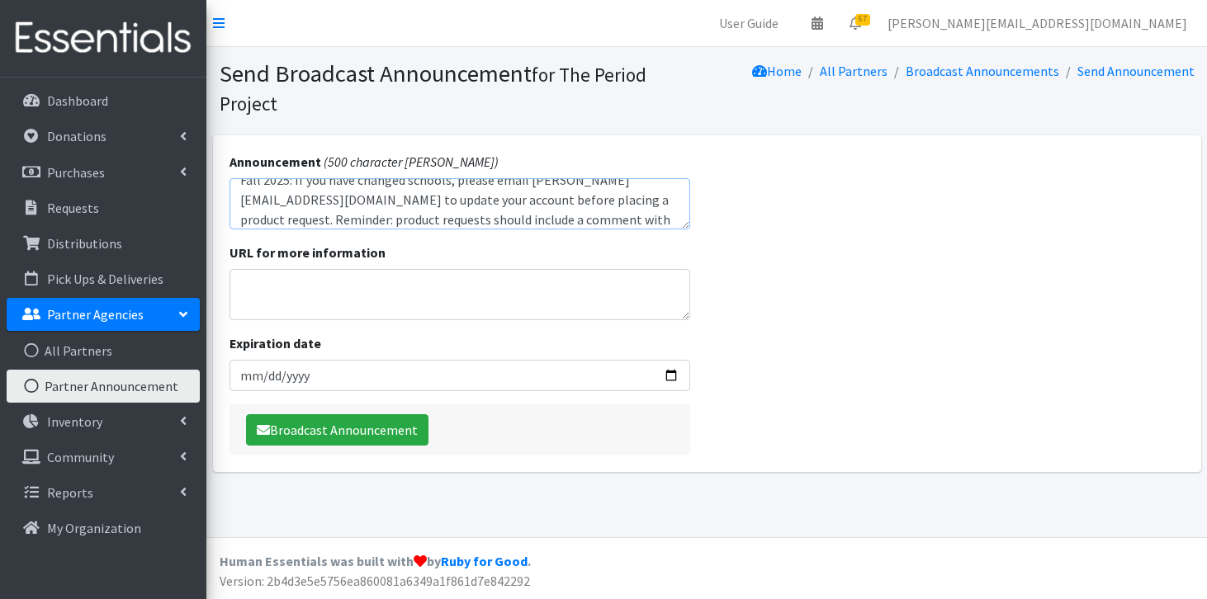
click at [566, 199] on textarea "Fall 2025: If you have changed schools, please email Elizabeth@periodproject.or…" at bounding box center [461, 203] width 462 height 51
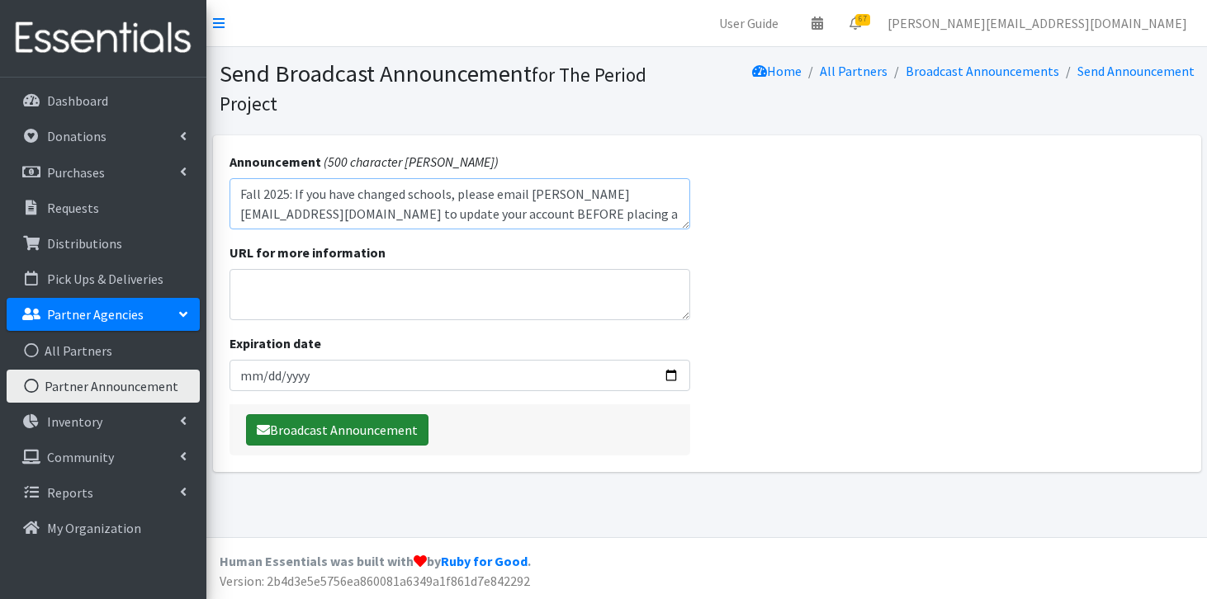
type textarea "Fall 2025: If you have changed schools, please email [PERSON_NAME][EMAIL_ADDRES…"
click at [382, 431] on button "Broadcast Announcement" at bounding box center [337, 430] width 182 height 31
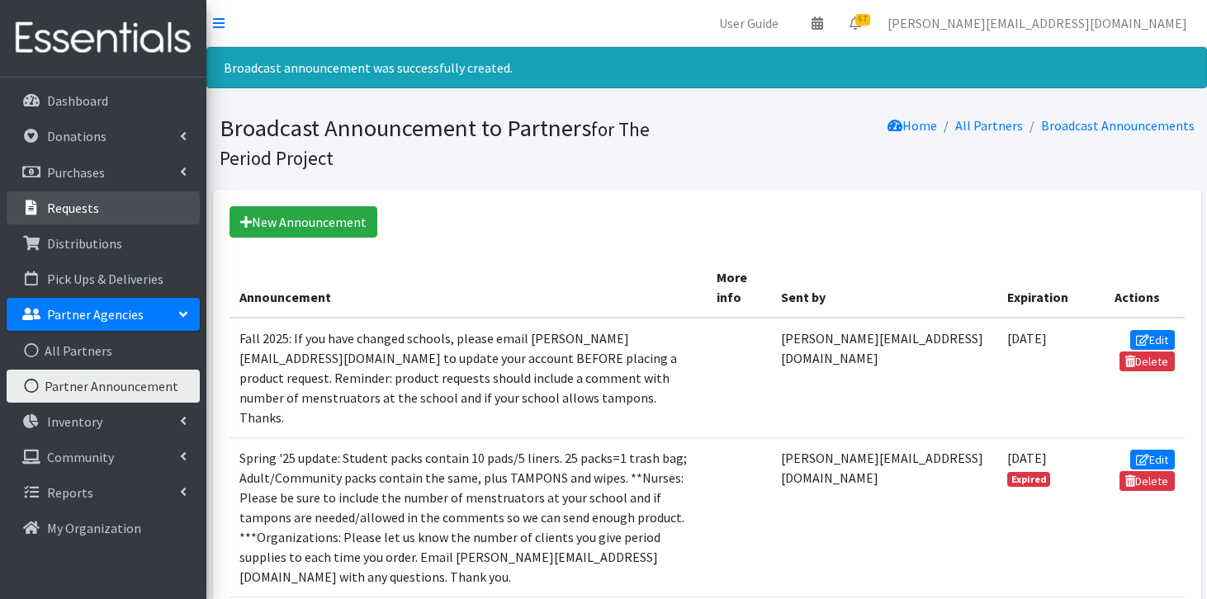
click at [67, 207] on p "Requests" at bounding box center [73, 208] width 52 height 17
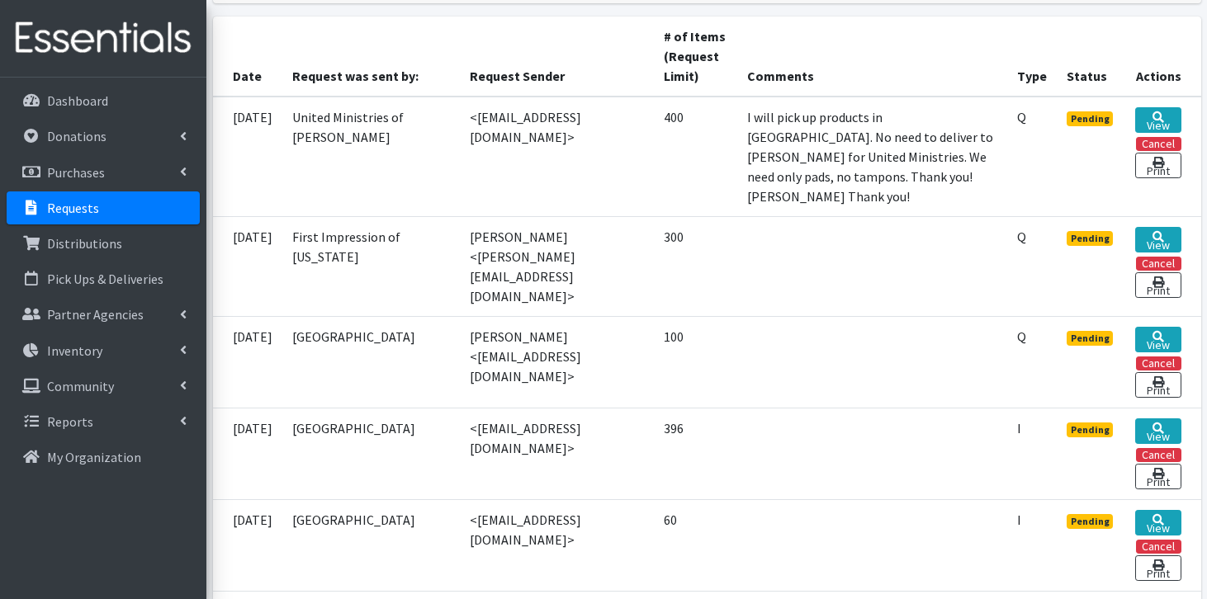
scroll to position [372, 0]
